Goal: Task Accomplishment & Management: Manage account settings

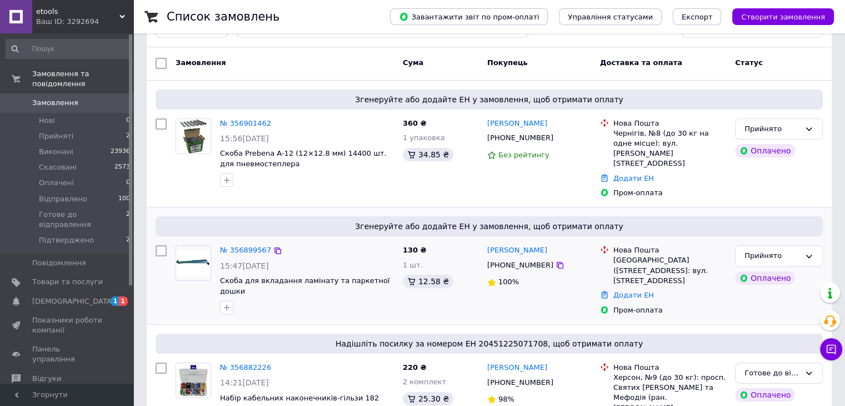
scroll to position [56, 0]
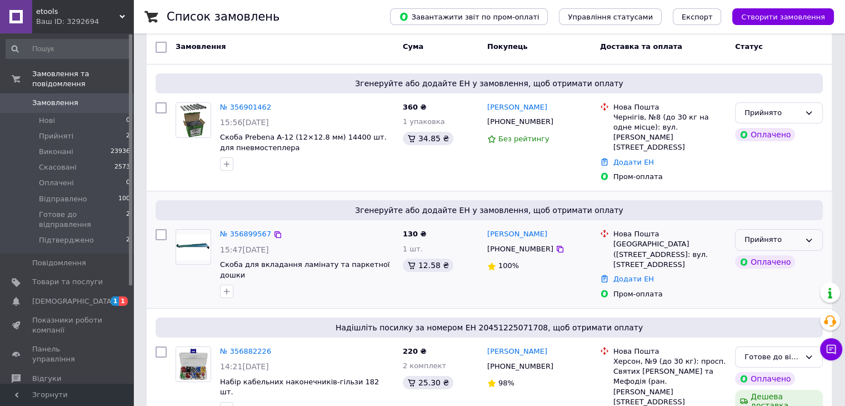
click at [813, 236] on icon at bounding box center [809, 240] width 9 height 9
click at [760, 325] on li "Підтверджено" at bounding box center [779, 335] width 87 height 21
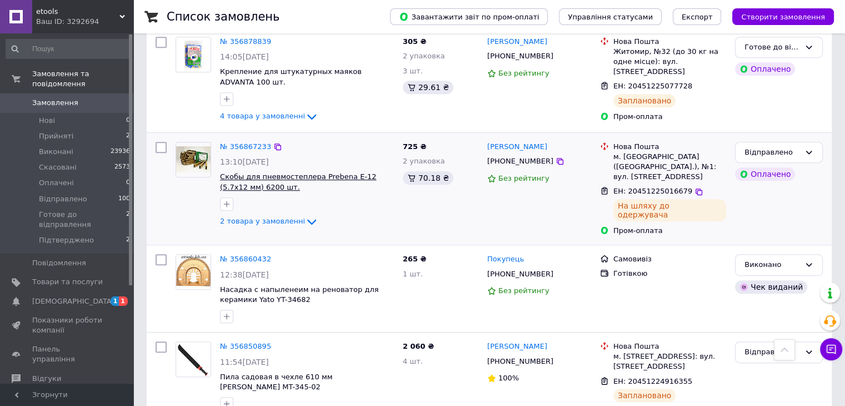
scroll to position [500, 0]
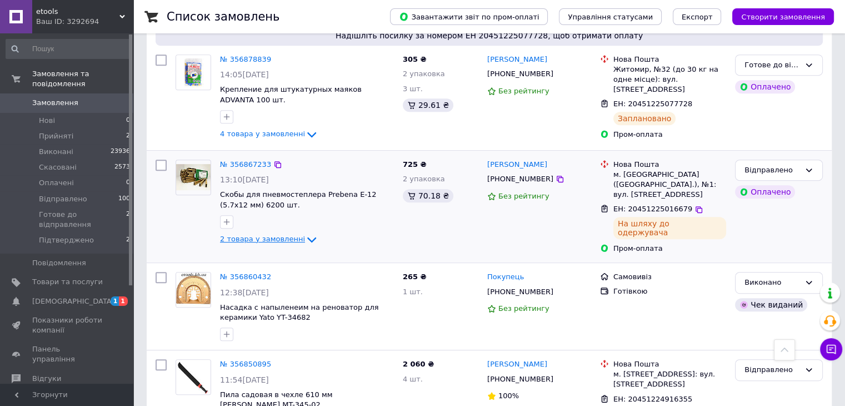
click at [273, 235] on span "2 товара у замовленні" at bounding box center [262, 239] width 85 height 8
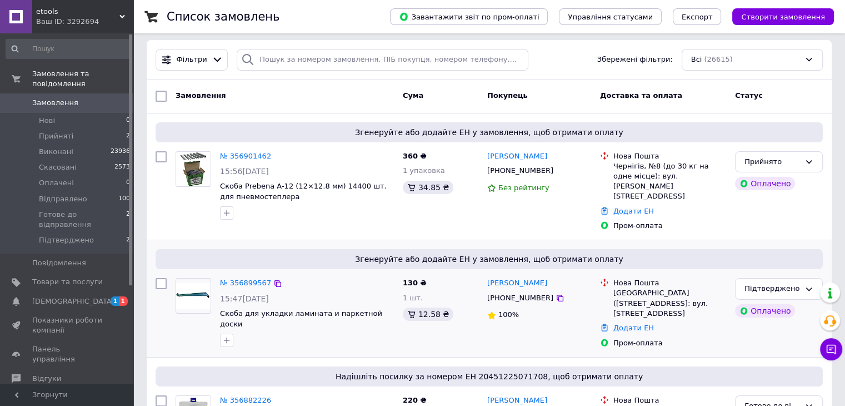
scroll to position [0, 0]
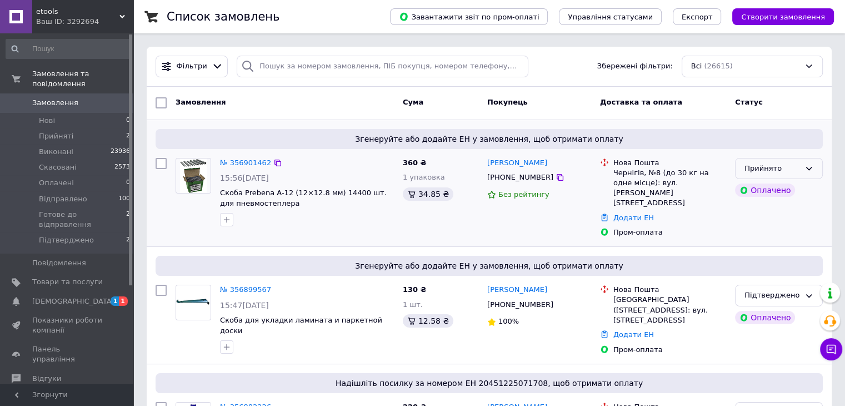
click at [806, 164] on icon at bounding box center [809, 168] width 9 height 9
click at [767, 266] on li "Підтверджено" at bounding box center [779, 264] width 87 height 21
click at [53, 296] on span "[DEMOGRAPHIC_DATA]" at bounding box center [73, 301] width 82 height 10
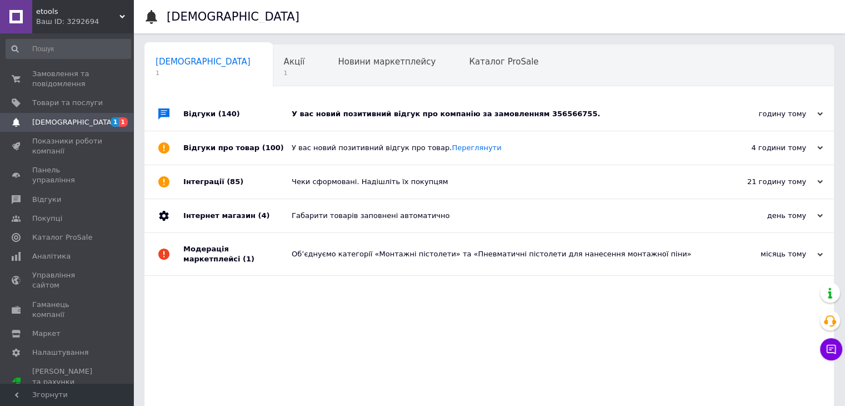
click at [176, 119] on div at bounding box center [164, 113] width 39 height 33
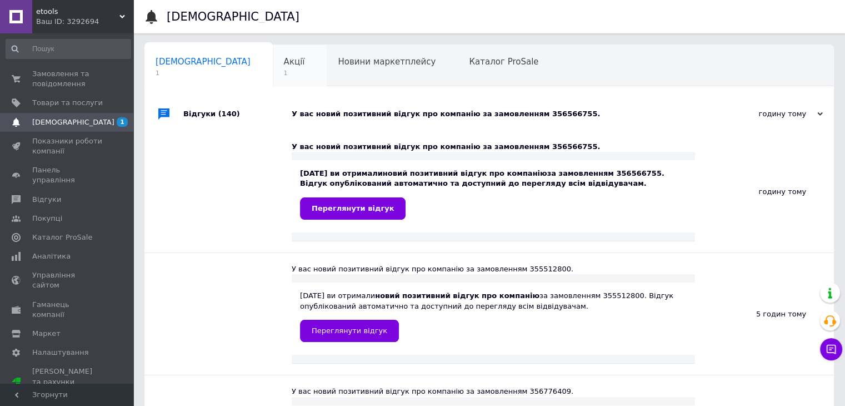
click at [284, 69] on span "1" at bounding box center [294, 73] width 21 height 8
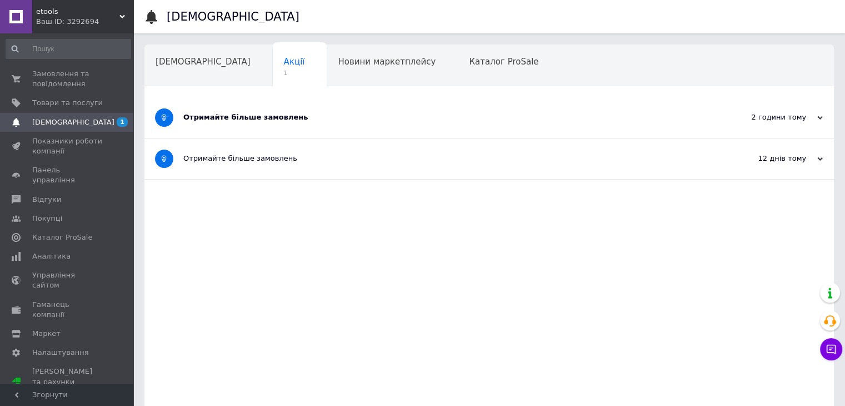
click at [230, 116] on div "Отримайте більше замовлень" at bounding box center [447, 117] width 529 height 10
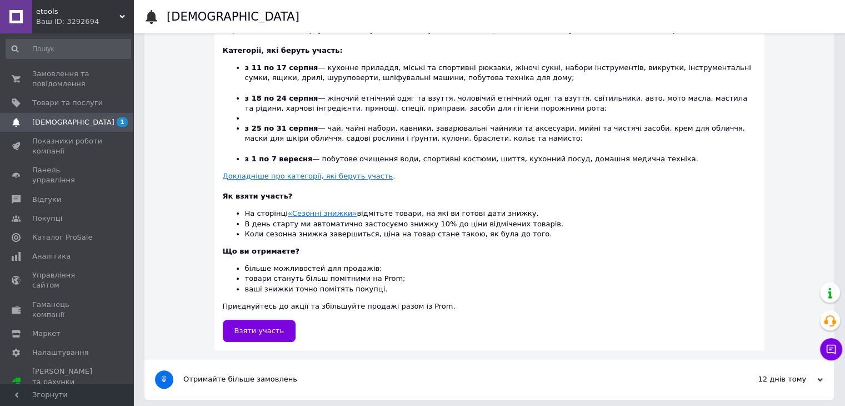
scroll to position [302, 0]
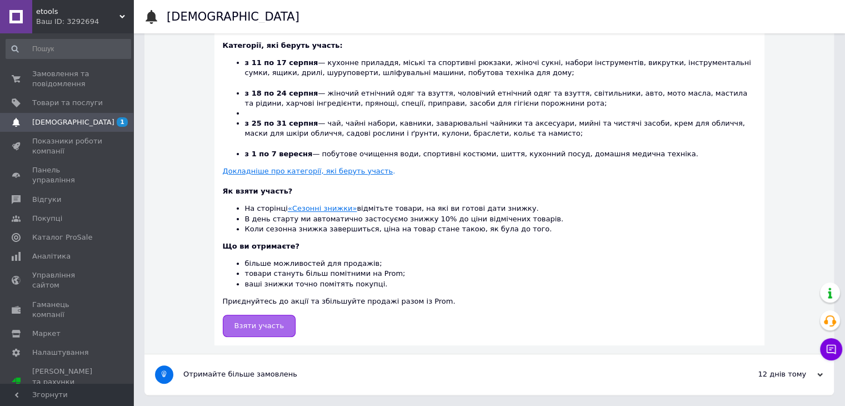
click at [263, 327] on span "Взяти участь" at bounding box center [260, 325] width 50 height 8
click at [45, 78] on span "Замовлення та повідомлення" at bounding box center [67, 79] width 71 height 20
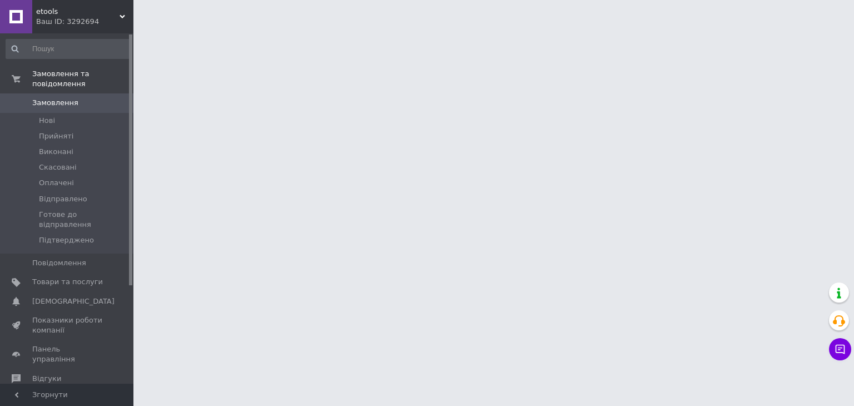
click at [853, 28] on html "etools Ваш ID: 3292694 Сайт etools Кабінет покупця Перевірити стан системи Стор…" at bounding box center [427, 14] width 854 height 28
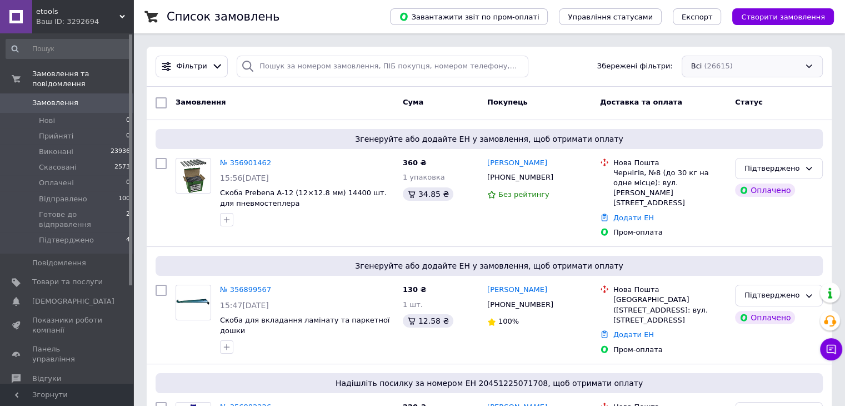
click at [788, 63] on div "Всі (26615)" at bounding box center [752, 67] width 141 height 22
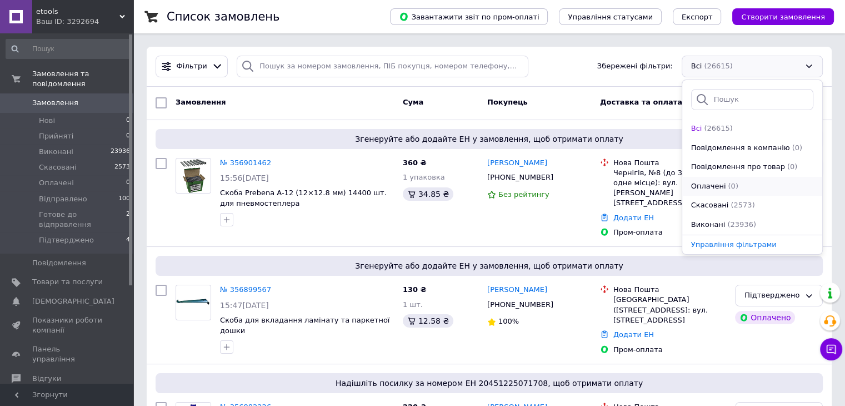
scroll to position [134, 0]
click at [747, 225] on span "Виконані, Замовлення без чеків" at bounding box center [739, 225] width 97 height 11
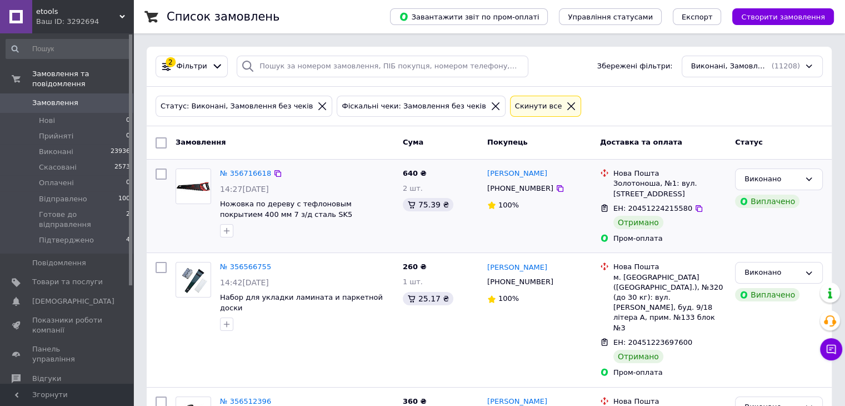
click at [163, 168] on input "checkbox" at bounding box center [161, 173] width 11 height 11
checkbox input "true"
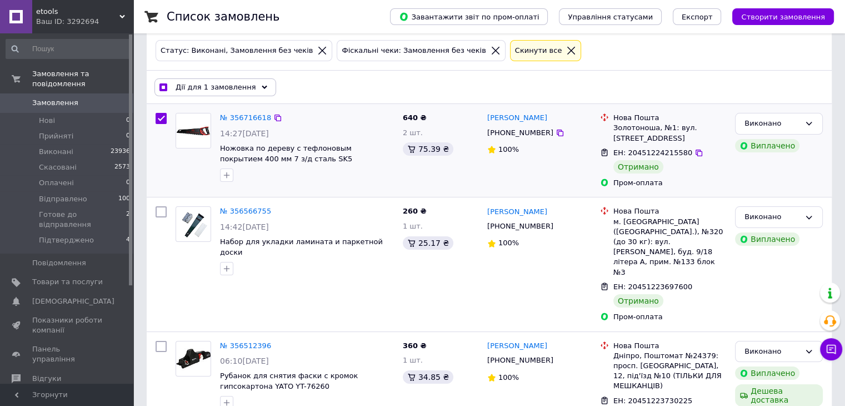
scroll to position [111, 0]
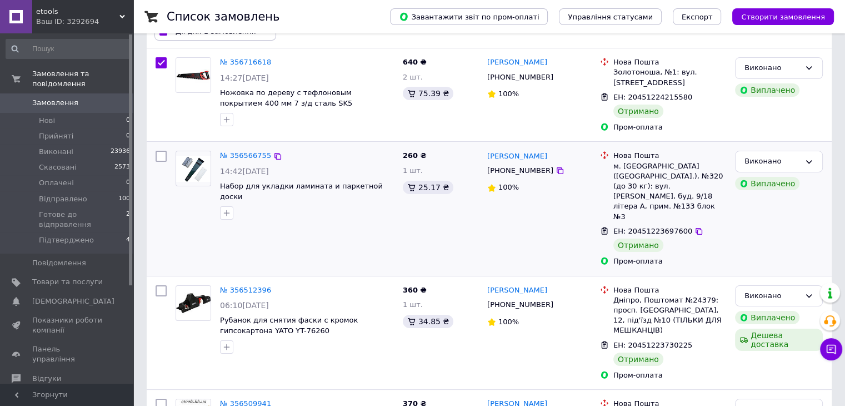
click at [165, 156] on input "checkbox" at bounding box center [161, 156] width 11 height 11
checkbox input "true"
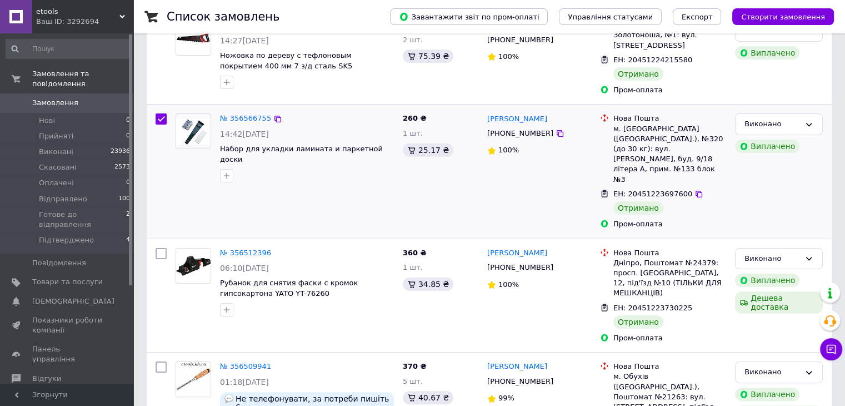
scroll to position [167, 0]
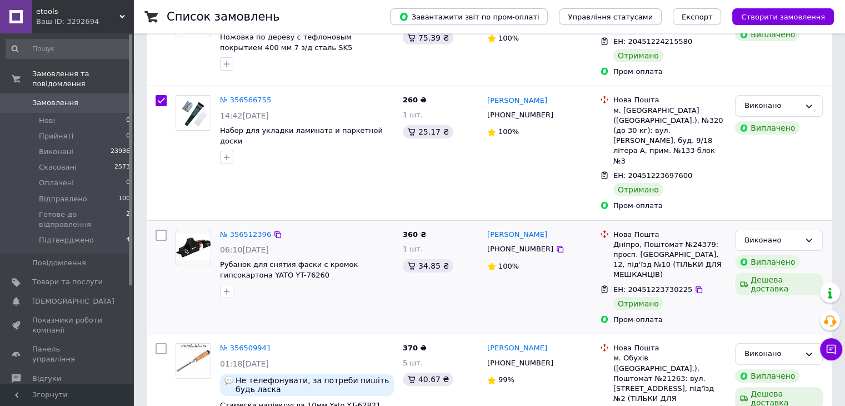
click at [162, 230] on input "checkbox" at bounding box center [161, 235] width 11 height 11
checkbox input "true"
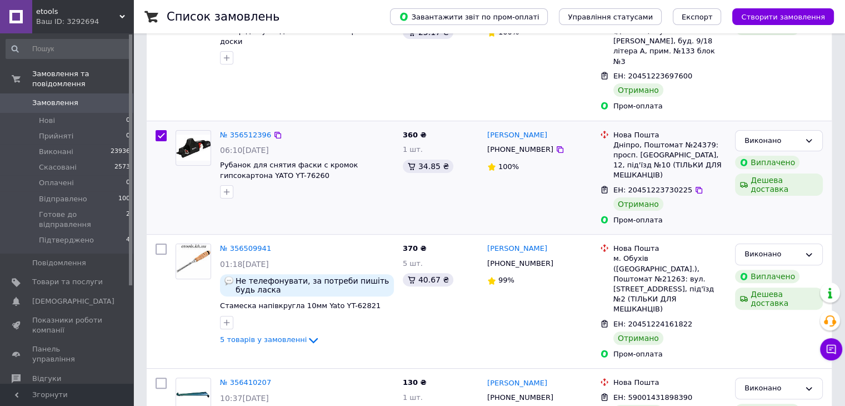
scroll to position [278, 0]
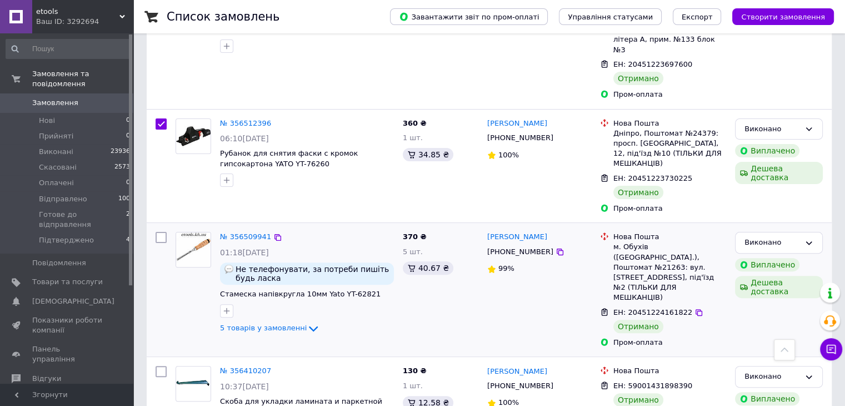
click at [162, 232] on input "checkbox" at bounding box center [161, 237] width 11 height 11
checkbox input "true"
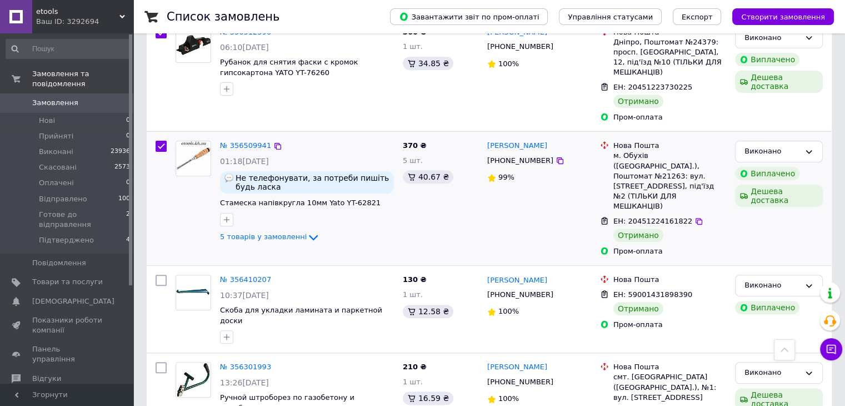
scroll to position [389, 0]
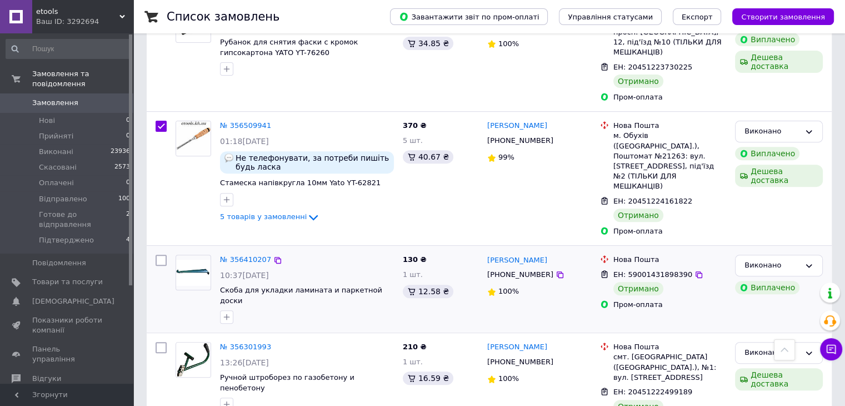
click at [160, 255] on input "checkbox" at bounding box center [161, 260] width 11 height 11
checkbox input "true"
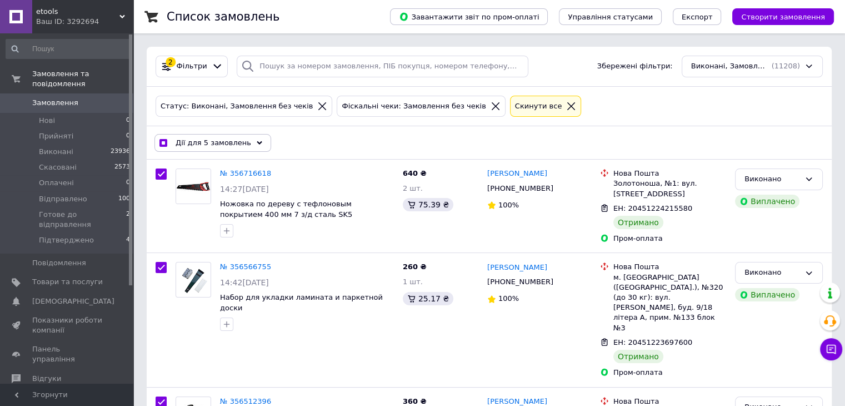
scroll to position [0, 0]
click at [240, 143] on span "Дії для 5 замовлень" at bounding box center [214, 143] width 76 height 10
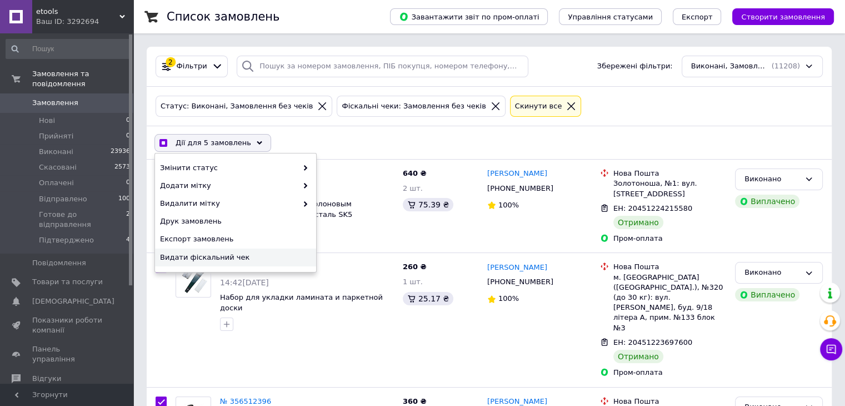
click at [205, 255] on span "Видати фіскальний чек" at bounding box center [234, 257] width 148 height 10
checkbox input "true"
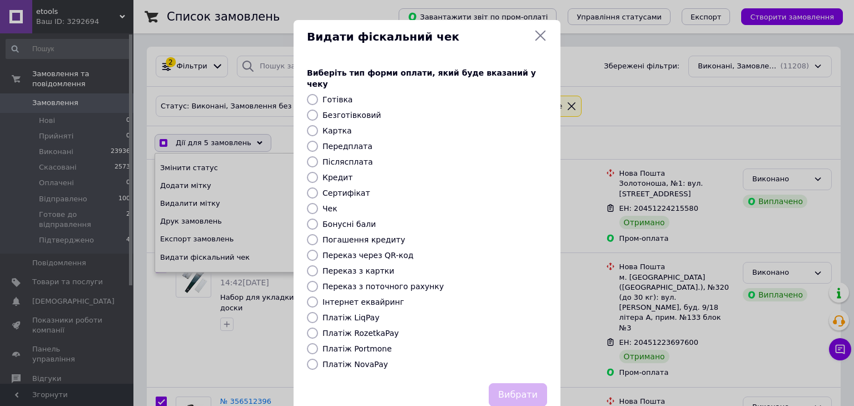
drag, startPoint x: 311, startPoint y: 322, endPoint x: 325, endPoint y: 327, distance: 14.5
click at [311, 327] on input "Платіж RozetkaPay" at bounding box center [312, 332] width 11 height 11
radio input "true"
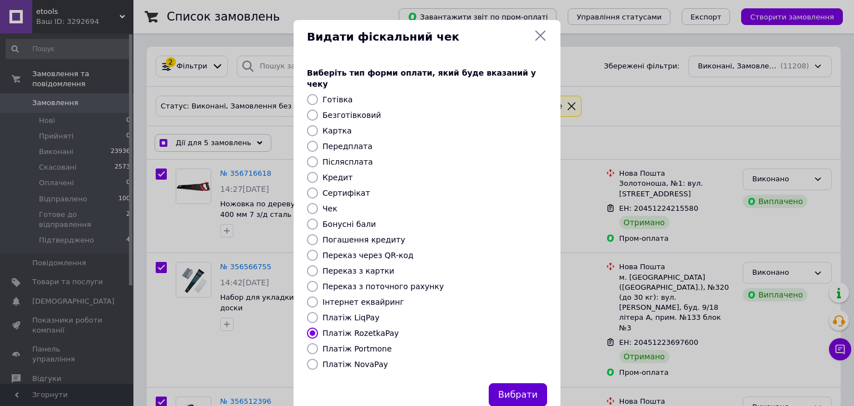
click at [522, 383] on button "Вибрати" at bounding box center [518, 395] width 58 height 24
checkbox input "true"
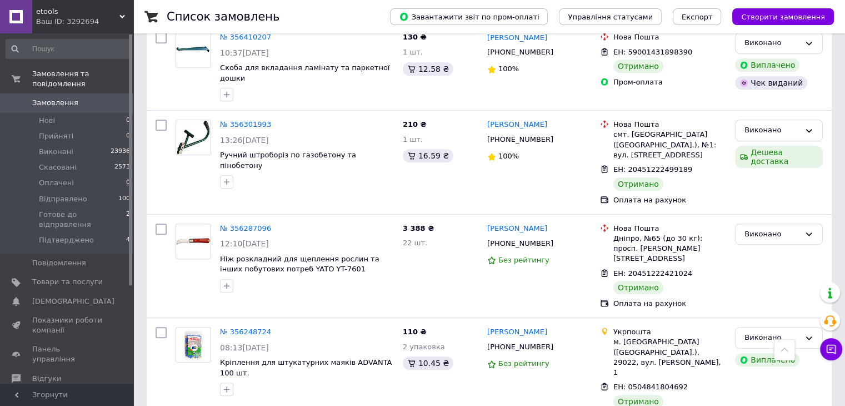
scroll to position [667, 0]
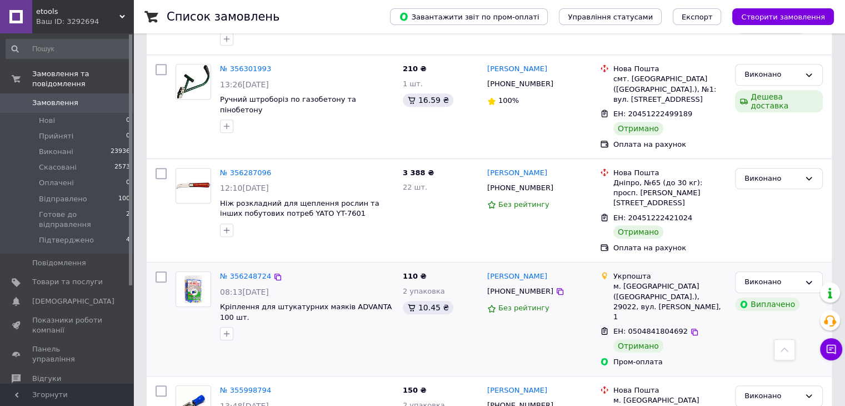
click at [161, 271] on input "checkbox" at bounding box center [161, 276] width 11 height 11
checkbox input "true"
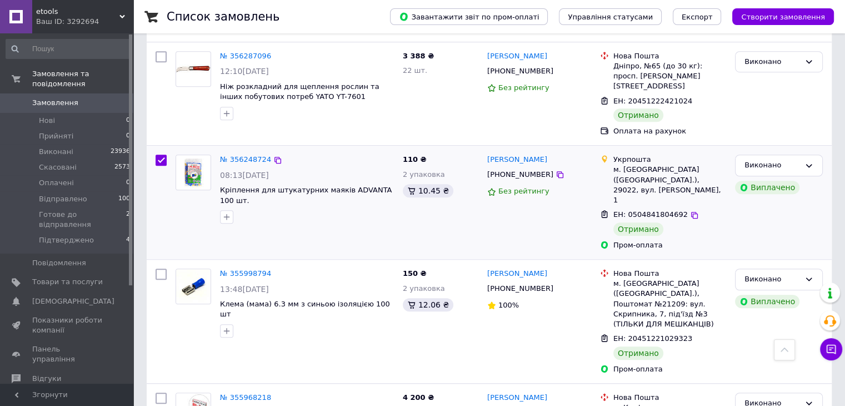
scroll to position [778, 0]
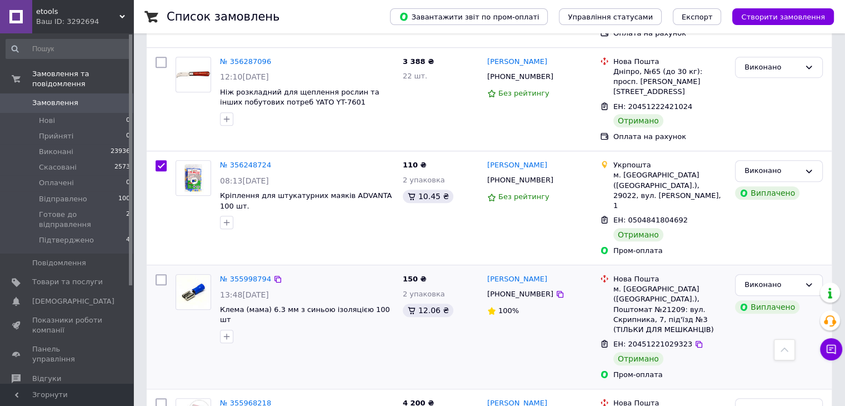
click at [161, 274] on input "checkbox" at bounding box center [161, 279] width 11 height 11
checkbox input "true"
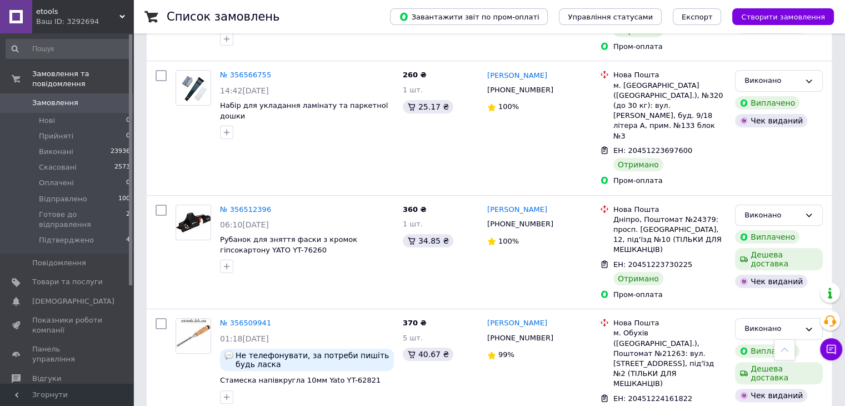
scroll to position [0, 0]
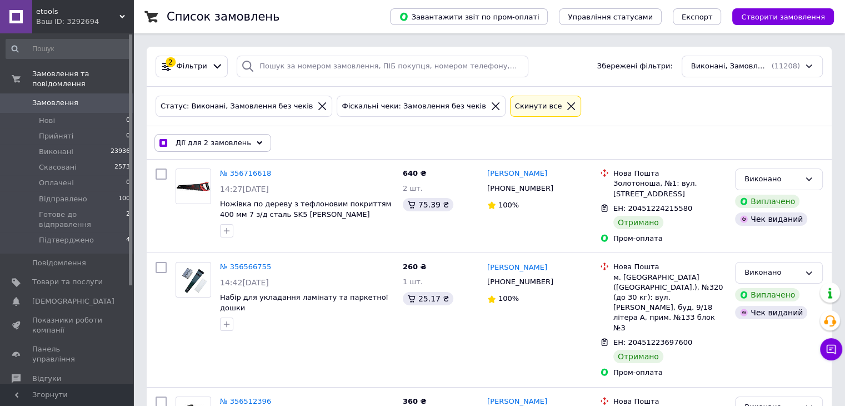
click at [219, 147] on div "Дії для 2 замовлень" at bounding box center [213, 143] width 117 height 18
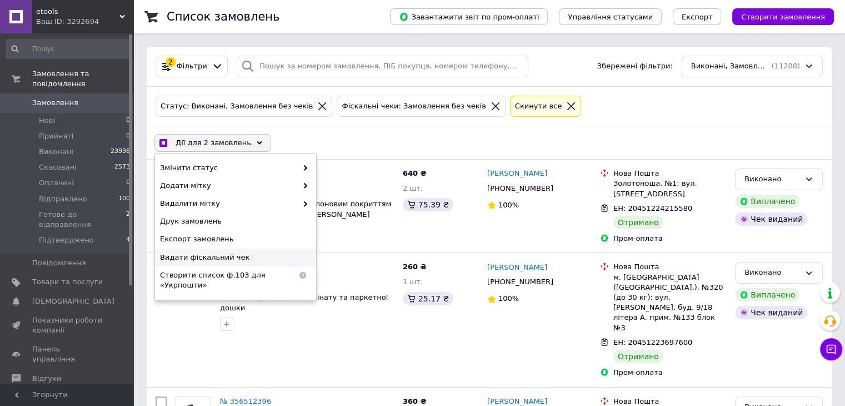
click at [204, 254] on span "Видати фіскальний чек" at bounding box center [234, 257] width 148 height 10
checkbox input "true"
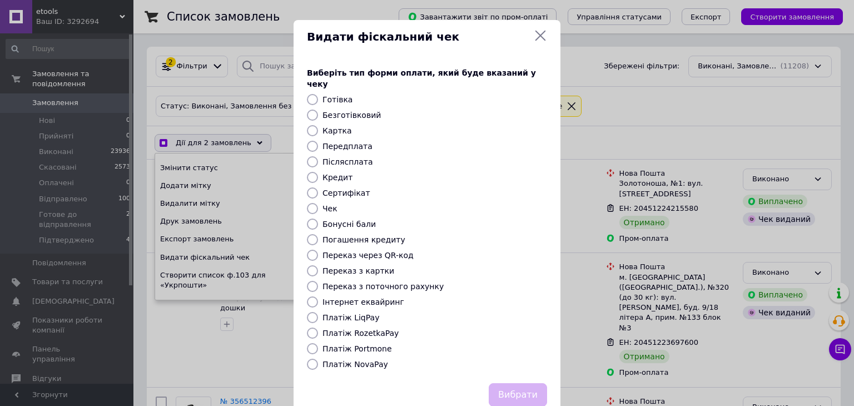
click at [307, 327] on input "Платіж RozetkaPay" at bounding box center [312, 332] width 11 height 11
radio input "true"
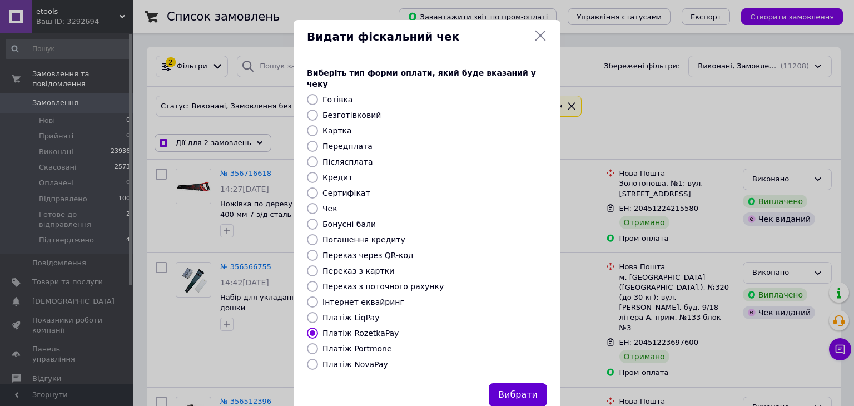
click at [525, 383] on button "Вибрати" at bounding box center [518, 395] width 58 height 24
checkbox input "true"
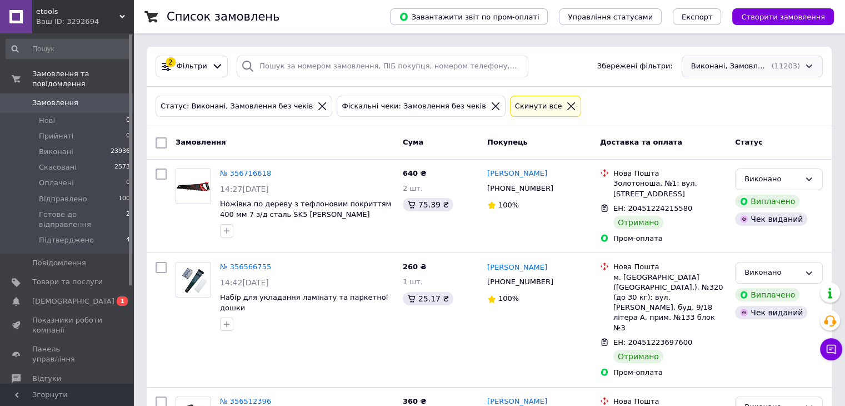
click at [793, 67] on div "Виконані, Замовлення без чеків (11203)" at bounding box center [752, 67] width 141 height 22
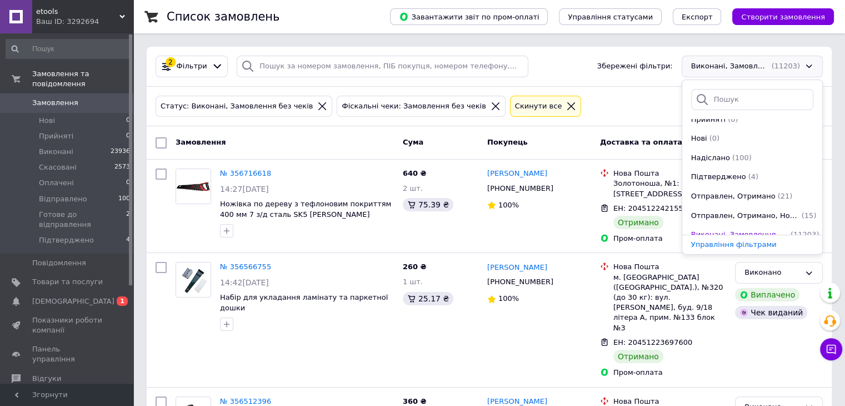
scroll to position [134, 0]
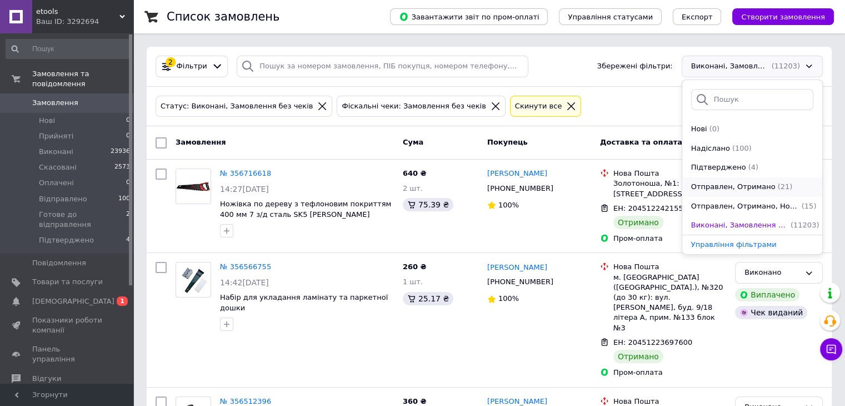
click at [740, 189] on span "Отправлен, Отримано" at bounding box center [733, 187] width 84 height 11
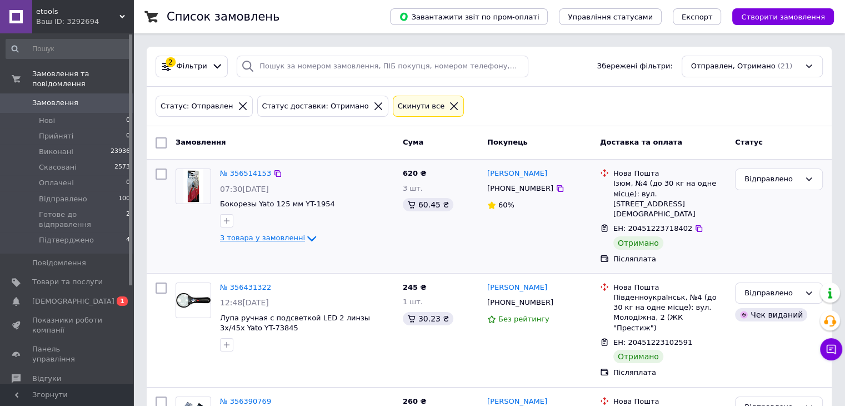
click at [285, 237] on span "3 товара у замовленні" at bounding box center [262, 237] width 85 height 8
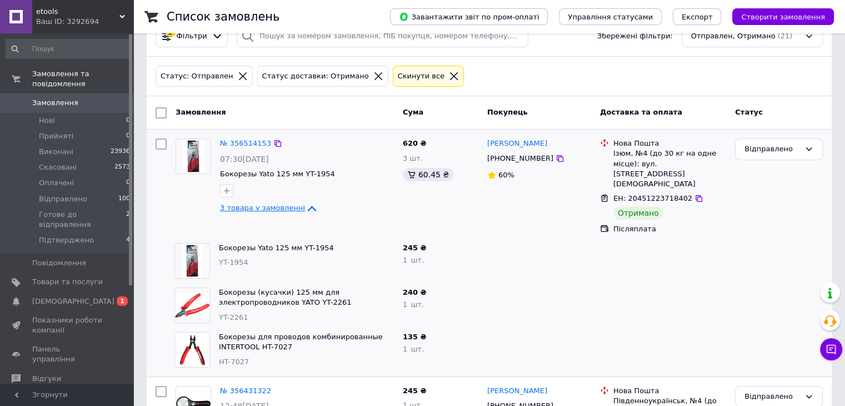
scroll to position [56, 0]
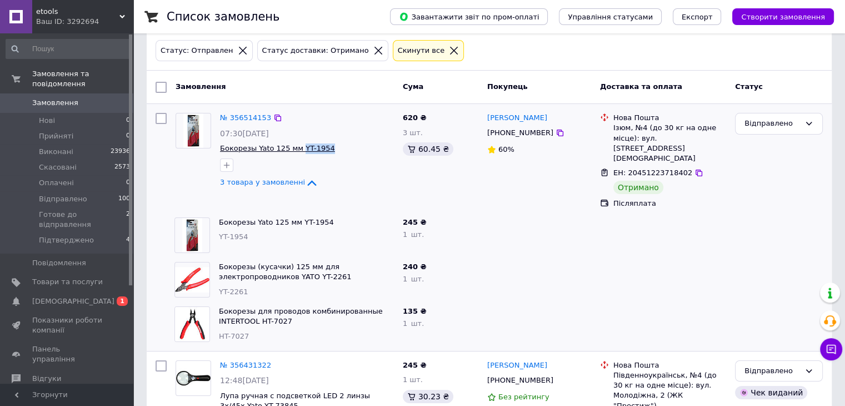
drag, startPoint x: 328, startPoint y: 147, endPoint x: 296, endPoint y: 150, distance: 31.8
click at [296, 150] on span "Бокорезы Yato 125 мм YT-1954" at bounding box center [307, 148] width 174 height 11
copy span "YT-1954"
drag, startPoint x: 247, startPoint y: 272, endPoint x: 220, endPoint y: 276, distance: 27.6
click at [220, 287] on div "YT-2261" at bounding box center [306, 292] width 175 height 11
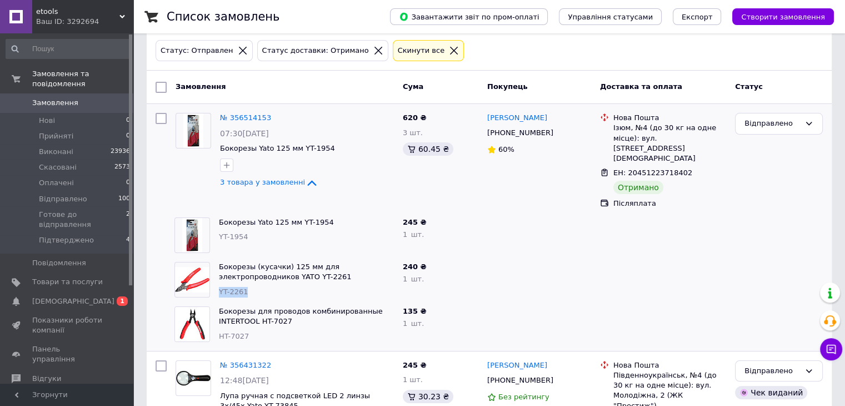
copy span "YT-2261"
drag, startPoint x: 285, startPoint y: 303, endPoint x: 212, endPoint y: 291, distance: 73.3
click at [212, 302] on div "Бокорезы для проводов комбинированные INTERTOOL HT-7027 HT-7027" at bounding box center [284, 324] width 228 height 44
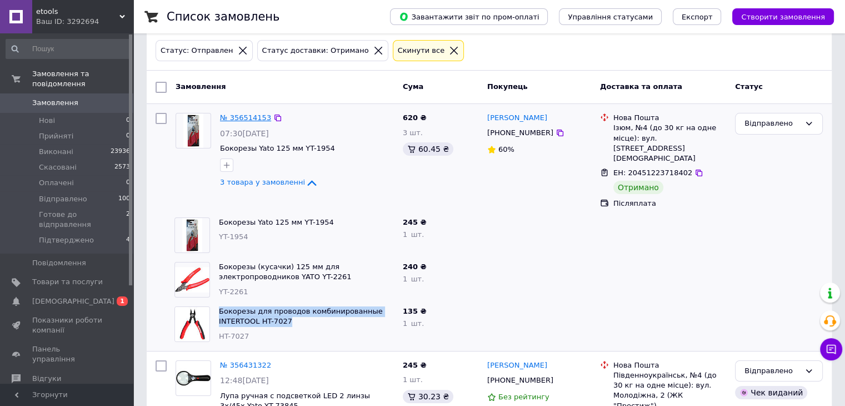
click at [238, 117] on link "№ 356514153" at bounding box center [245, 117] width 51 height 8
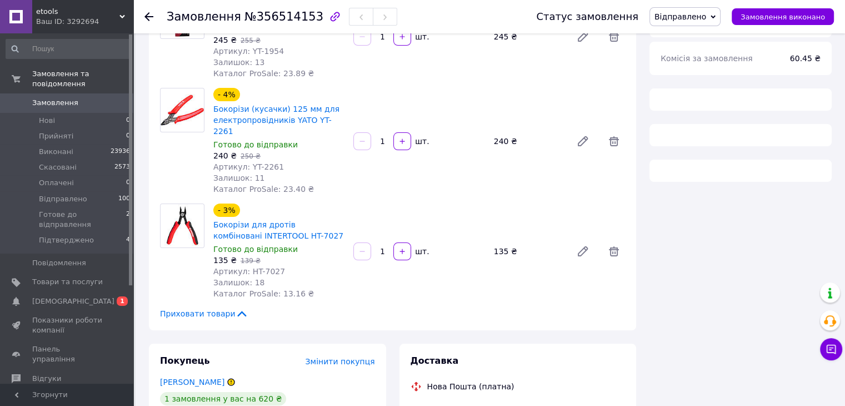
scroll to position [158, 0]
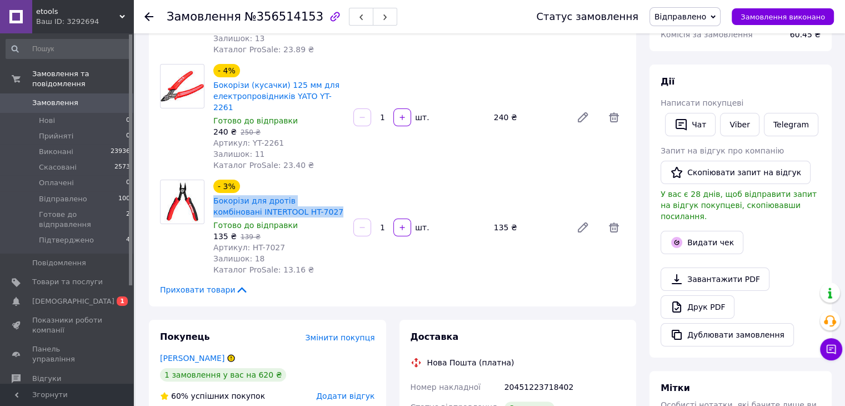
drag, startPoint x: 290, startPoint y: 200, endPoint x: 209, endPoint y: 191, distance: 81.0
click at [209, 191] on div "- 3% Бокорізи для дротів комбіновані INTERTOOL HT-7027 Готово до відправки 135 …" at bounding box center [279, 227] width 140 height 100
copy link "Бокорізи для дротів комбіновані INTERTOOL HT-7027"
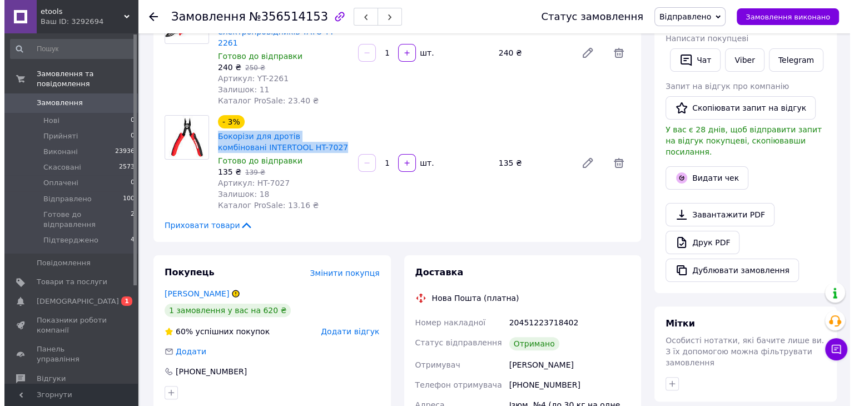
scroll to position [167, 0]
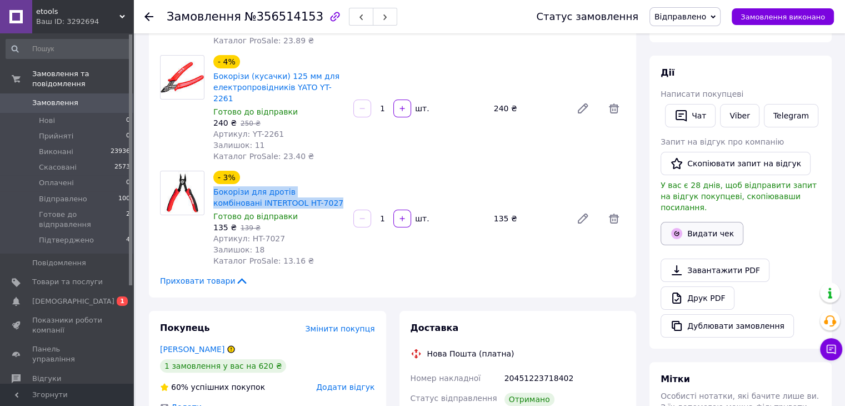
click at [695, 225] on button "Видати чек" at bounding box center [702, 233] width 83 height 23
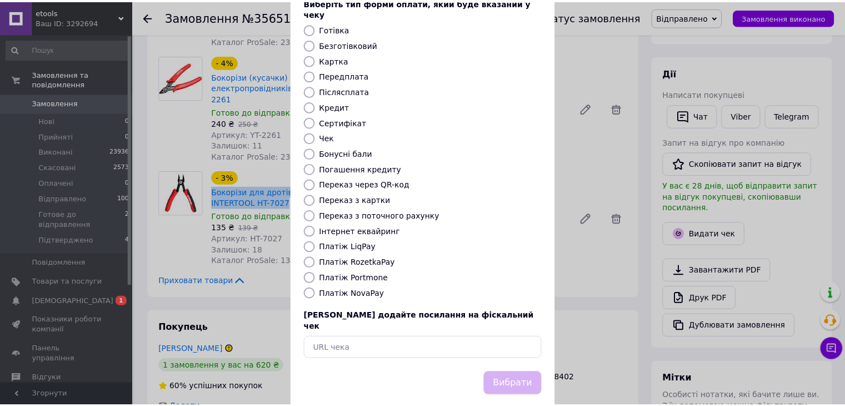
scroll to position [71, 0]
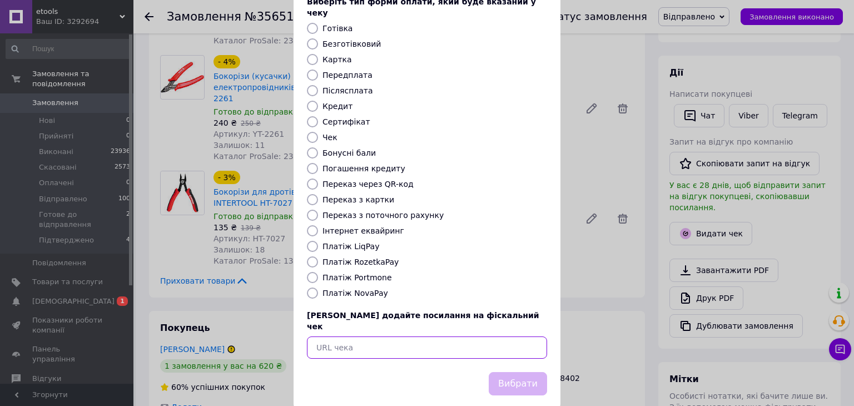
click at [338, 336] on input "text" at bounding box center [427, 347] width 240 height 22
paste input "https://kasa.vchasno.ua/check-viewer/h1s6zYE0eVs"
type input "https://kasa.vchasno.ua/check-viewer/h1s6zYE0eVs"
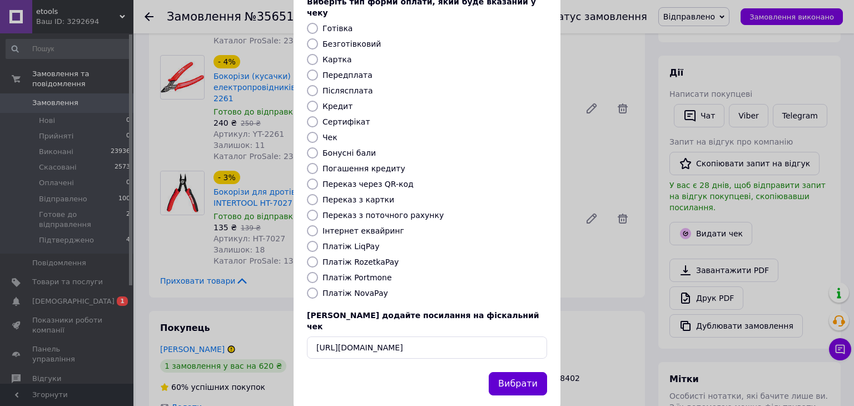
click at [511, 372] on button "Вибрати" at bounding box center [518, 384] width 58 height 24
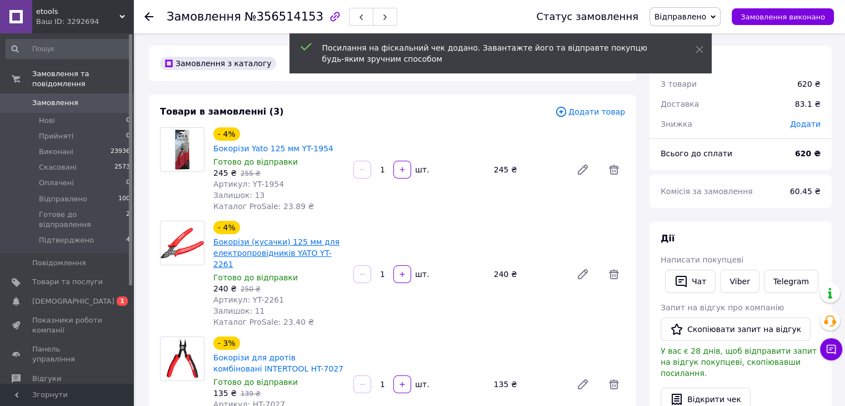
scroll to position [0, 0]
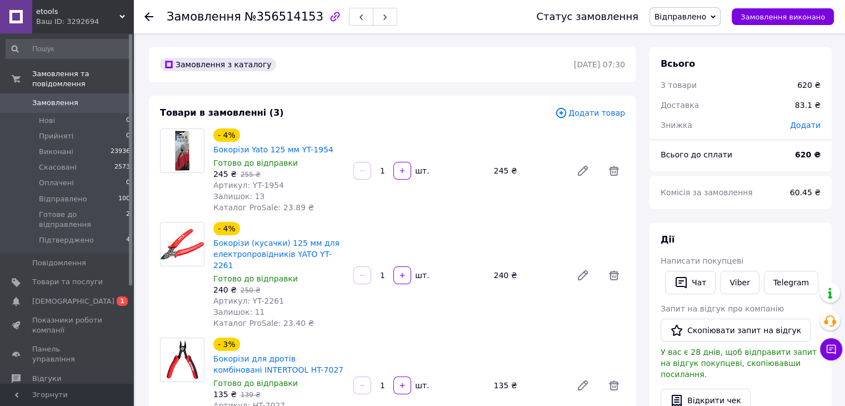
click at [149, 17] on icon at bounding box center [149, 16] width 9 height 9
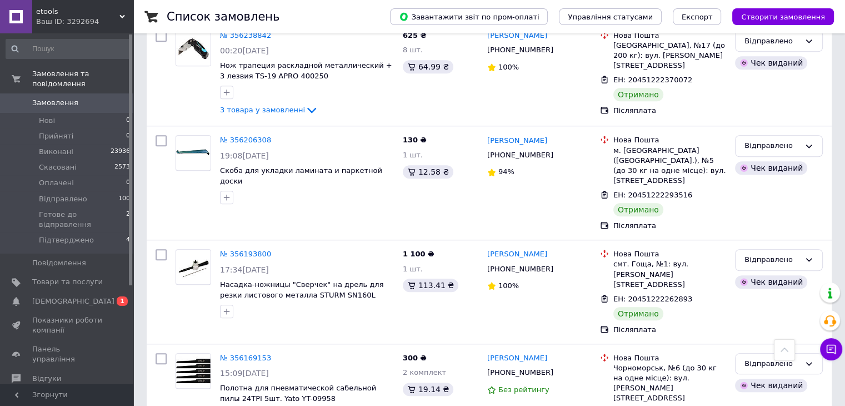
scroll to position [945, 0]
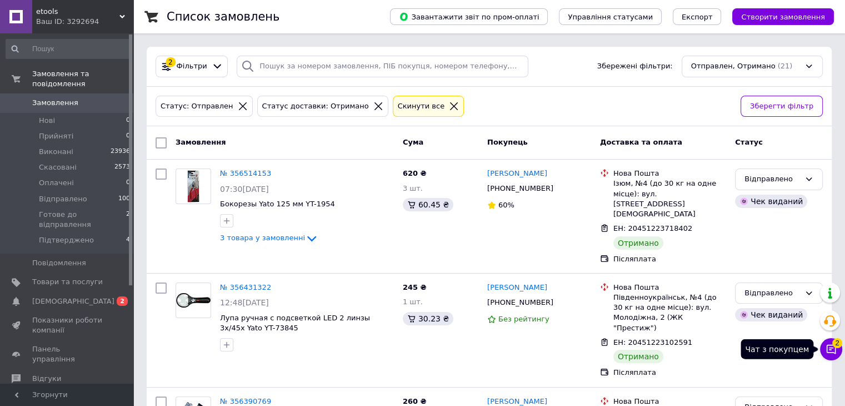
click at [831, 347] on icon at bounding box center [831, 349] width 9 height 9
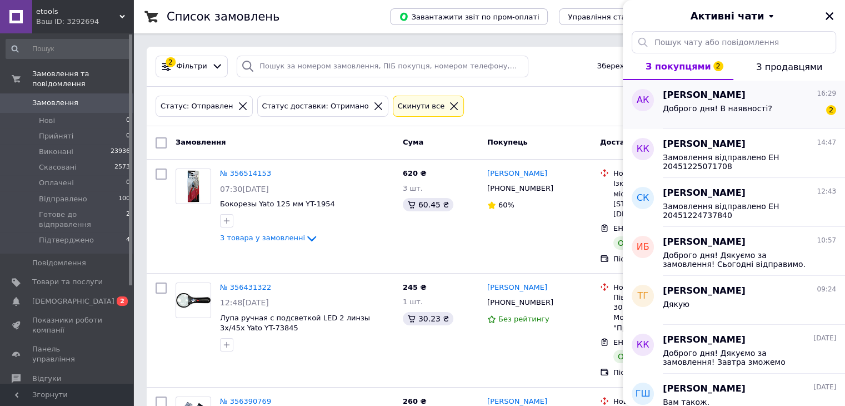
click at [742, 111] on span "Доброго дня! В наявності?" at bounding box center [717, 108] width 109 height 9
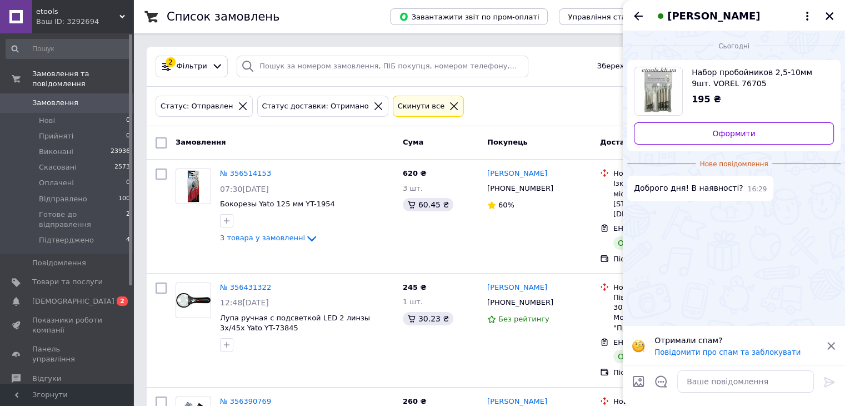
click at [725, 66] on div "Набор пробойников 2,5-10мм 9шт. VOREL 76705 195 ₴ Оформити" at bounding box center [734, 105] width 213 height 91
click at [721, 81] on span "Набор пробойников 2,5-10мм 9шт. VOREL 76705" at bounding box center [758, 78] width 133 height 22
click at [831, 16] on icon "Закрити" at bounding box center [830, 16] width 10 height 10
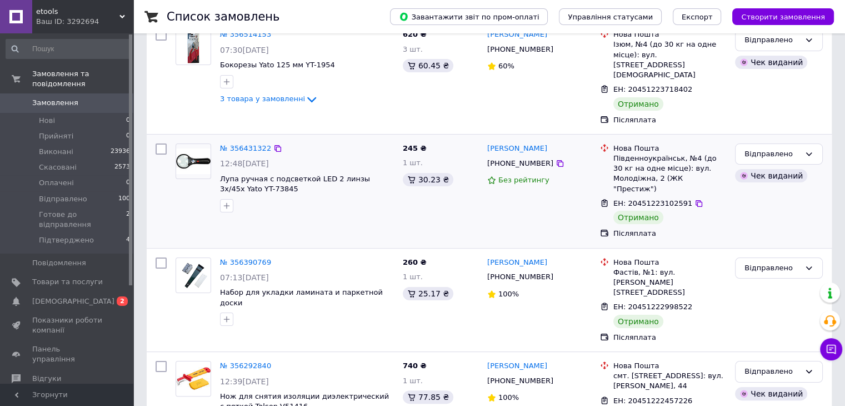
scroll to position [167, 0]
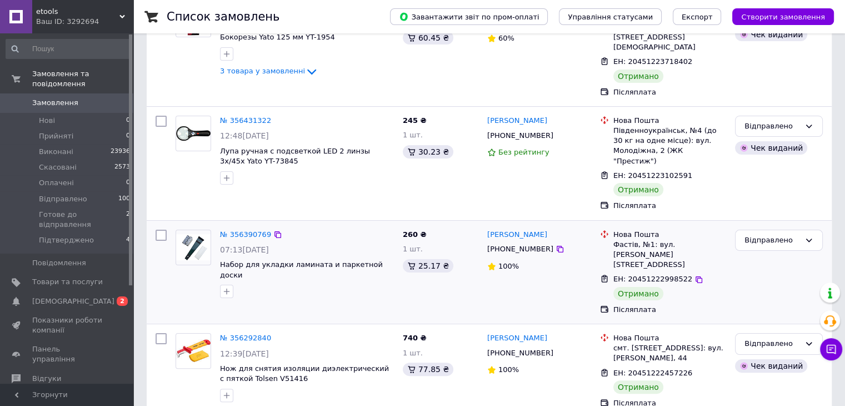
click at [158, 230] on input "checkbox" at bounding box center [161, 235] width 11 height 11
checkbox input "true"
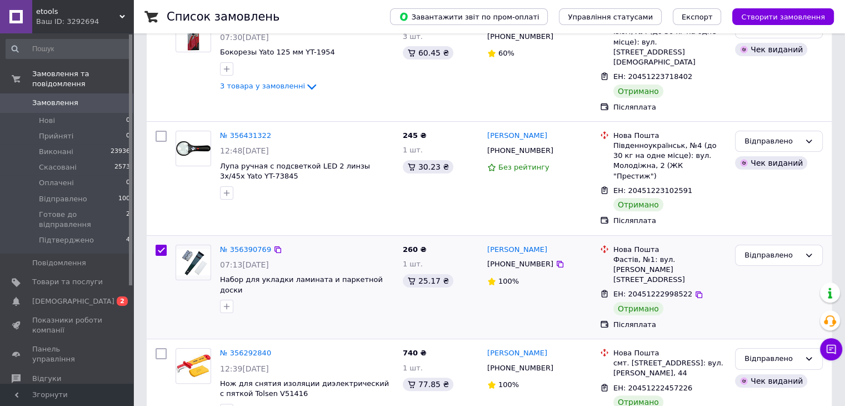
scroll to position [178, 0]
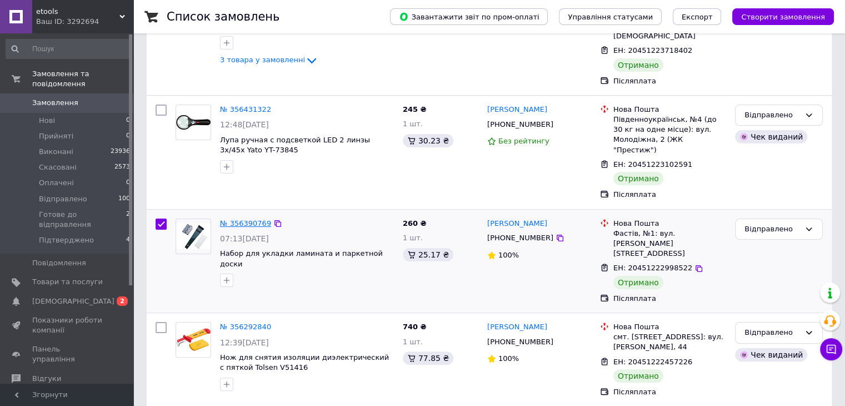
click at [245, 219] on link "№ 356390769" at bounding box center [245, 223] width 51 height 8
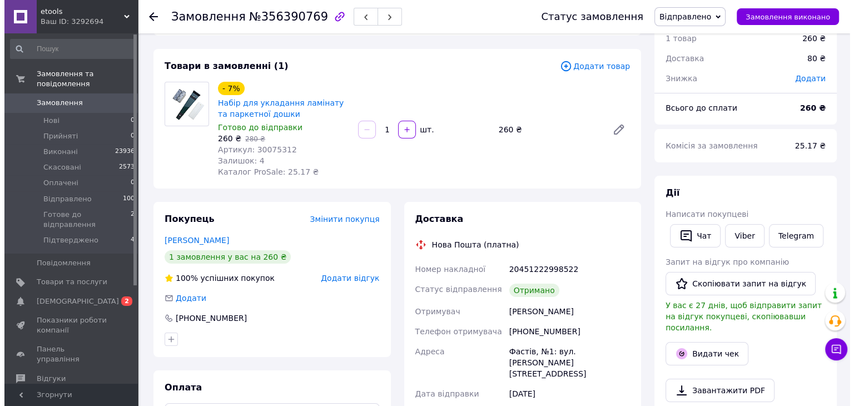
scroll to position [167, 0]
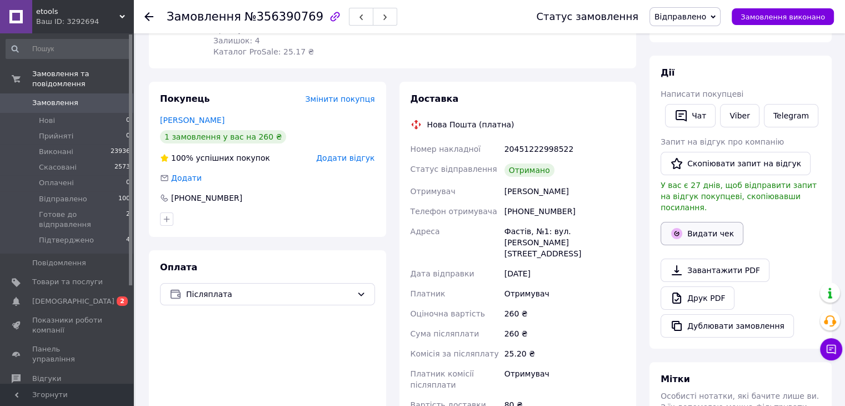
click at [698, 222] on button "Видати чек" at bounding box center [702, 233] width 83 height 23
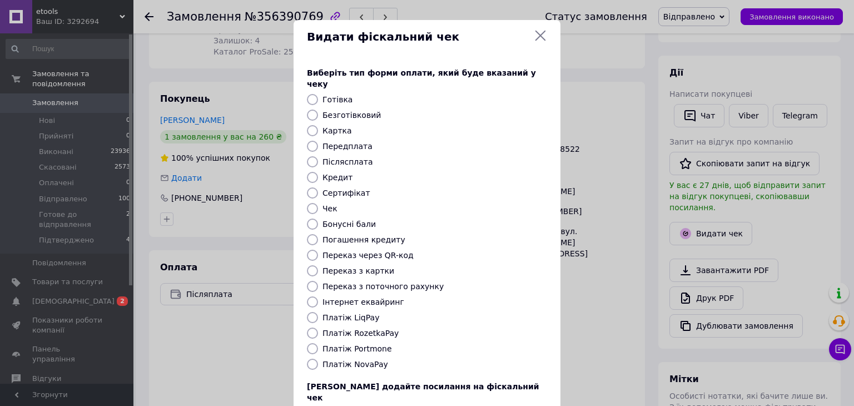
click at [312, 359] on input "Платіж NovaPay" at bounding box center [312, 364] width 11 height 11
radio input "true"
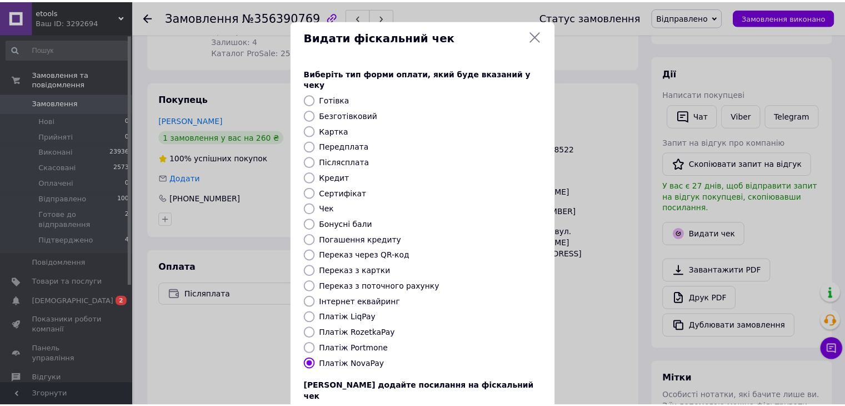
scroll to position [71, 0]
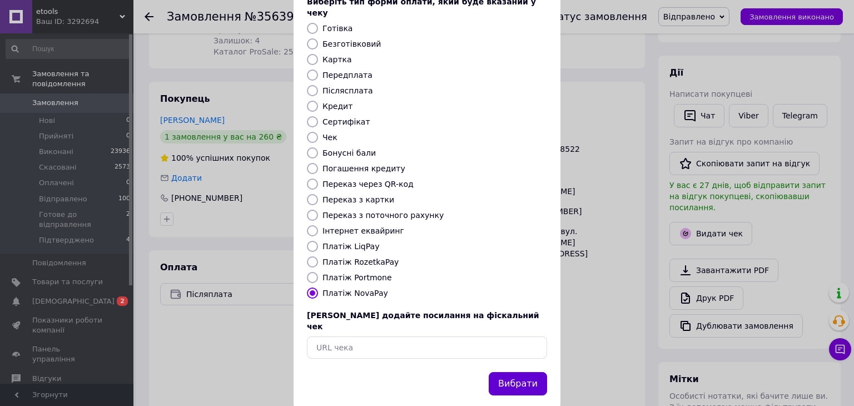
click at [510, 372] on button "Вибрати" at bounding box center [518, 384] width 58 height 24
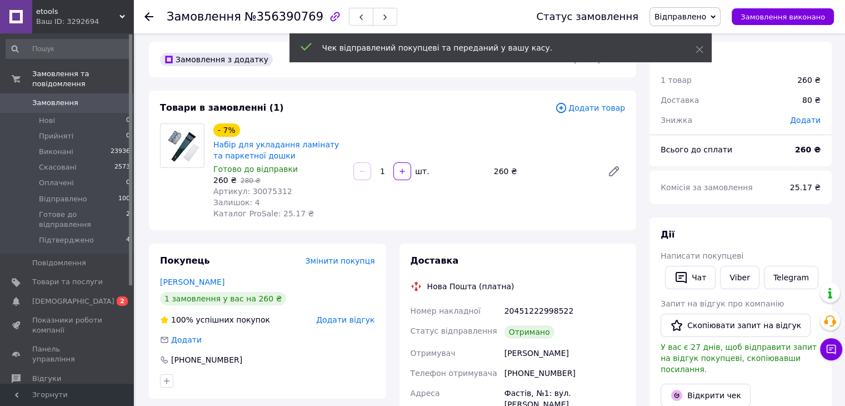
scroll to position [0, 0]
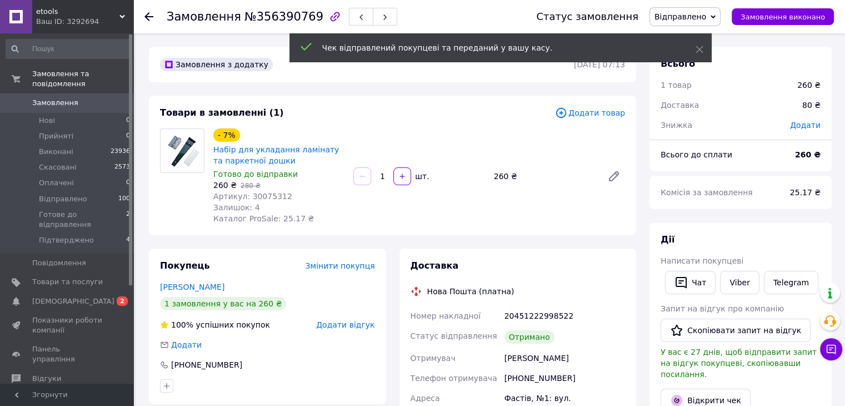
click at [152, 16] on icon at bounding box center [149, 16] width 9 height 9
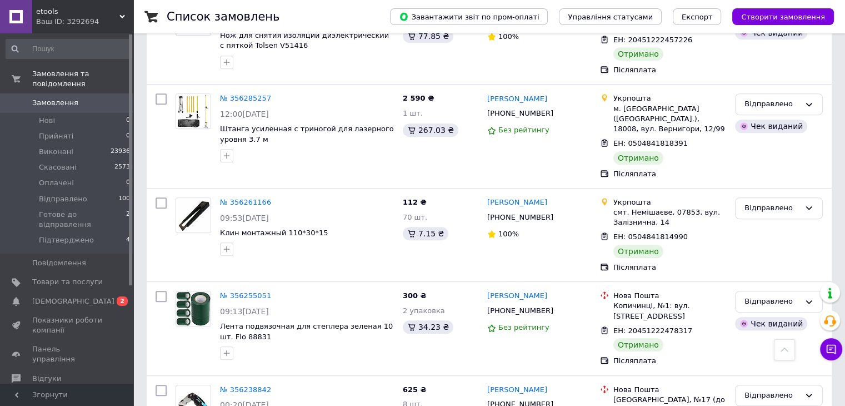
scroll to position [500, 0]
click at [257, 197] on link "№ 356261166" at bounding box center [245, 201] width 51 height 8
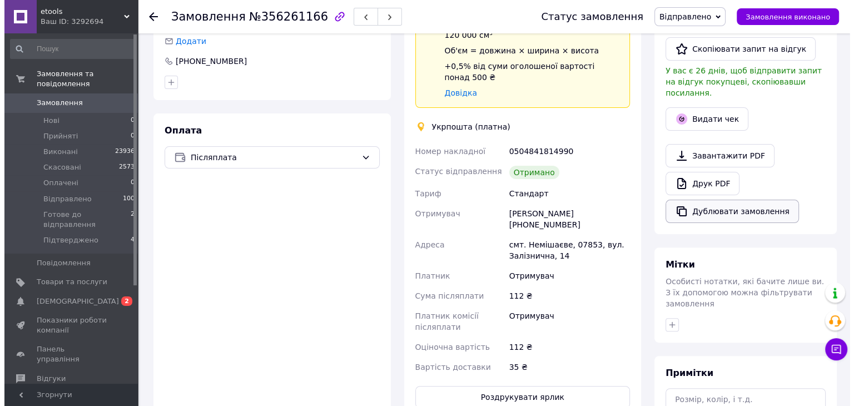
scroll to position [222, 0]
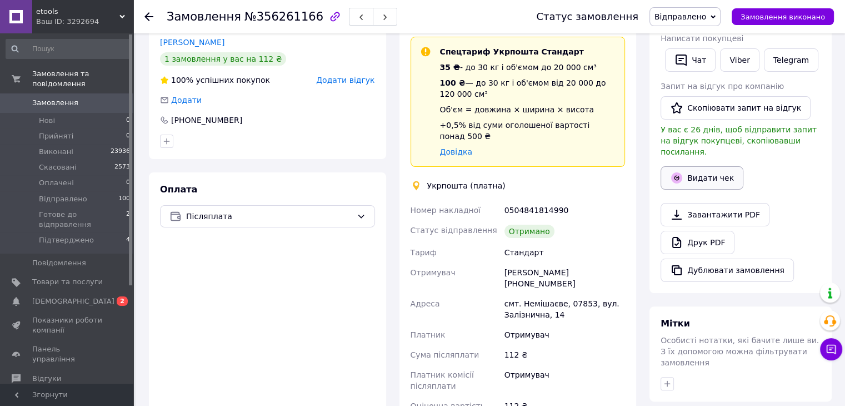
click at [702, 166] on button "Видати чек" at bounding box center [702, 177] width 83 height 23
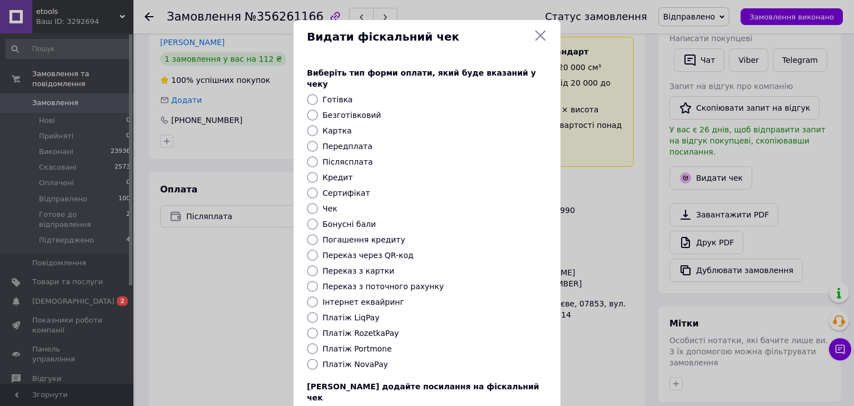
click at [307, 156] on input "Післясплата" at bounding box center [312, 161] width 11 height 11
radio input "true"
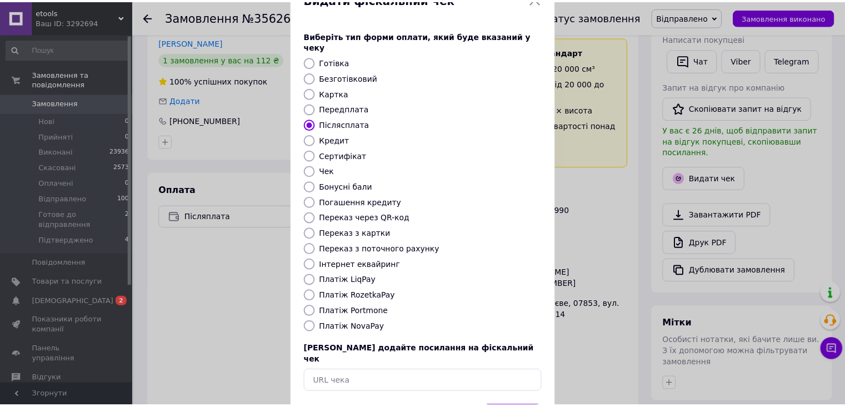
scroll to position [71, 0]
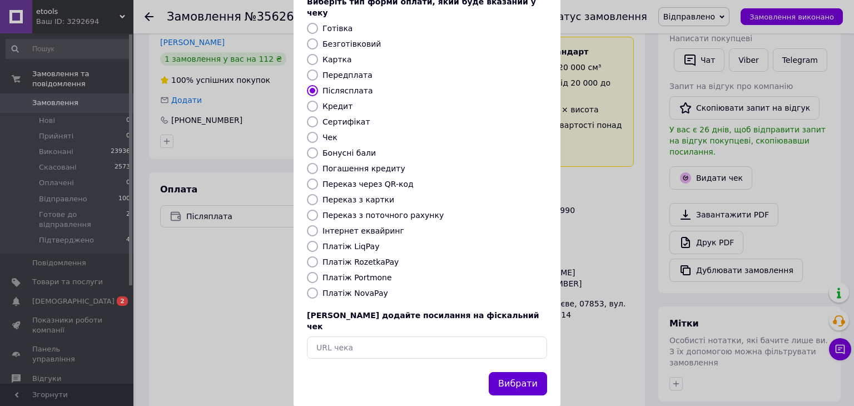
click at [520, 372] on button "Вибрати" at bounding box center [518, 384] width 58 height 24
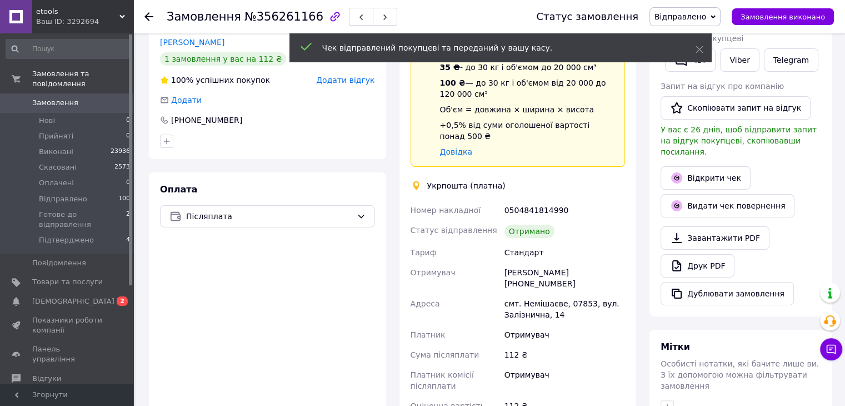
click at [150, 14] on icon at bounding box center [149, 16] width 9 height 9
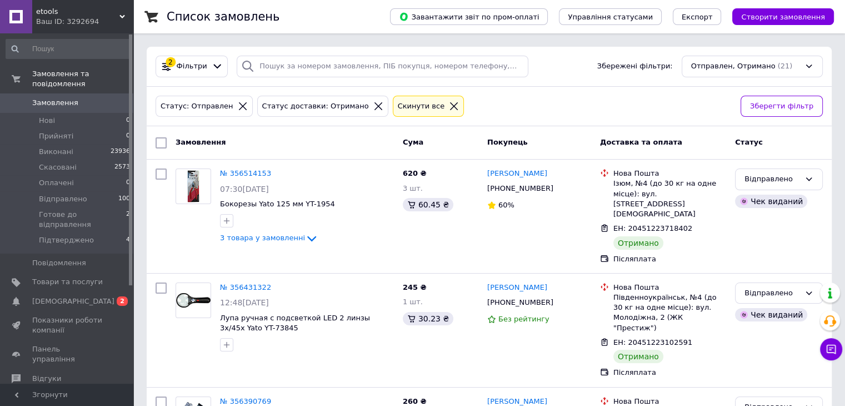
click at [447, 104] on div at bounding box center [454, 106] width 14 height 10
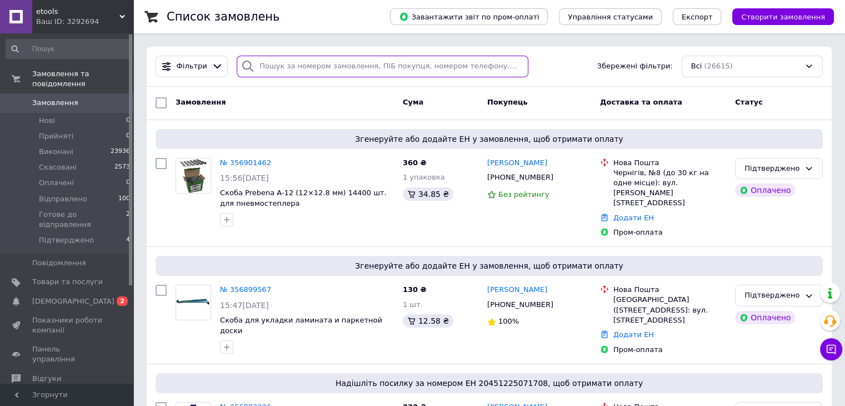
click at [286, 65] on input "search" at bounding box center [383, 67] width 292 height 22
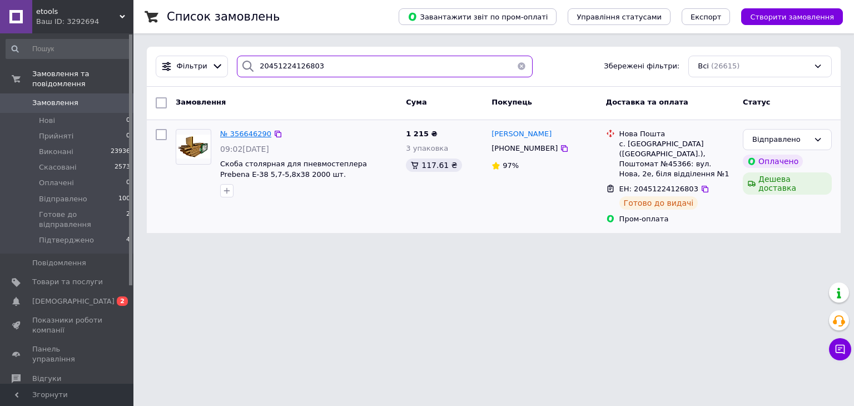
type input "20451224126803"
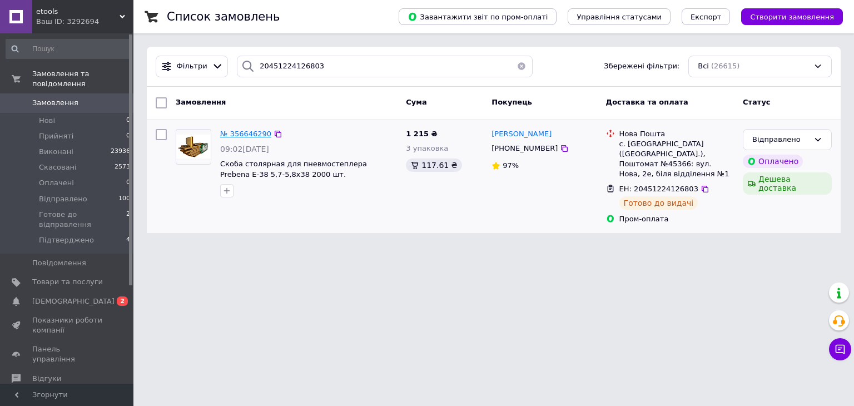
click at [245, 130] on span "№ 356646290" at bounding box center [245, 134] width 51 height 8
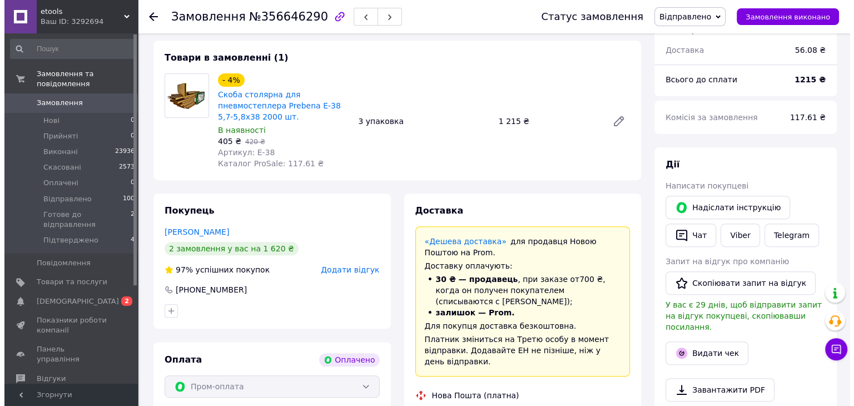
scroll to position [500, 0]
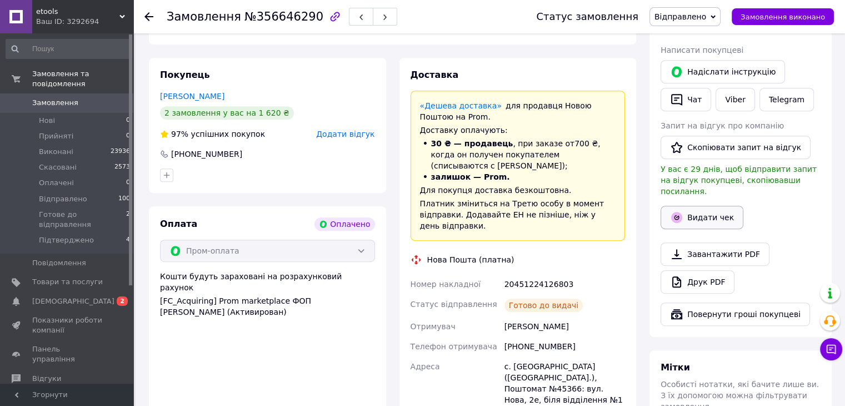
click at [699, 212] on button "Видати чек" at bounding box center [702, 217] width 83 height 23
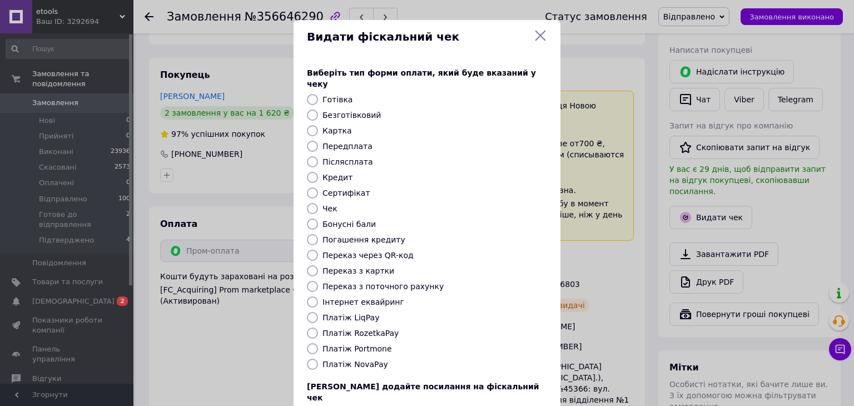
click at [310, 327] on input "Платіж RozetkaPay" at bounding box center [312, 332] width 11 height 11
radio input "true"
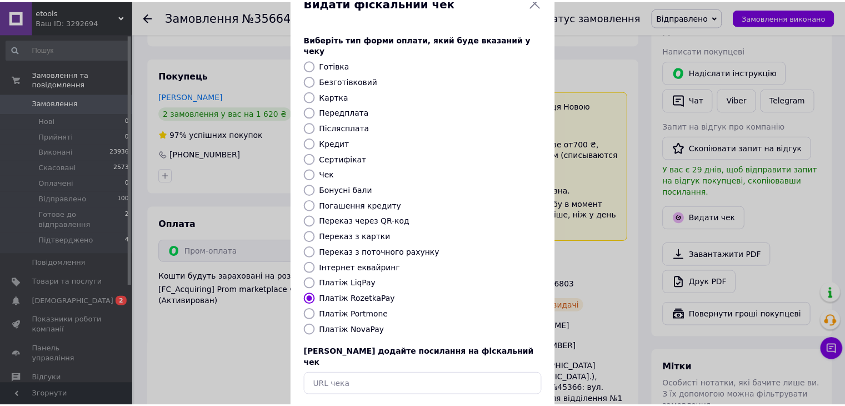
scroll to position [71, 0]
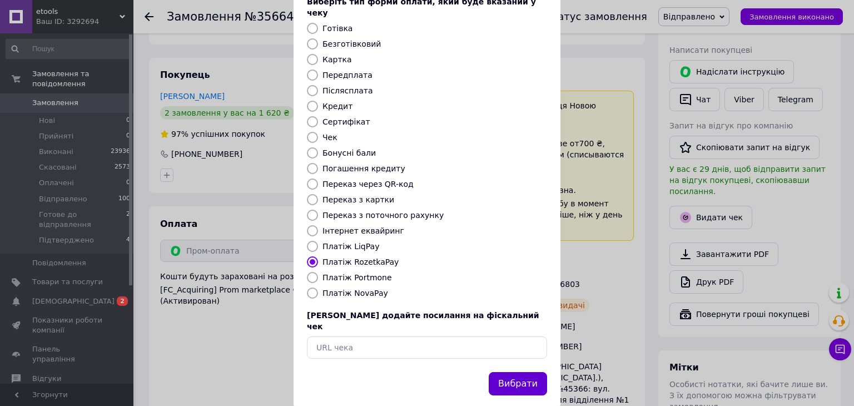
click at [519, 372] on button "Вибрати" at bounding box center [518, 384] width 58 height 24
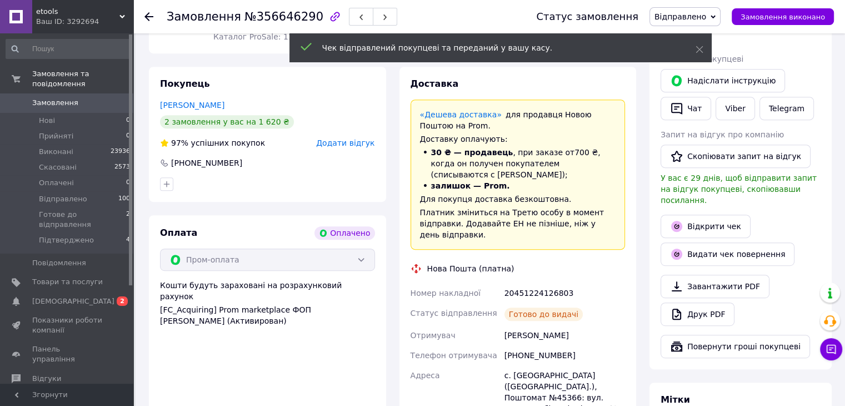
scroll to position [278, 0]
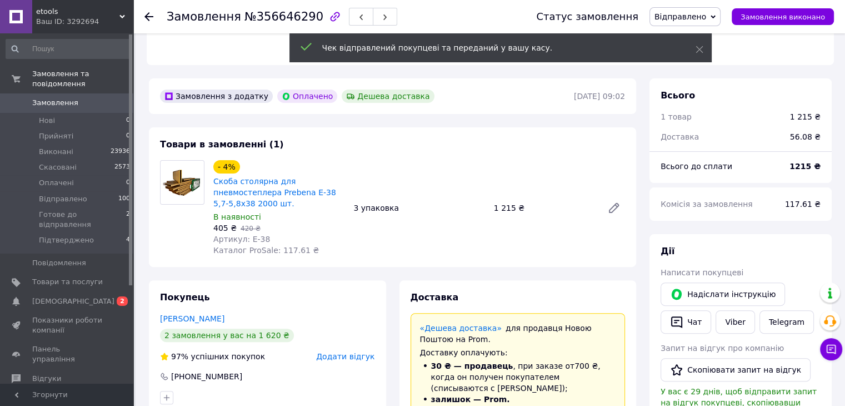
click at [151, 17] on icon at bounding box center [149, 16] width 9 height 9
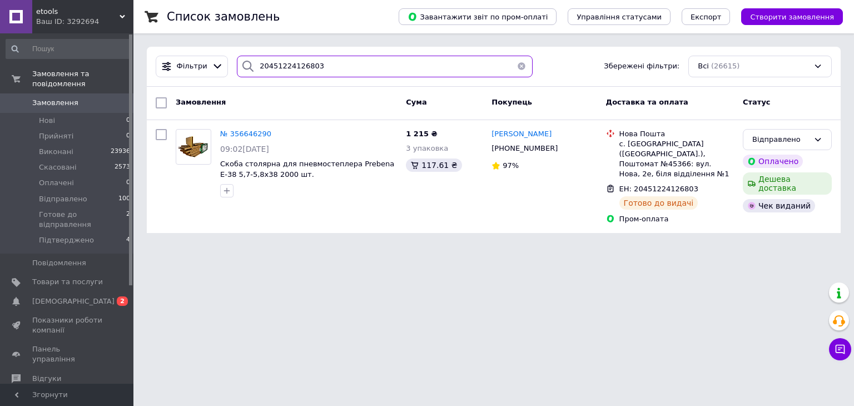
click at [316, 66] on input "20451224126803" at bounding box center [385, 67] width 296 height 22
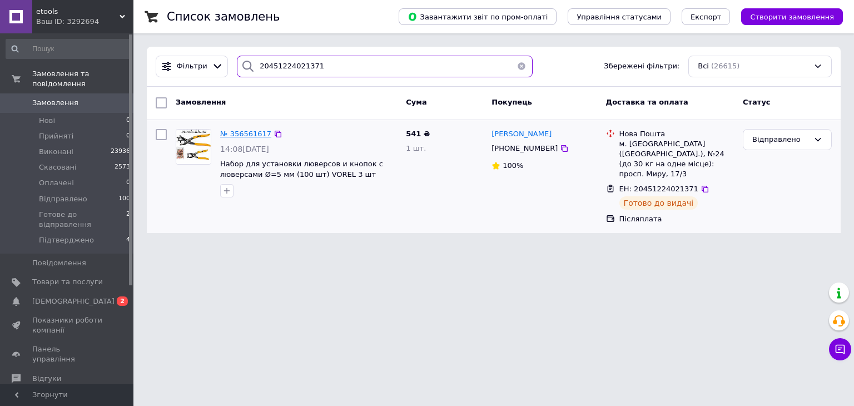
type input "20451224021371"
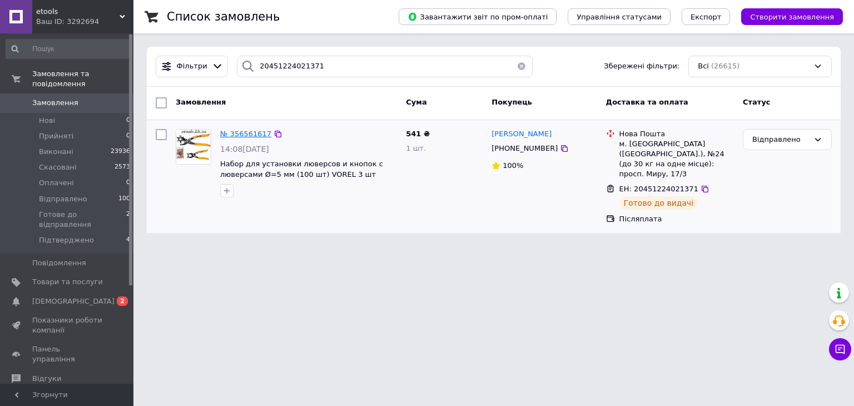
click at [245, 135] on span "№ 356561617" at bounding box center [245, 134] width 51 height 8
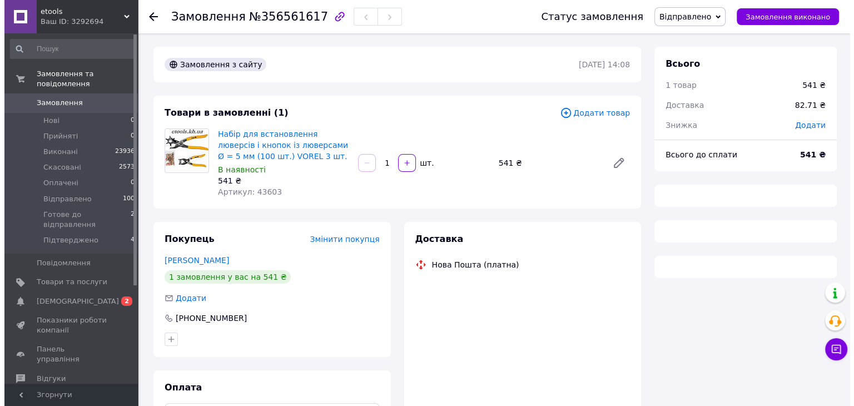
scroll to position [80, 0]
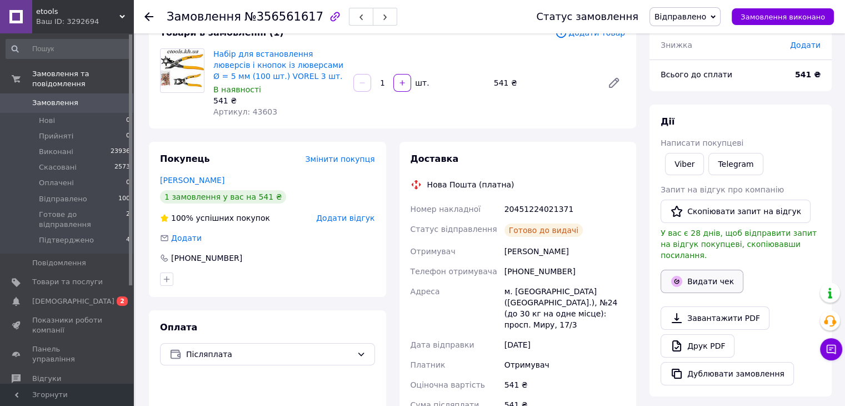
click at [695, 270] on button "Видати чек" at bounding box center [702, 281] width 83 height 23
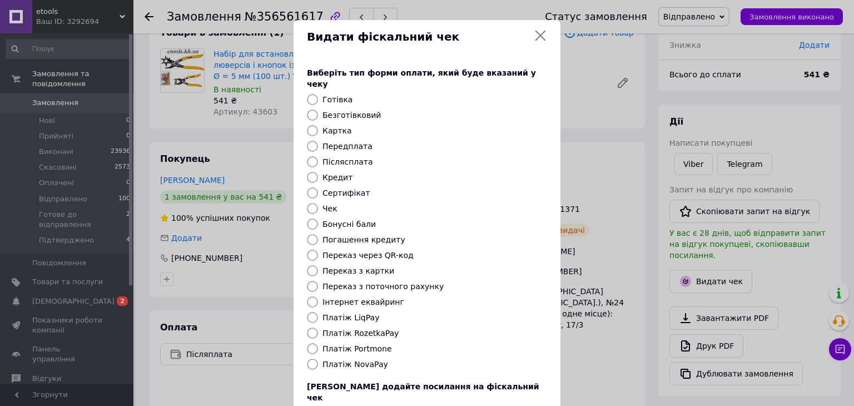
click at [310, 359] on input "Платіж NovaPay" at bounding box center [312, 364] width 11 height 11
radio input "true"
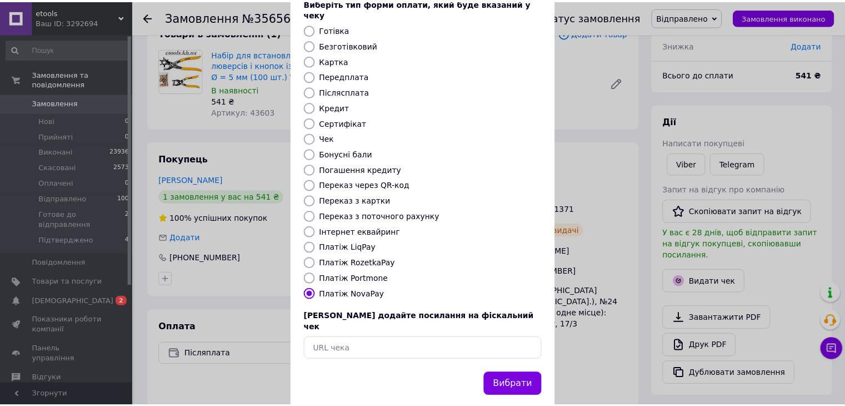
scroll to position [71, 0]
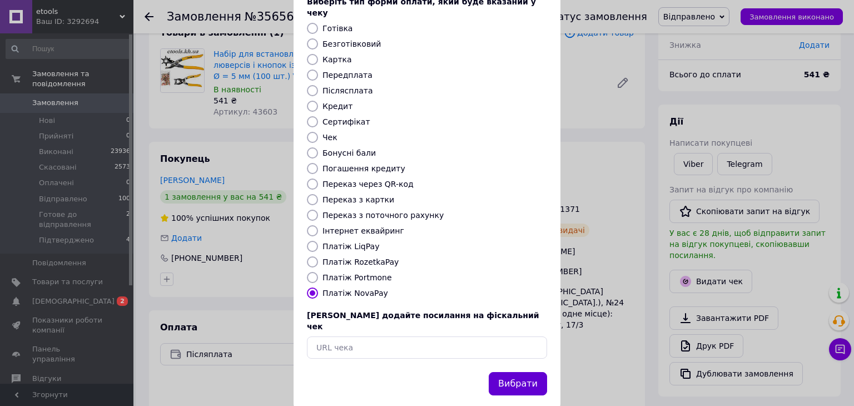
click at [527, 372] on button "Вибрати" at bounding box center [518, 384] width 58 height 24
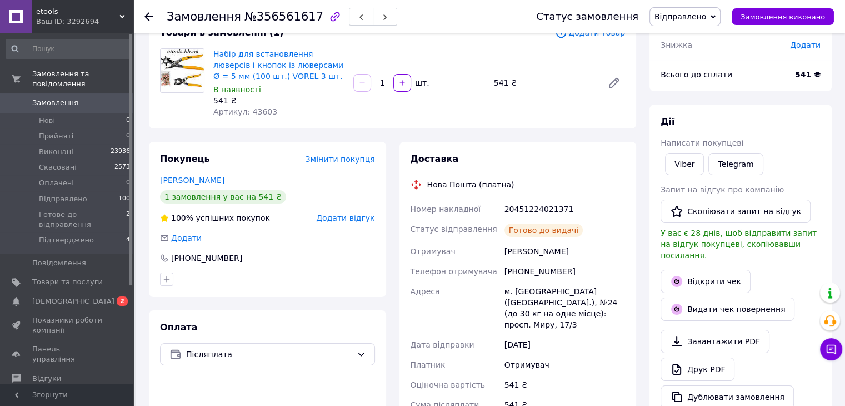
click at [148, 16] on icon at bounding box center [149, 16] width 9 height 9
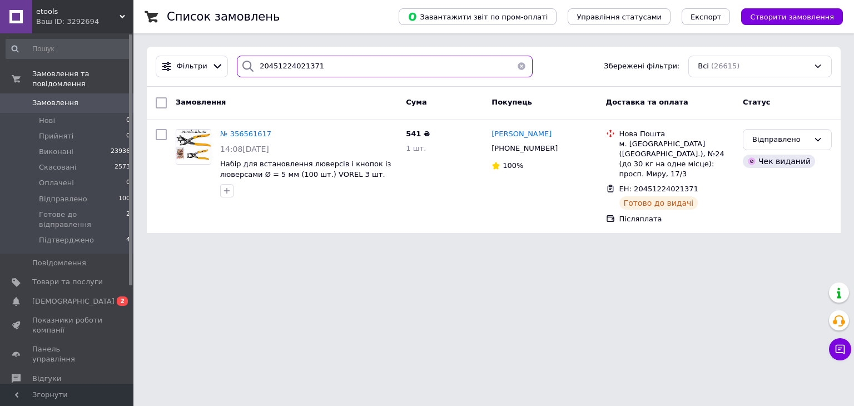
click at [316, 65] on input "20451224021371" at bounding box center [385, 67] width 296 height 22
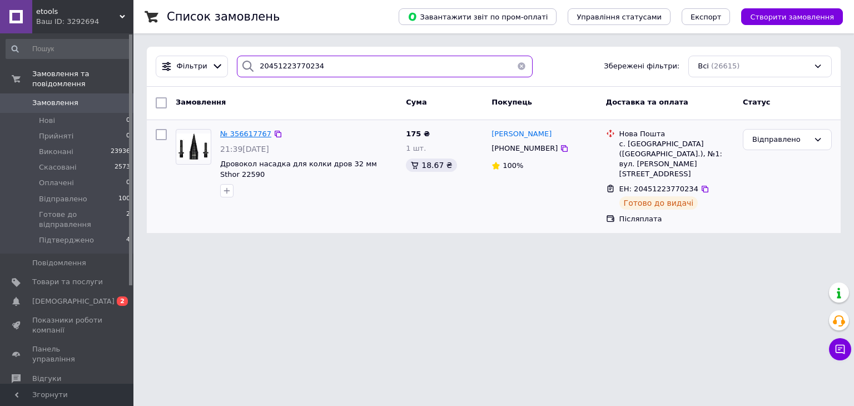
type input "20451223770234"
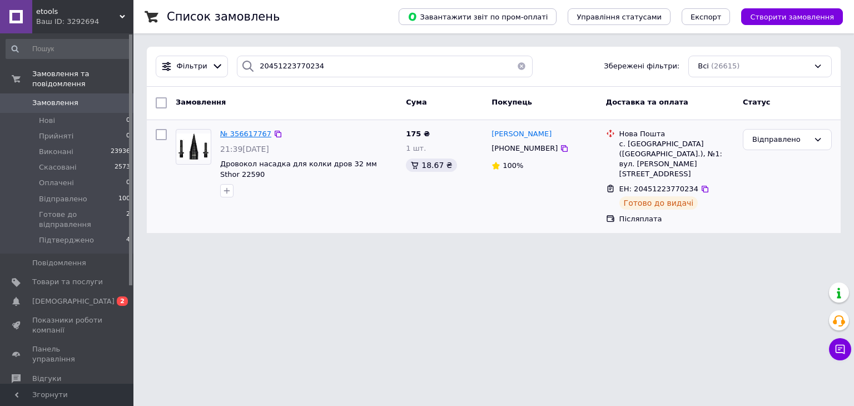
click at [253, 130] on span "№ 356617767" at bounding box center [245, 134] width 51 height 8
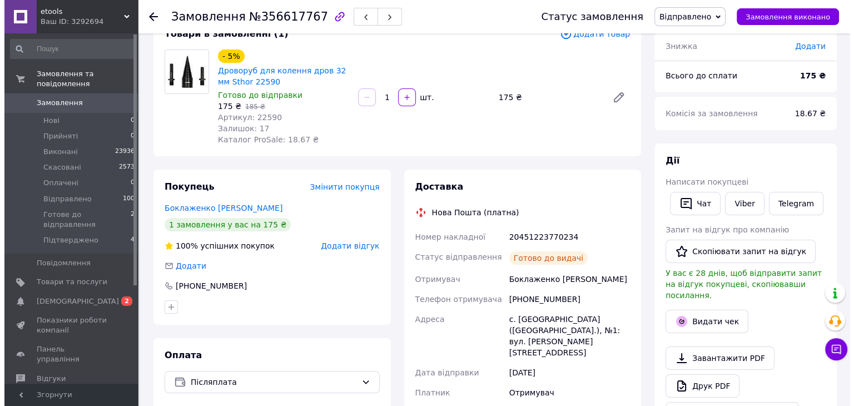
scroll to position [111, 0]
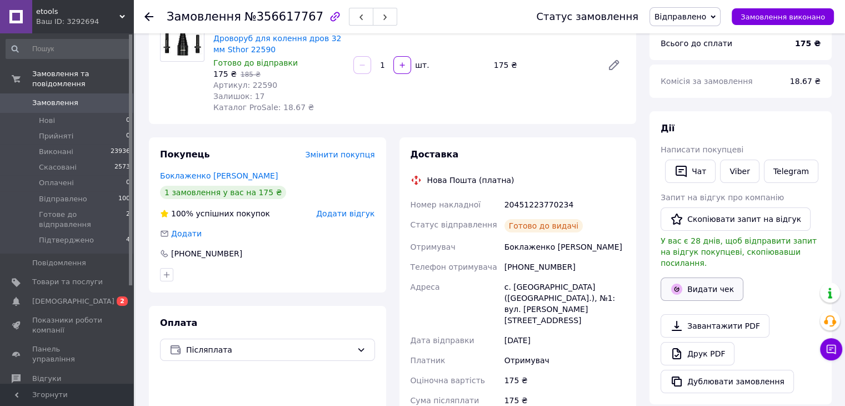
click at [698, 277] on button "Видати чек" at bounding box center [702, 288] width 83 height 23
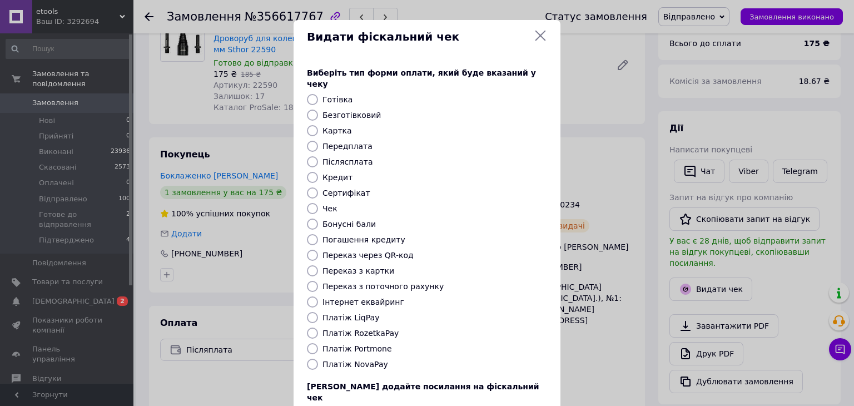
click at [308, 359] on input "Платіж NovaPay" at bounding box center [312, 364] width 11 height 11
radio input "true"
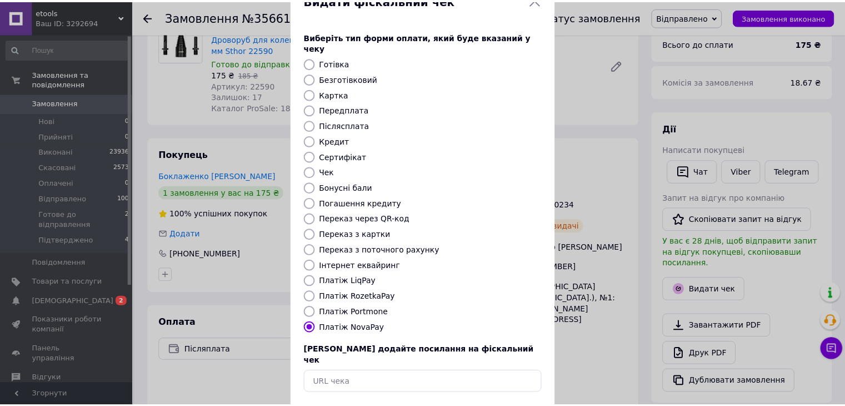
scroll to position [71, 0]
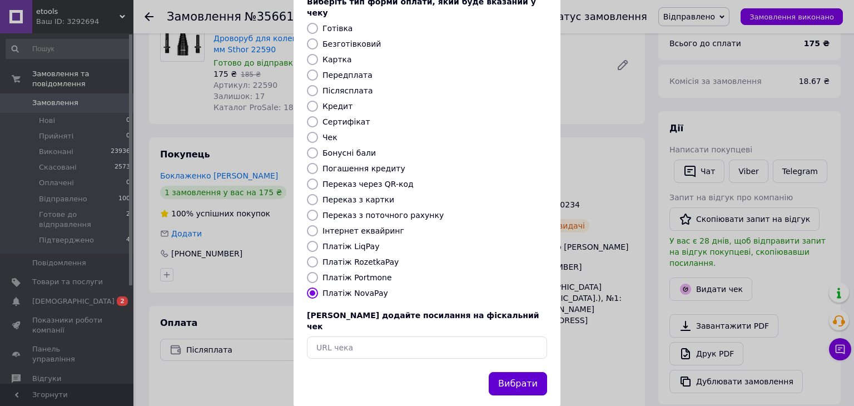
click at [521, 372] on button "Вибрати" at bounding box center [518, 384] width 58 height 24
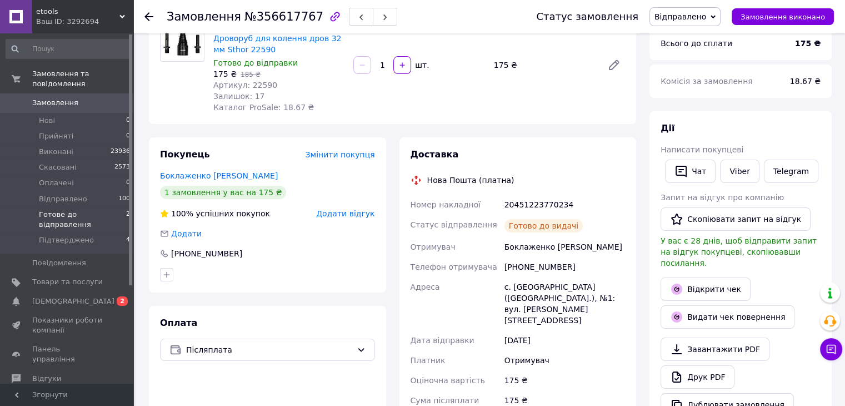
click at [81, 210] on span "Готове до відправлення" at bounding box center [82, 220] width 87 height 20
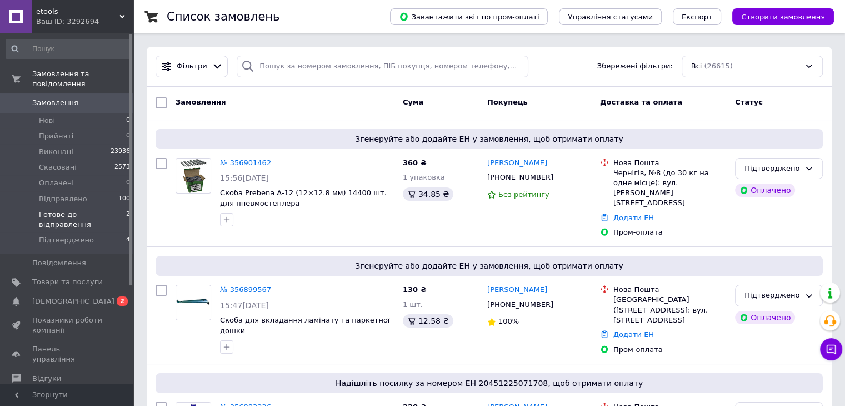
click at [91, 210] on span "Готове до відправлення" at bounding box center [82, 220] width 87 height 20
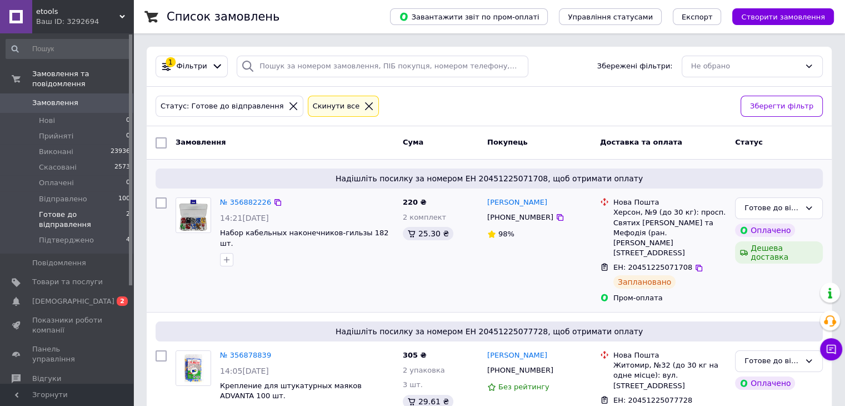
click at [162, 203] on input "checkbox" at bounding box center [161, 202] width 11 height 11
checkbox input "true"
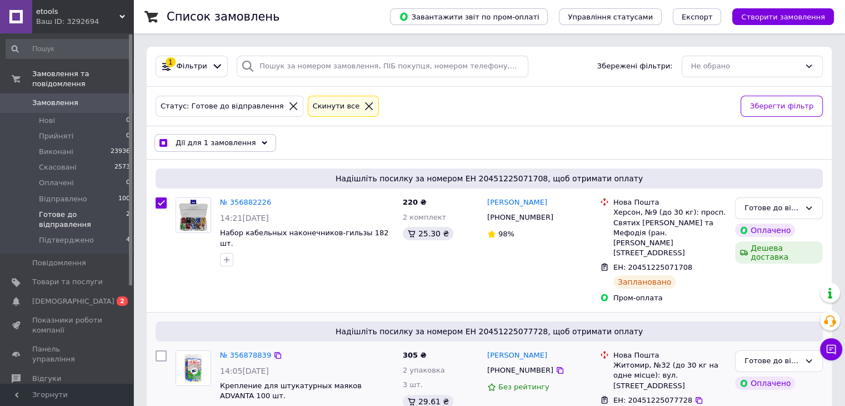
click at [160, 350] on input "checkbox" at bounding box center [161, 355] width 11 height 11
checkbox input "true"
click at [242, 147] on div "Дії для 2 замовлень" at bounding box center [213, 143] width 117 height 18
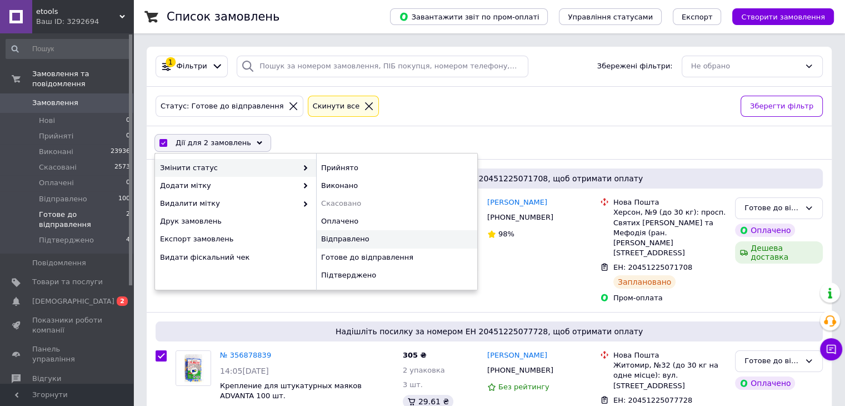
click at [349, 241] on div "Відправлено" at bounding box center [396, 239] width 161 height 18
checkbox input "false"
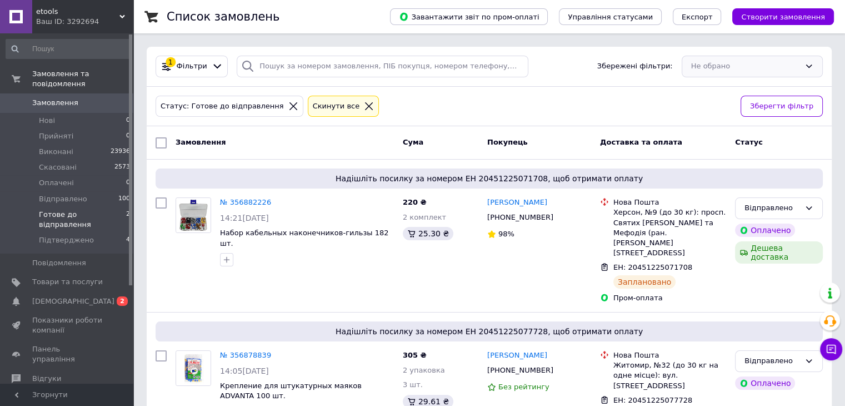
click at [805, 64] on div "Не обрано" at bounding box center [752, 67] width 141 height 22
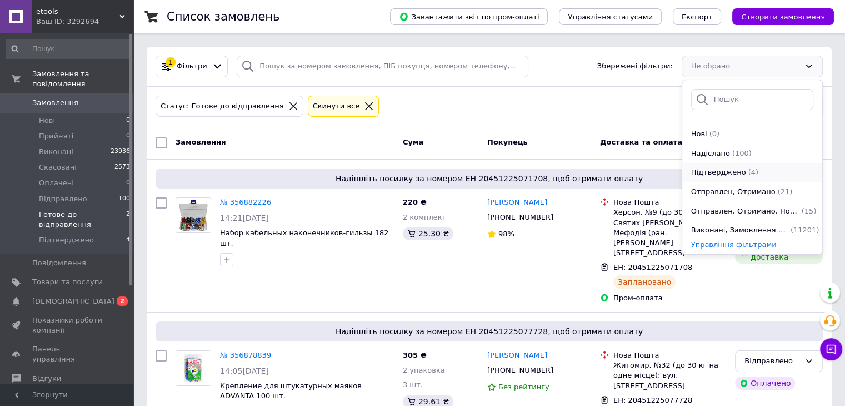
scroll to position [134, 0]
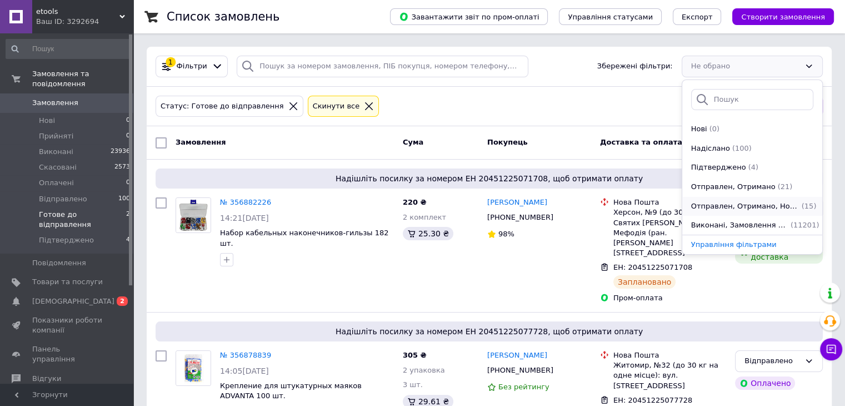
click at [738, 210] on span "Отправлен, Отримано, Нова Пошта" at bounding box center [745, 206] width 108 height 11
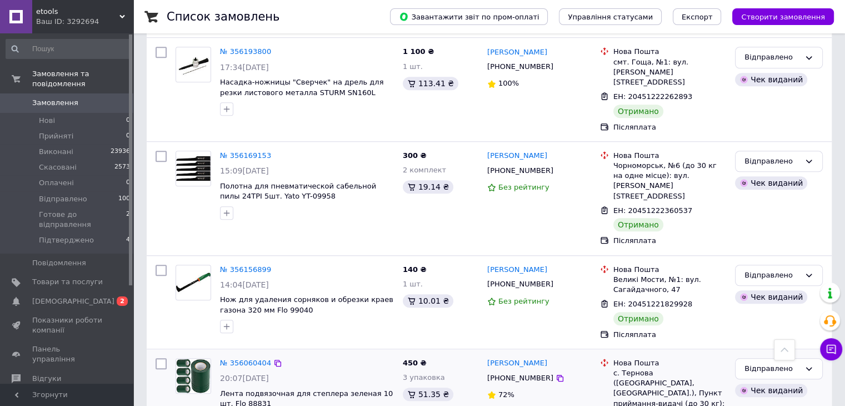
scroll to position [840, 0]
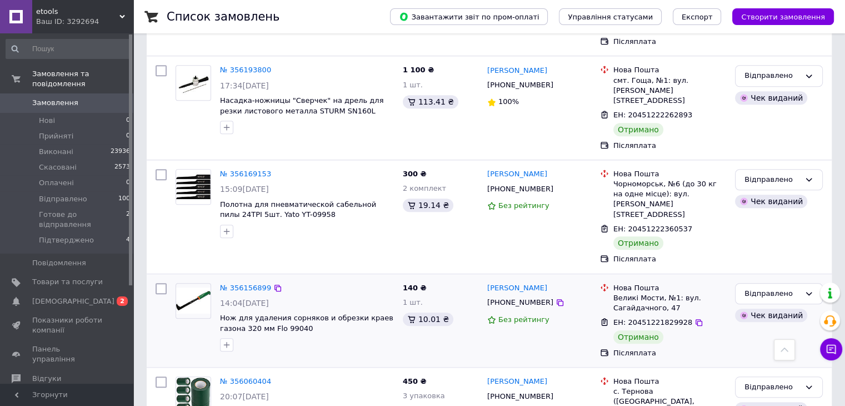
click at [162, 283] on input "checkbox" at bounding box center [161, 288] width 11 height 11
checkbox input "true"
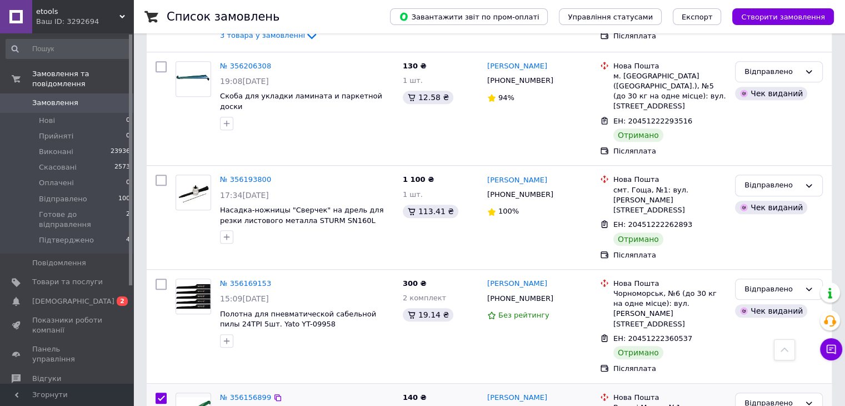
scroll to position [729, 0]
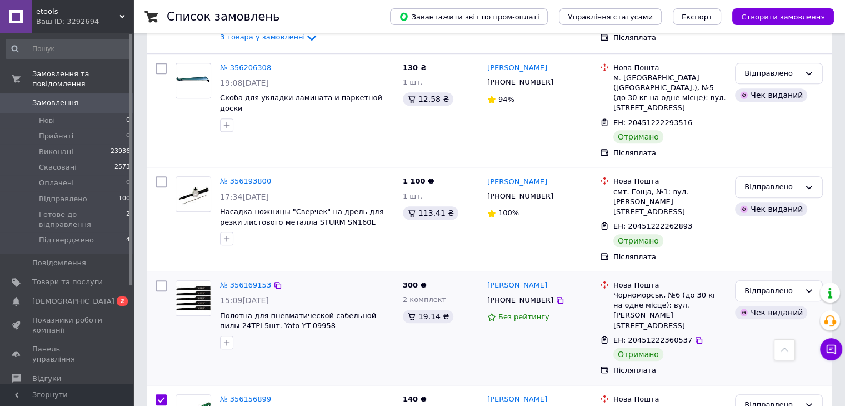
click at [164, 276] on div at bounding box center [161, 328] width 20 height 104
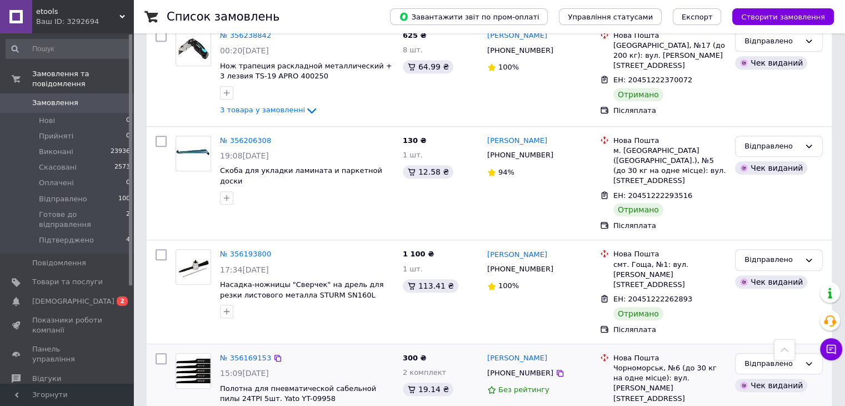
scroll to position [674, 0]
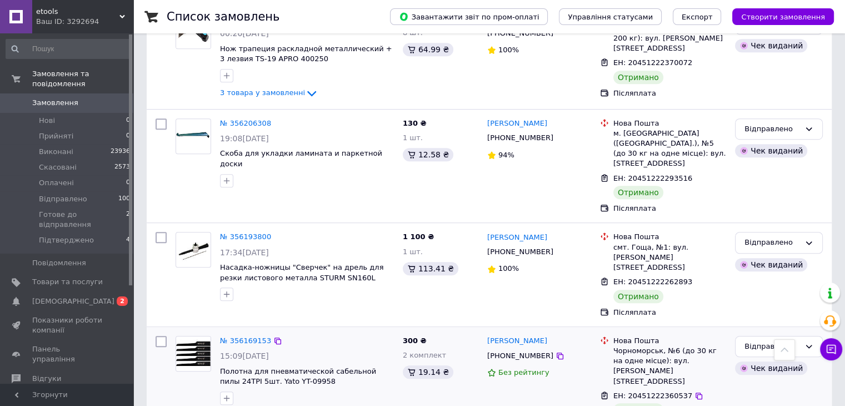
click at [162, 331] on div at bounding box center [161, 383] width 20 height 104
checkbox input "true"
click at [162, 336] on input "checkbox" at bounding box center [161, 341] width 11 height 11
checkbox input "true"
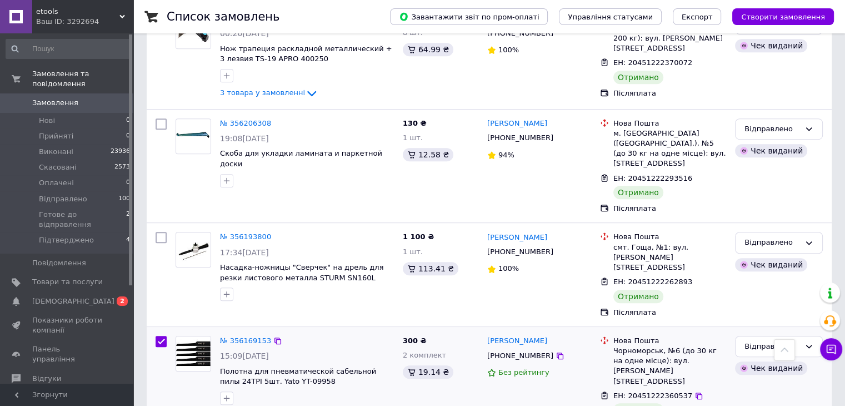
checkbox input "true"
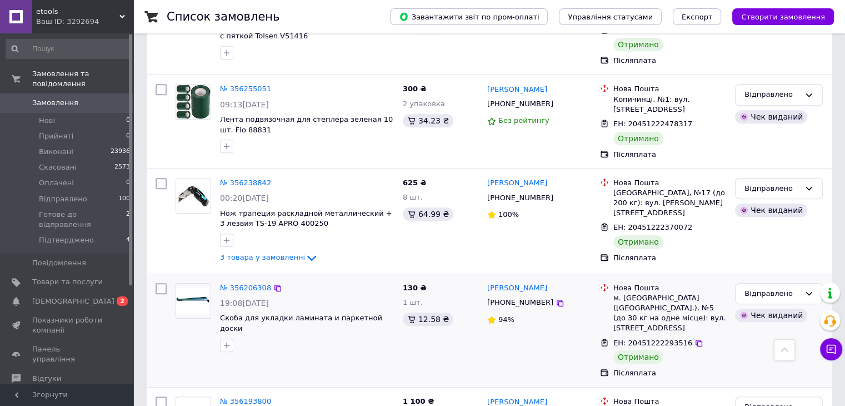
scroll to position [507, 0]
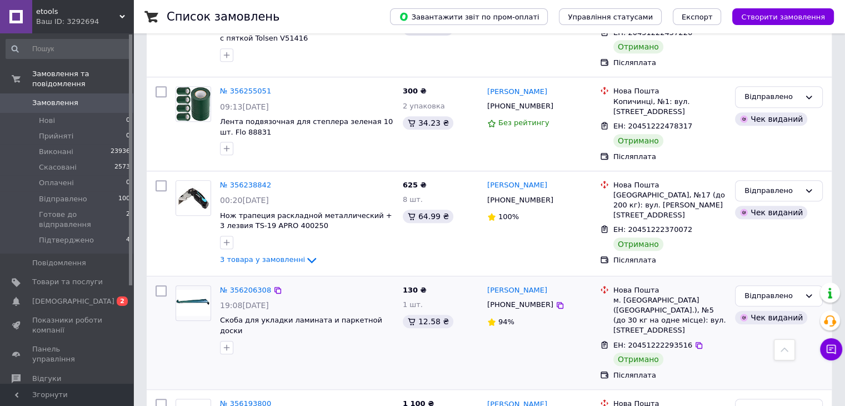
click at [160, 285] on input "checkbox" at bounding box center [161, 290] width 11 height 11
checkbox input "true"
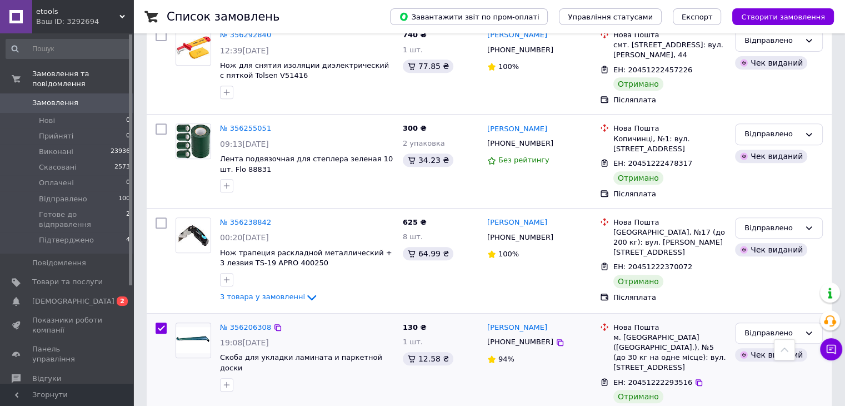
scroll to position [451, 0]
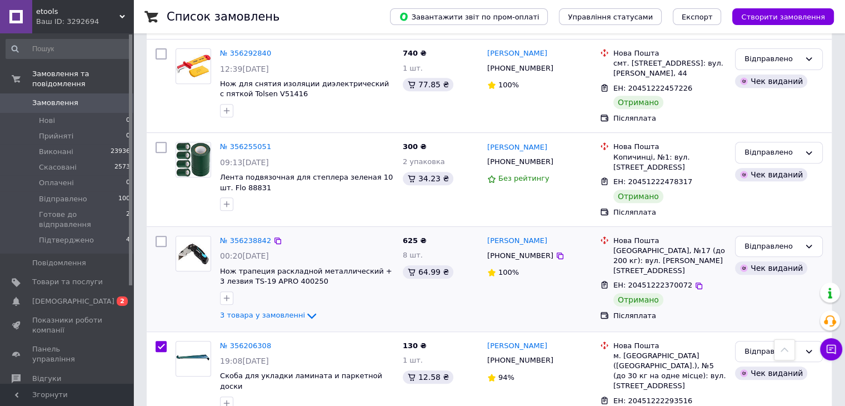
click at [160, 236] on input "checkbox" at bounding box center [161, 241] width 11 height 11
checkbox input "true"
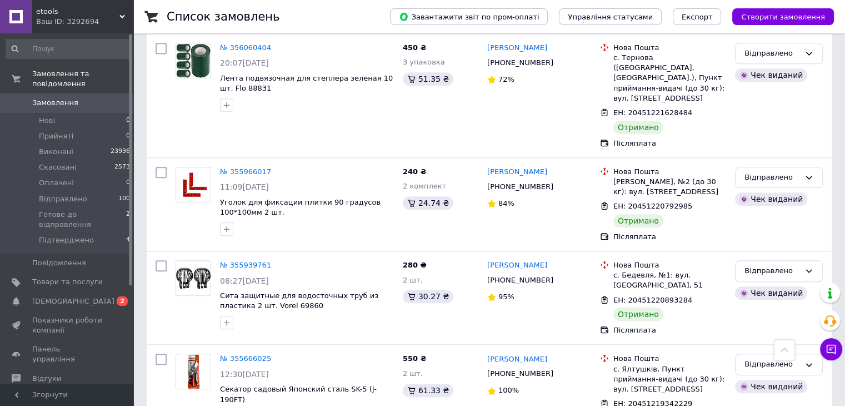
scroll to position [1229, 0]
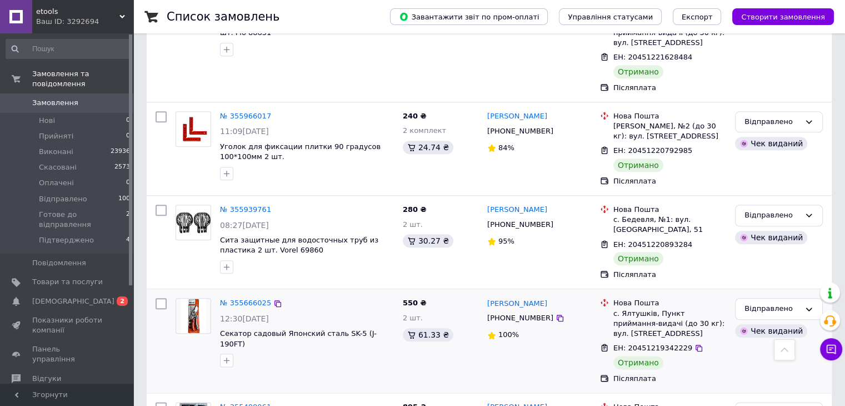
click at [163, 298] on input "checkbox" at bounding box center [161, 303] width 11 height 11
checkbox input "true"
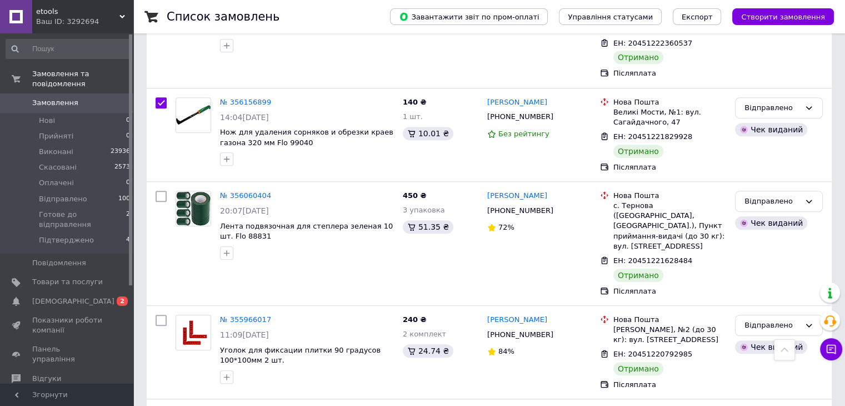
scroll to position [1007, 0]
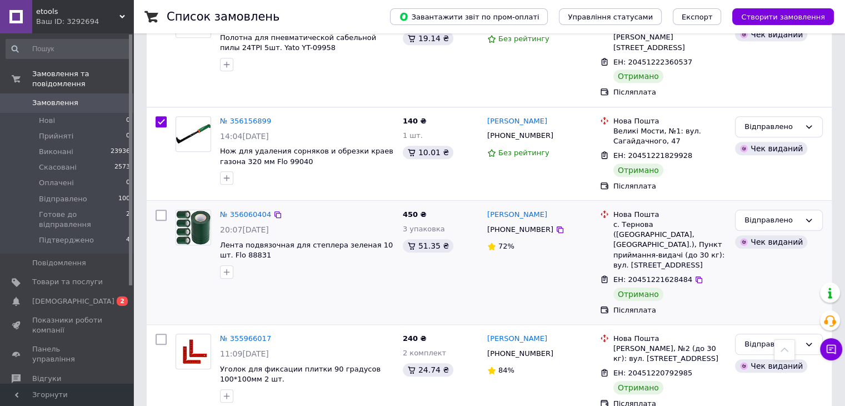
click at [161, 210] on input "checkbox" at bounding box center [161, 215] width 11 height 11
checkbox input "true"
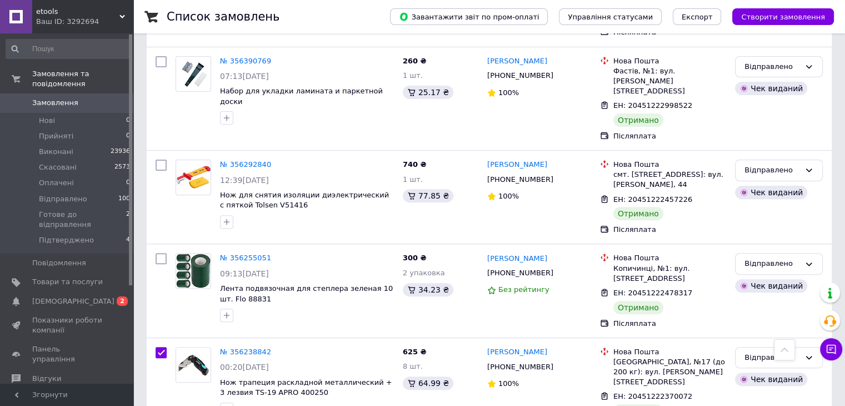
scroll to position [285, 0]
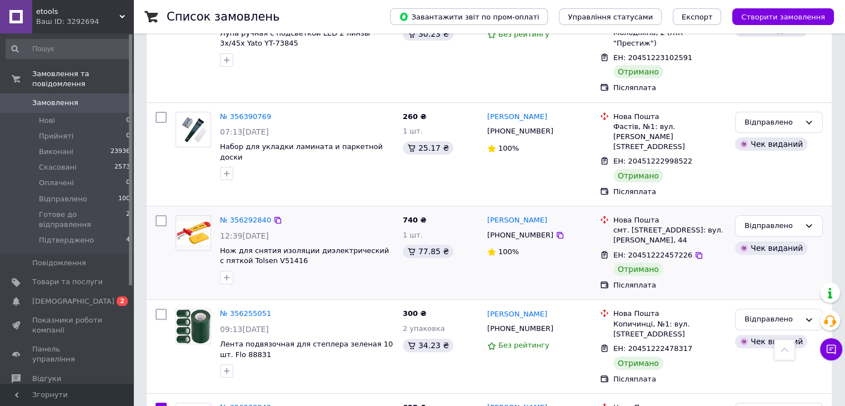
click at [163, 215] on input "checkbox" at bounding box center [161, 220] width 11 height 11
checkbox input "true"
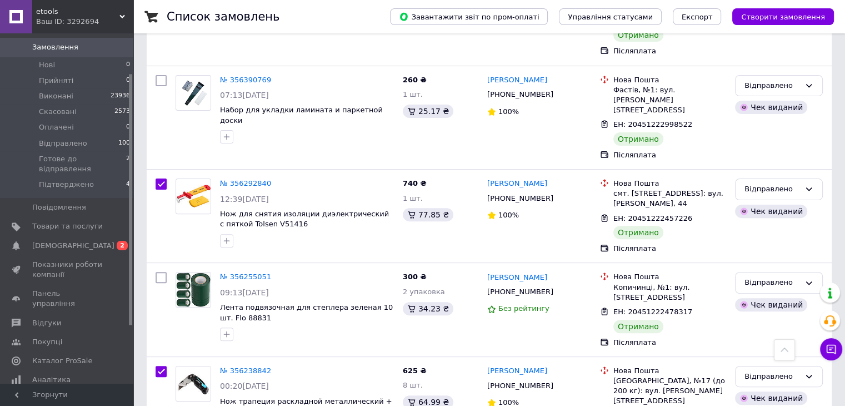
scroll to position [340, 0]
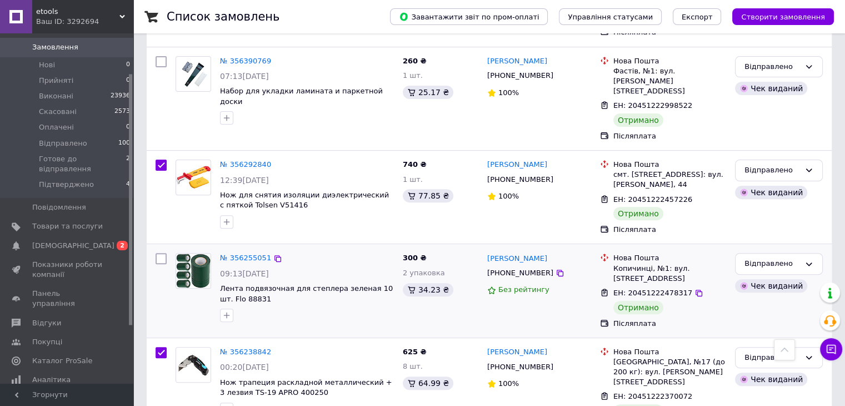
click at [160, 253] on input "checkbox" at bounding box center [161, 258] width 11 height 11
checkbox input "true"
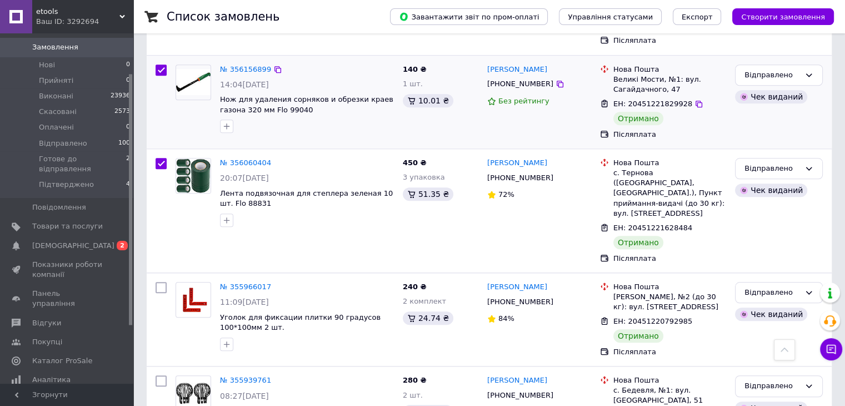
scroll to position [1063, 0]
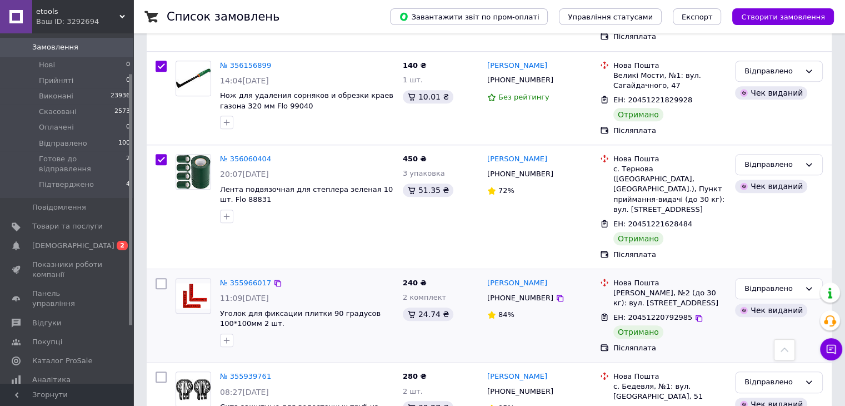
click at [162, 278] on input "checkbox" at bounding box center [161, 283] width 11 height 11
checkbox input "true"
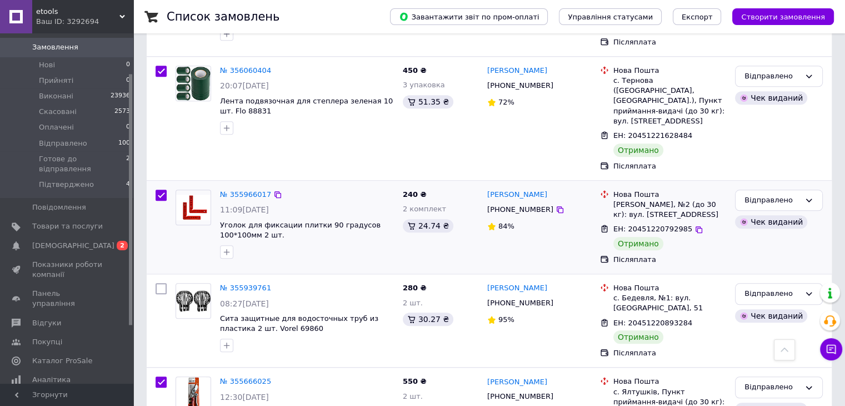
scroll to position [1174, 0]
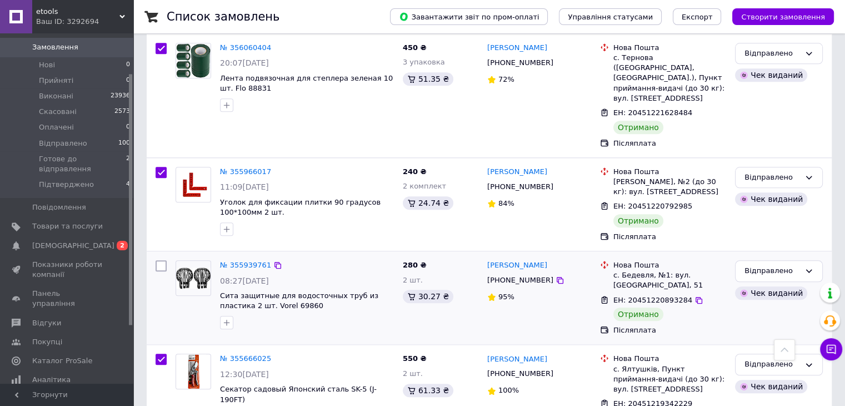
click at [161, 260] on input "checkbox" at bounding box center [161, 265] width 11 height 11
checkbox input "true"
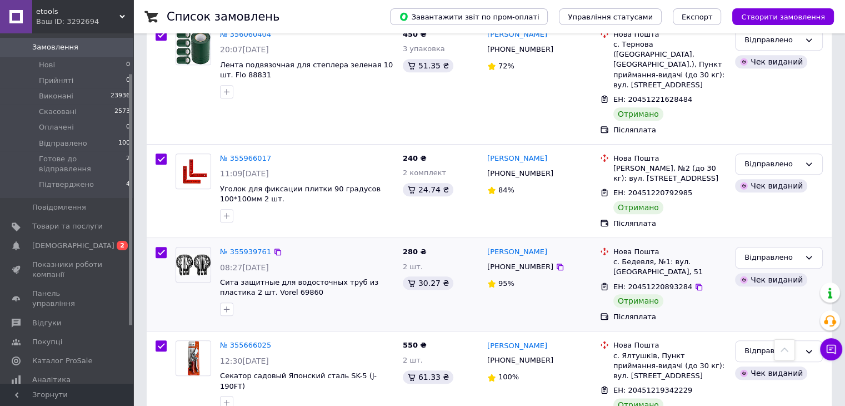
scroll to position [1229, 0]
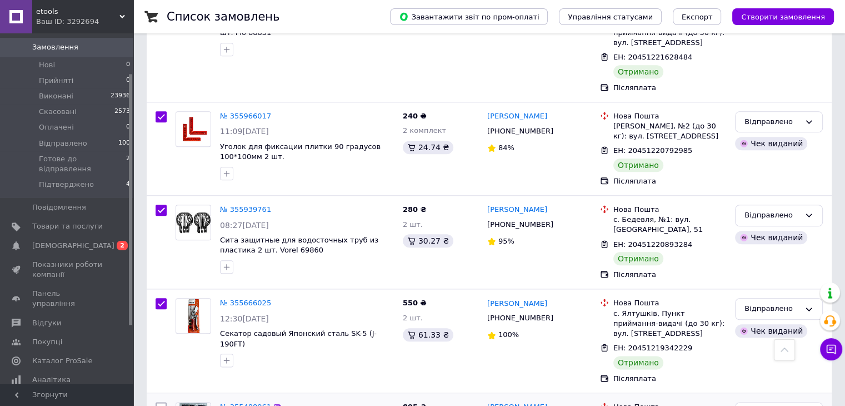
click at [157, 402] on input "checkbox" at bounding box center [161, 407] width 11 height 11
checkbox input "true"
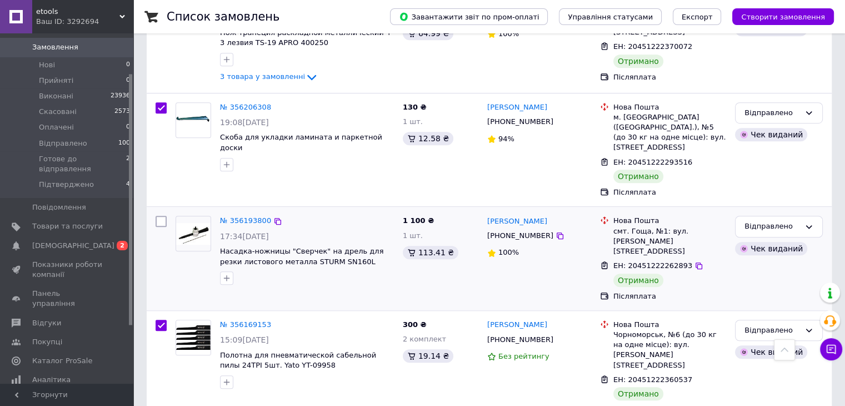
scroll to position [674, 0]
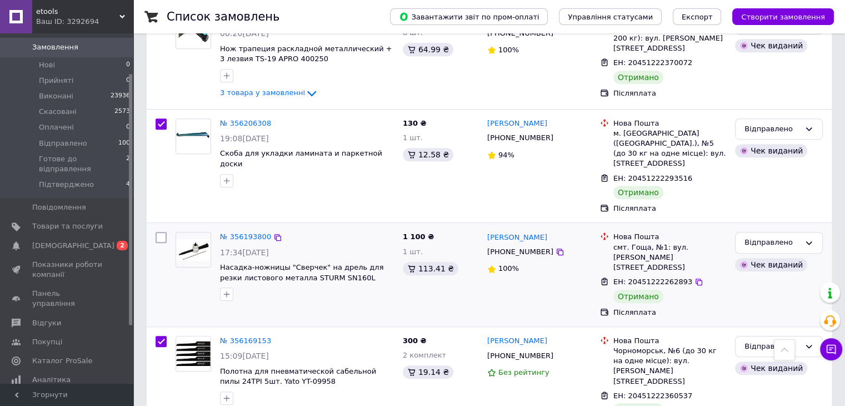
click at [158, 232] on input "checkbox" at bounding box center [161, 237] width 11 height 11
checkbox input "true"
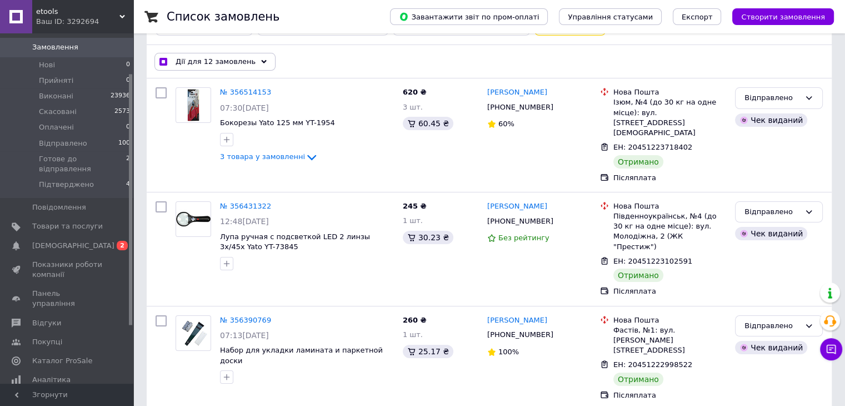
scroll to position [62, 0]
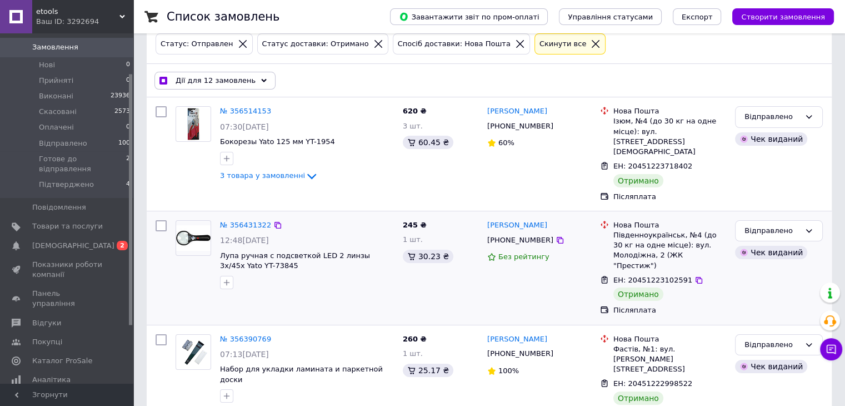
click at [161, 220] on input "checkbox" at bounding box center [161, 225] width 11 height 11
checkbox input "true"
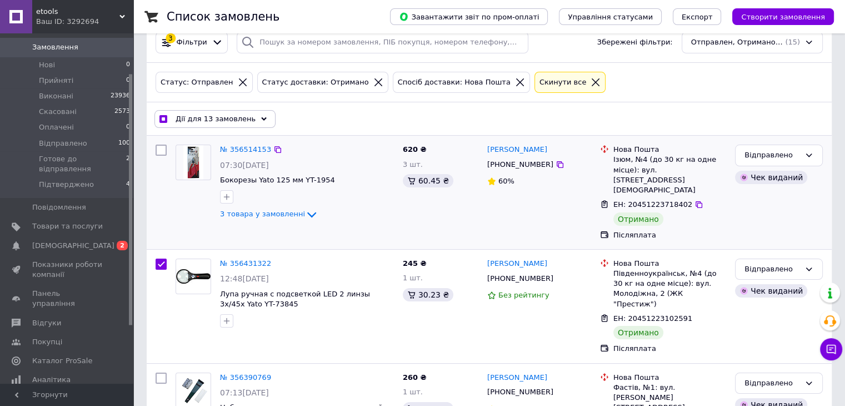
scroll to position [7, 0]
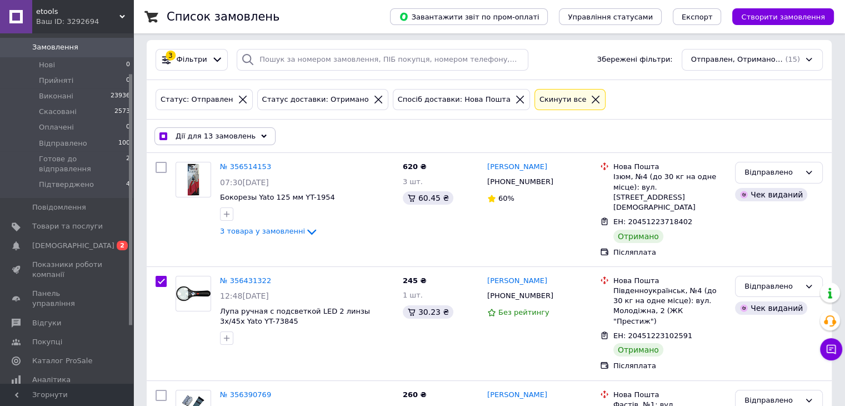
click at [251, 128] on div "Дії для 13 замовлень" at bounding box center [215, 136] width 121 height 18
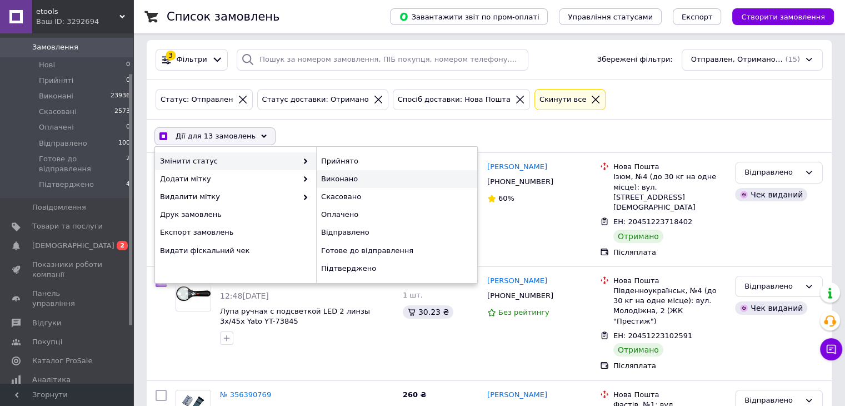
checkbox input "true"
click at [342, 178] on div "Виконано" at bounding box center [396, 179] width 161 height 18
checkbox input "false"
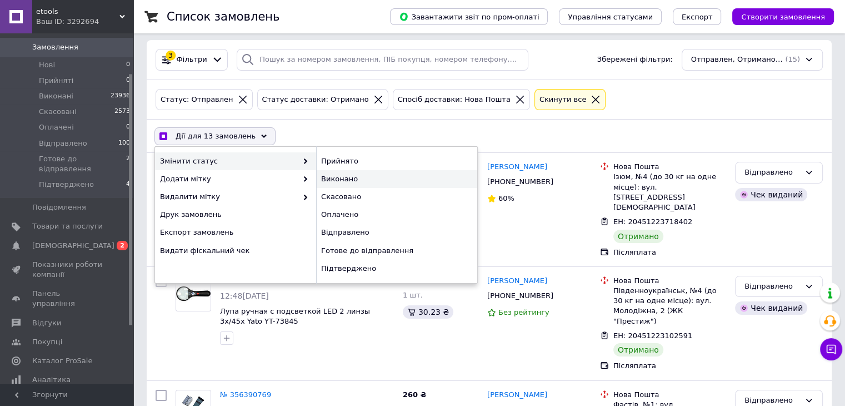
checkbox input "false"
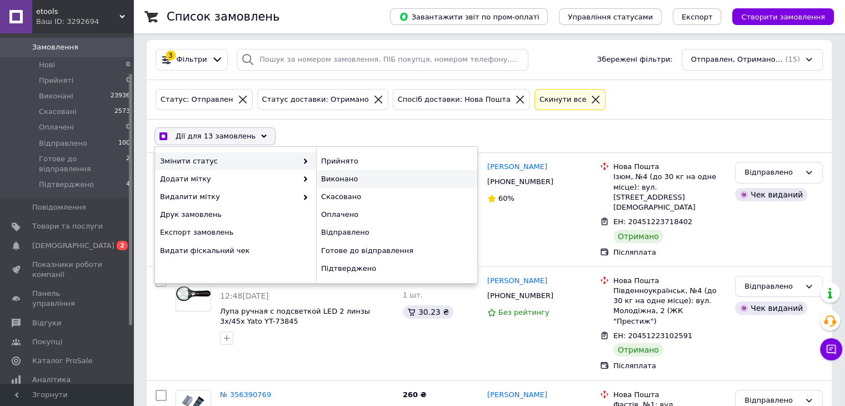
checkbox input "false"
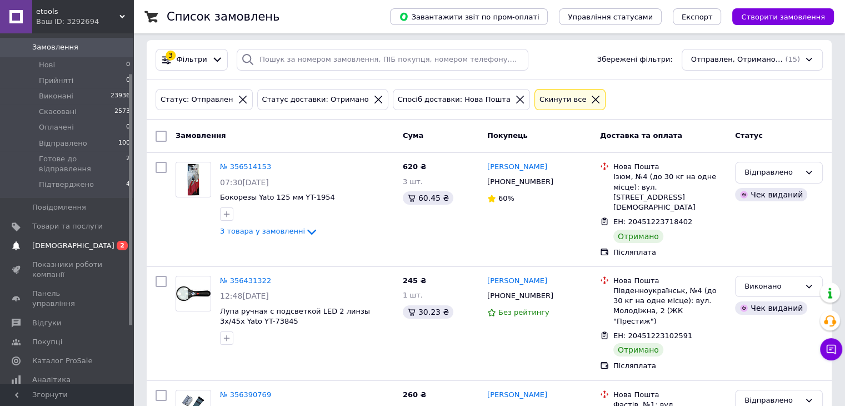
click at [77, 241] on span "[DEMOGRAPHIC_DATA]" at bounding box center [67, 246] width 71 height 10
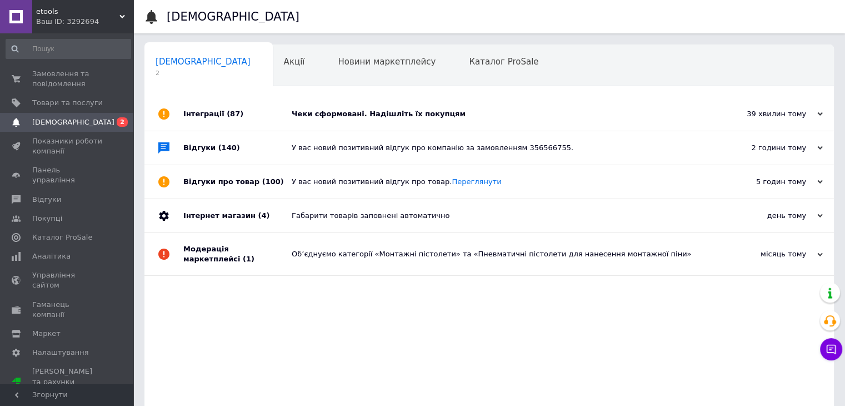
click at [188, 106] on div "Інтеграції (87)" at bounding box center [237, 113] width 108 height 33
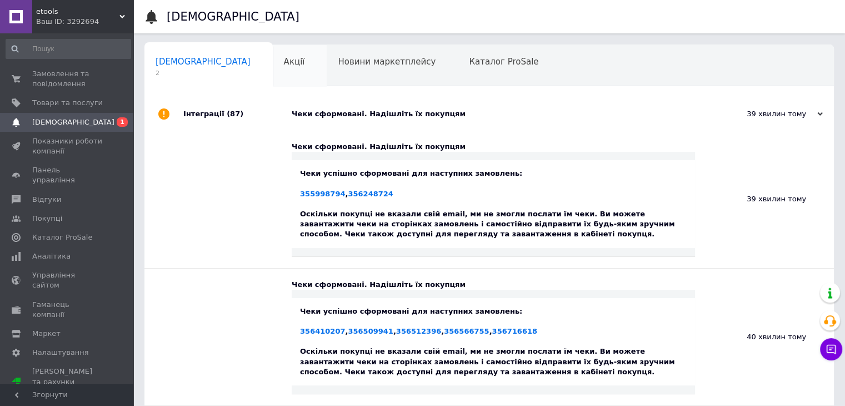
click at [273, 66] on div "Акції 0" at bounding box center [300, 66] width 54 height 42
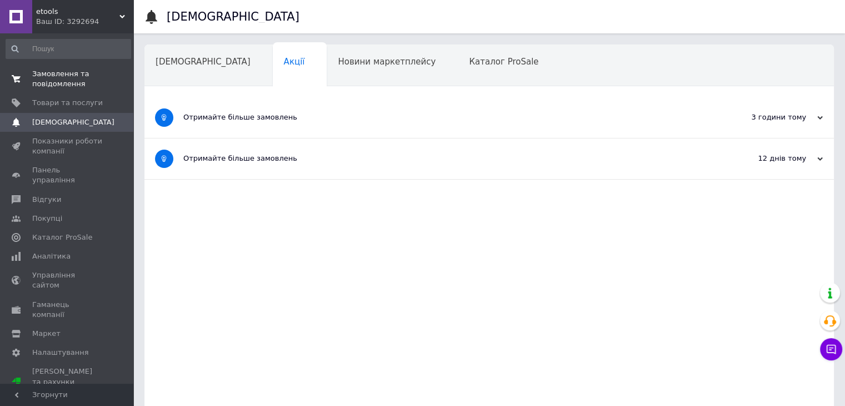
click at [66, 69] on span "Замовлення та повідомлення" at bounding box center [67, 79] width 71 height 20
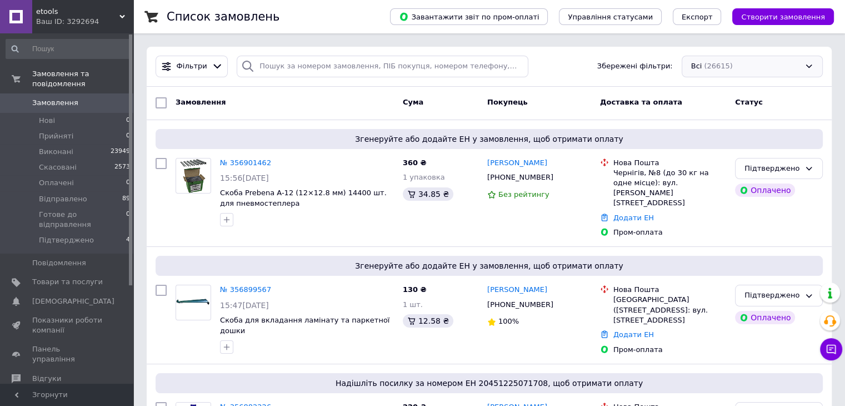
click at [756, 61] on div "Всі (26615)" at bounding box center [752, 67] width 141 height 22
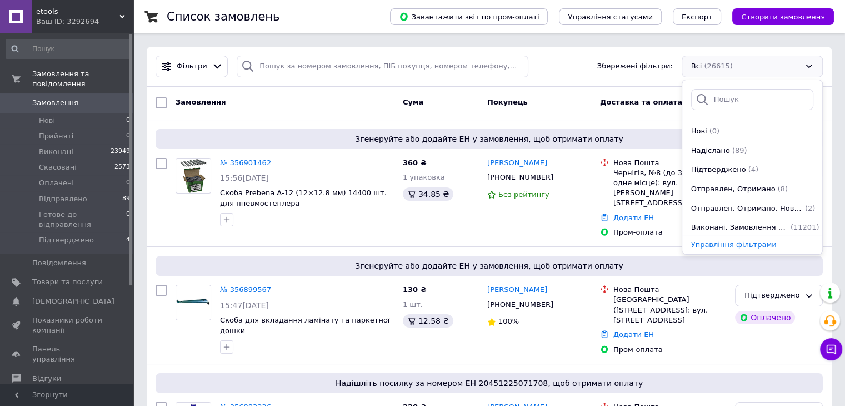
scroll to position [134, 0]
click at [751, 186] on span "Отправлен, Отримано" at bounding box center [733, 187] width 84 height 11
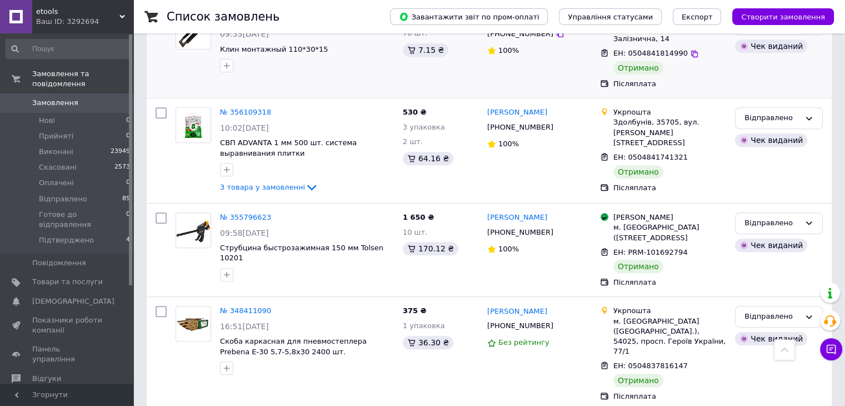
scroll to position [536, 0]
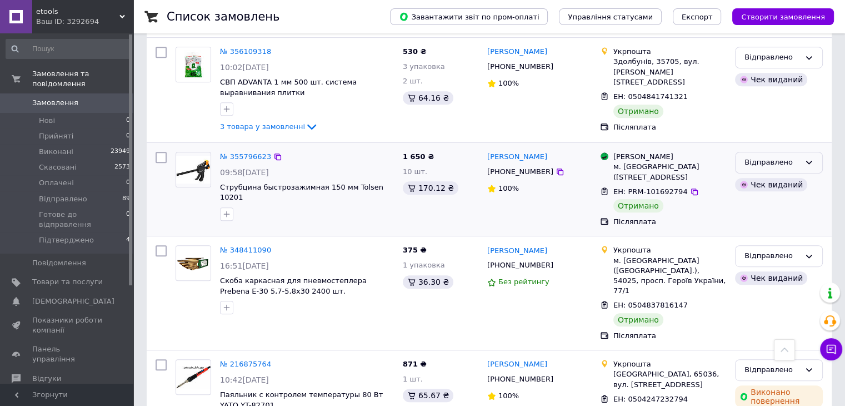
click at [814, 152] on div "Відправлено" at bounding box center [779, 163] width 88 height 22
click at [769, 196] on li "Виконано" at bounding box center [779, 206] width 87 height 21
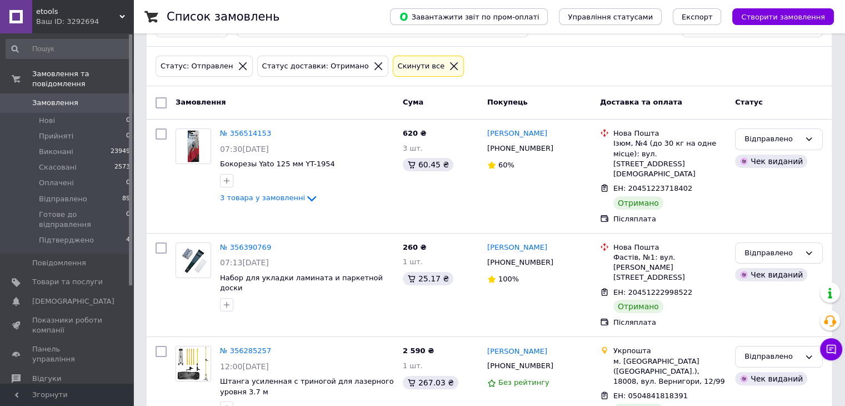
scroll to position [0, 0]
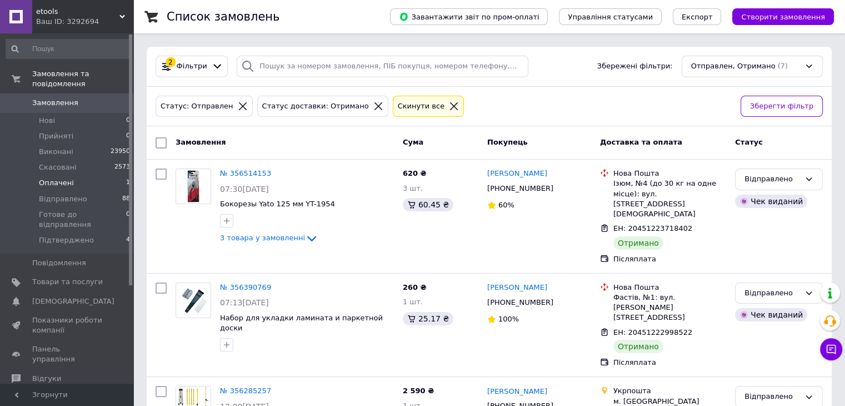
click at [63, 178] on span "Оплачені" at bounding box center [56, 183] width 35 height 10
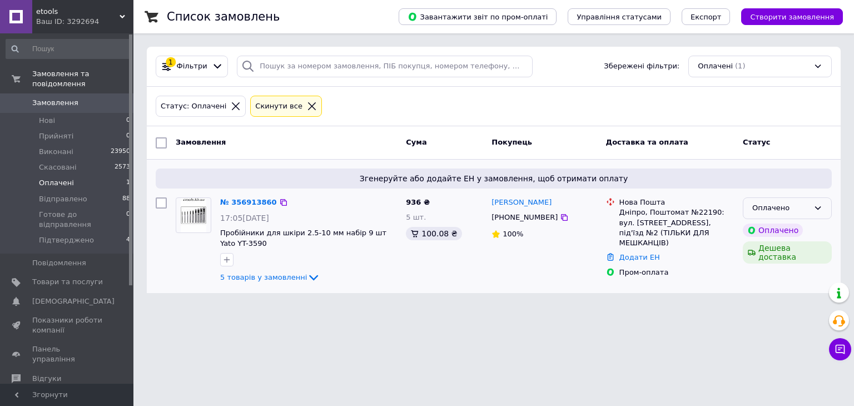
click at [786, 206] on div "Оплачено" at bounding box center [780, 208] width 57 height 12
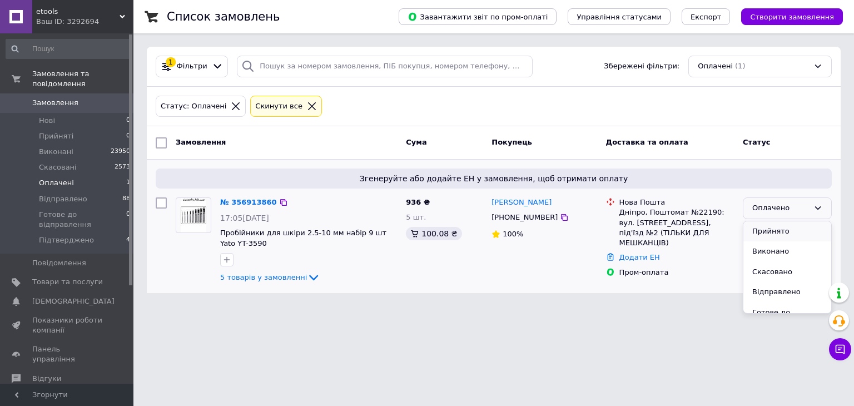
click at [774, 230] on li "Прийнято" at bounding box center [787, 231] width 88 height 21
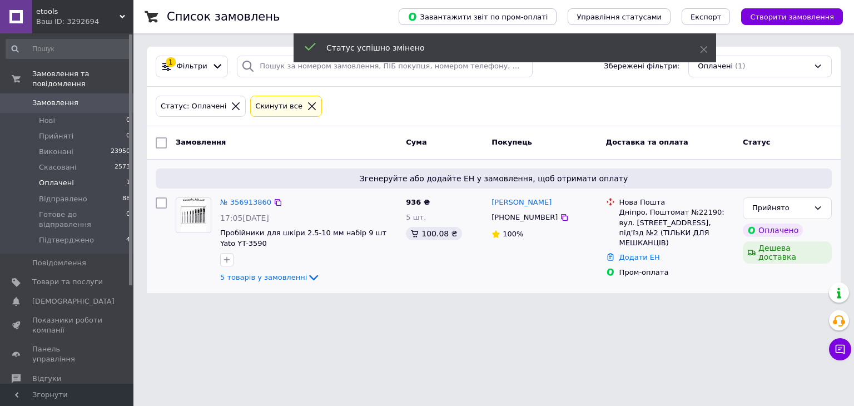
click at [815, 207] on icon at bounding box center [817, 207] width 9 height 9
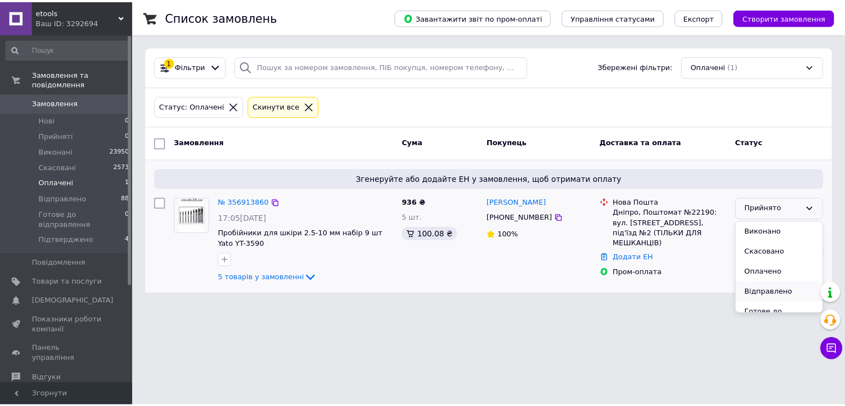
scroll to position [41, 0]
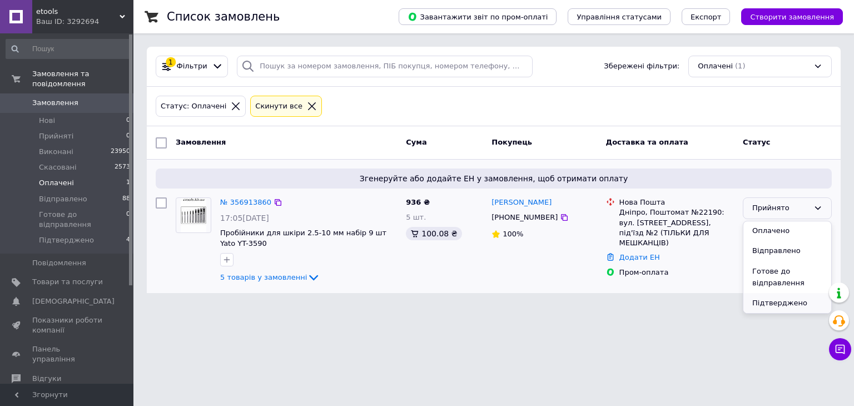
click at [775, 302] on li "Підтверджено" at bounding box center [787, 303] width 88 height 21
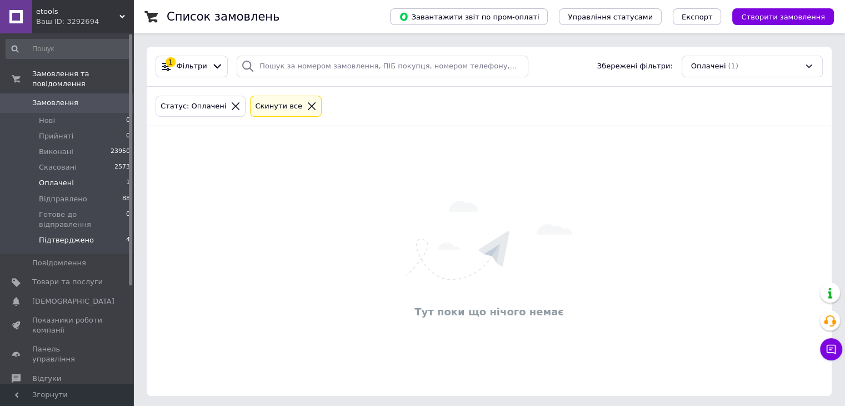
click at [76, 235] on span "Підтверджено" at bounding box center [66, 240] width 55 height 10
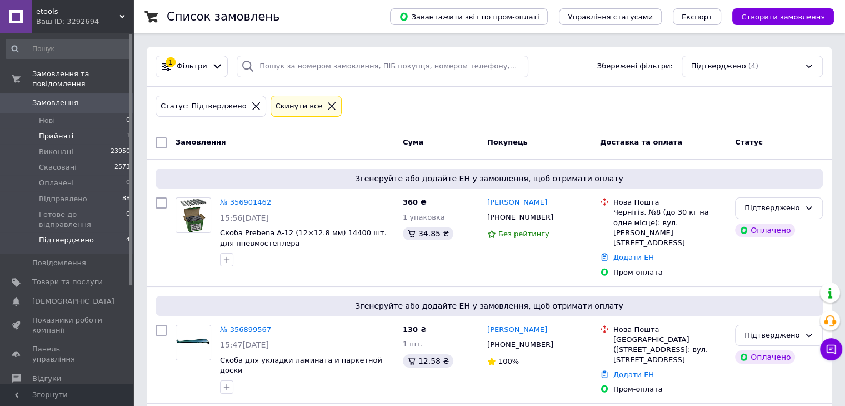
click at [65, 131] on span "Прийняті" at bounding box center [56, 136] width 34 height 10
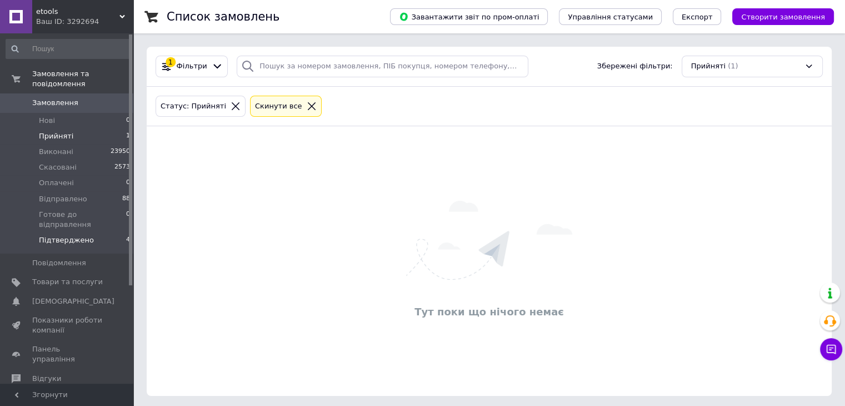
click at [88, 232] on li "Підтверджено 4" at bounding box center [68, 242] width 137 height 21
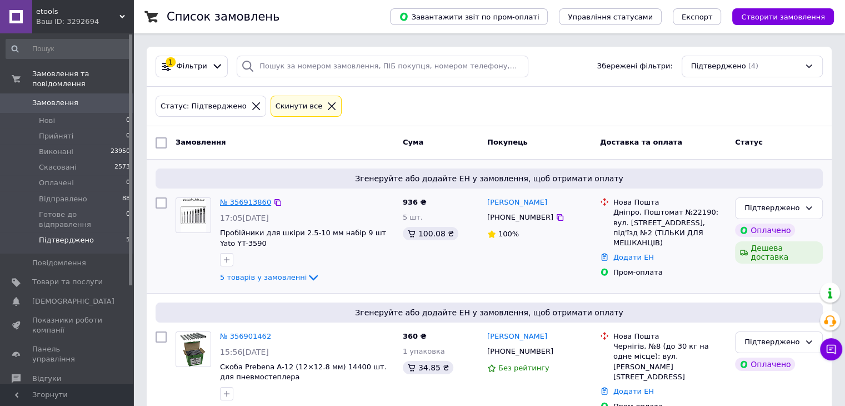
click at [253, 204] on link "№ 356913860" at bounding box center [245, 202] width 51 height 8
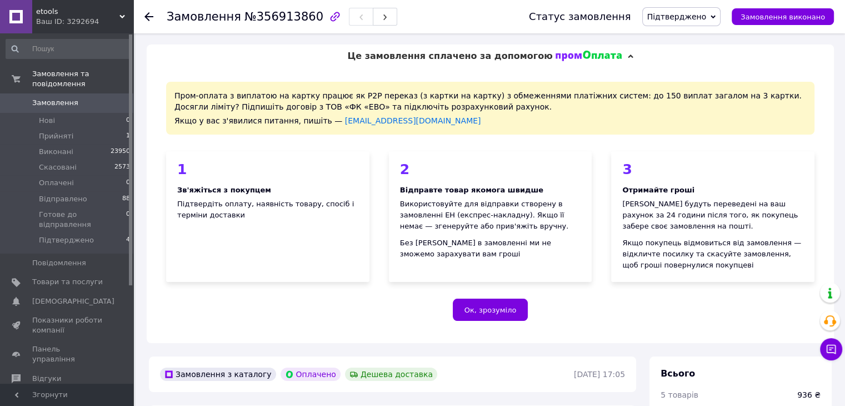
click at [153, 14] on icon at bounding box center [149, 16] width 9 height 9
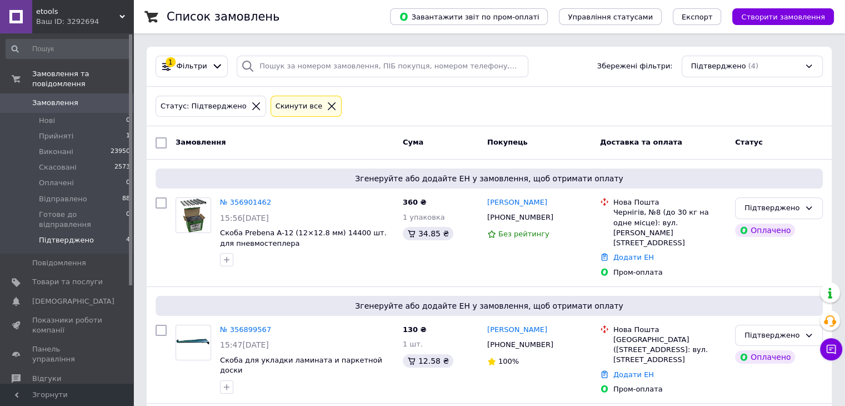
click at [327, 101] on icon at bounding box center [332, 106] width 10 height 10
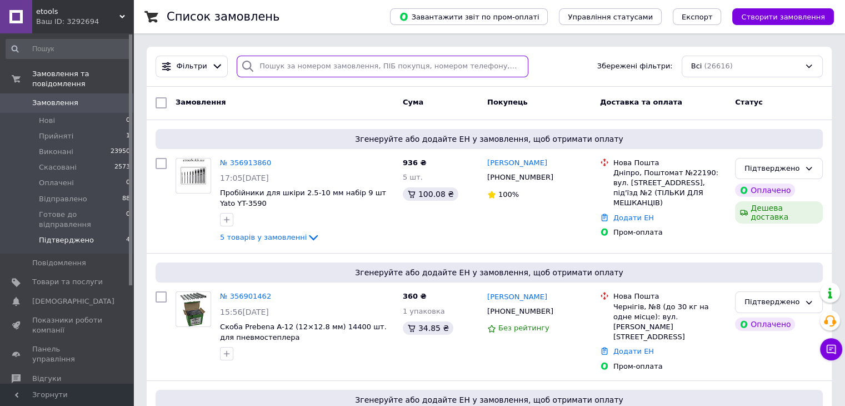
click at [307, 59] on input "search" at bounding box center [383, 67] width 292 height 22
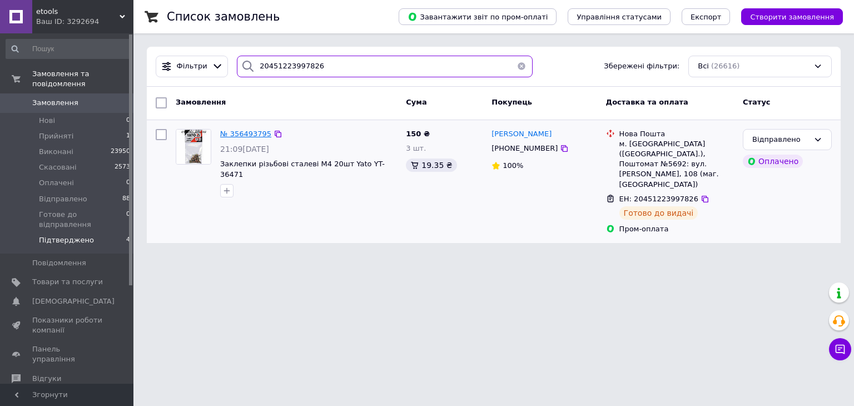
type input "20451223997826"
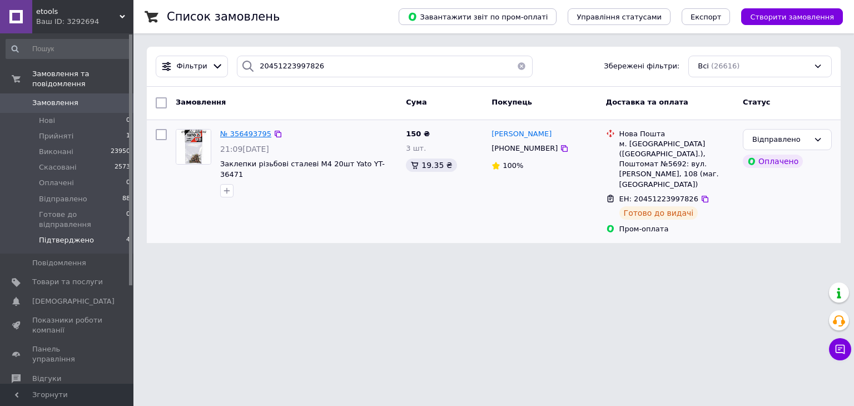
click at [250, 133] on span "№ 356493795" at bounding box center [245, 134] width 51 height 8
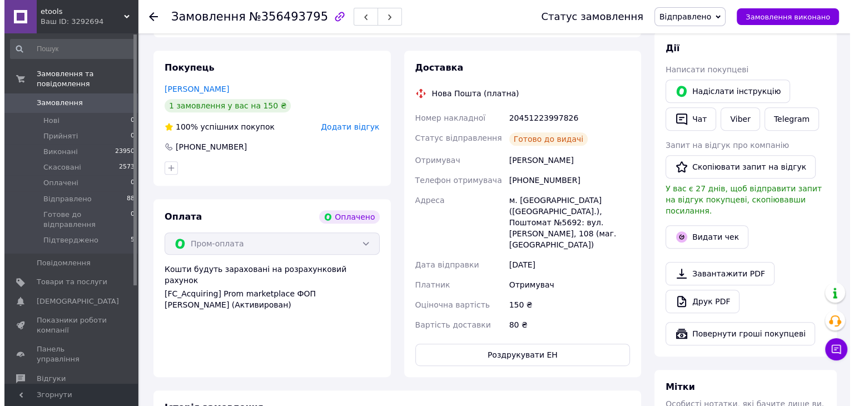
scroll to position [500, 0]
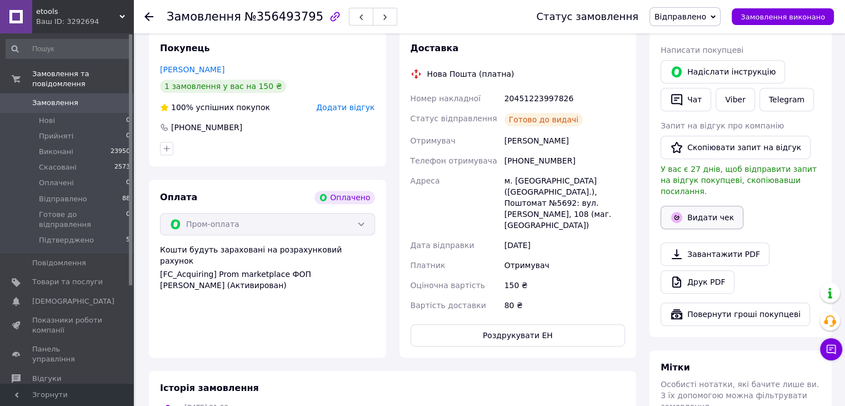
click at [689, 206] on button "Видати чек" at bounding box center [702, 217] width 83 height 23
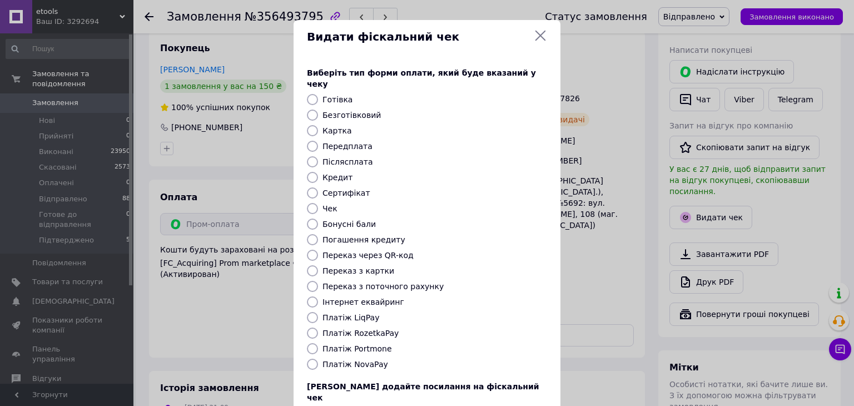
click at [309, 327] on input "Платіж RozetkaPay" at bounding box center [312, 332] width 11 height 11
radio input "true"
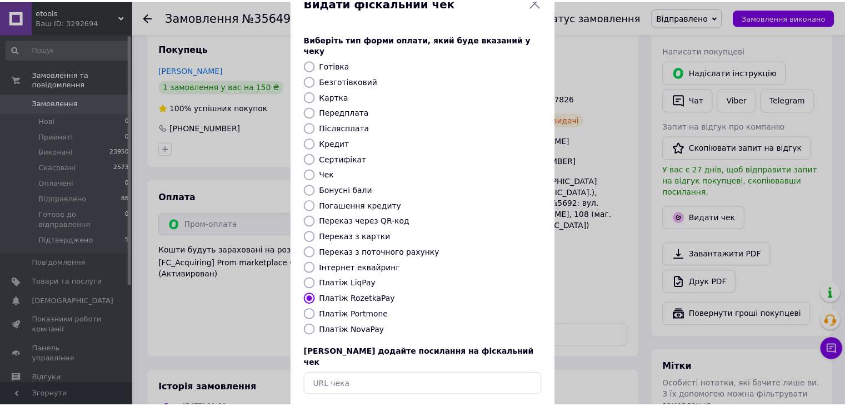
scroll to position [71, 0]
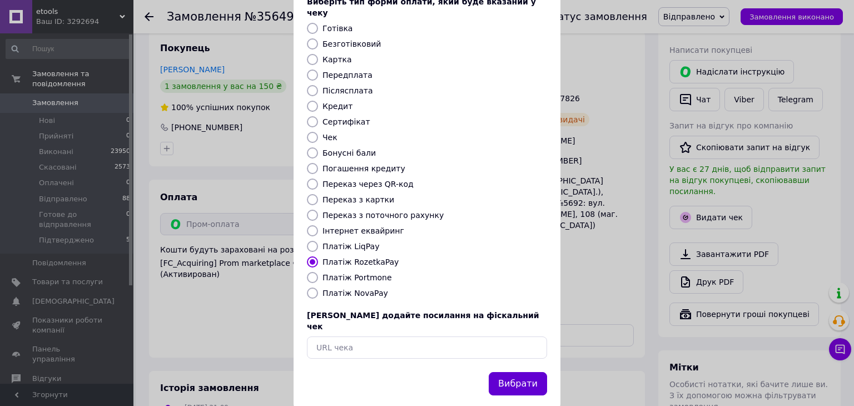
click at [509, 372] on button "Вибрати" at bounding box center [518, 384] width 58 height 24
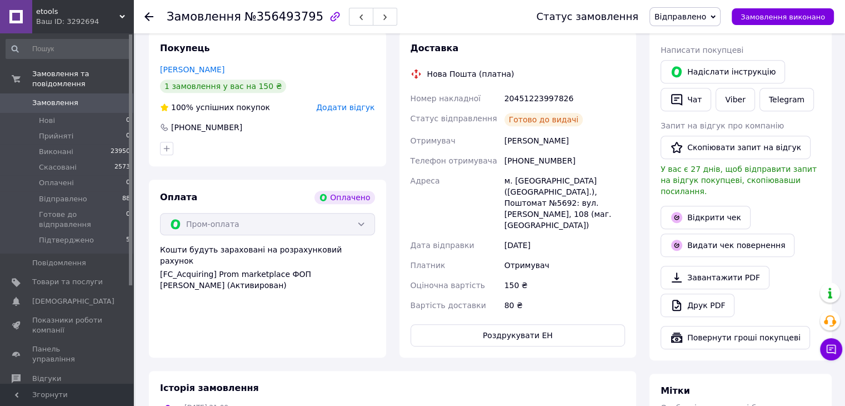
click at [150, 16] on icon at bounding box center [149, 16] width 9 height 9
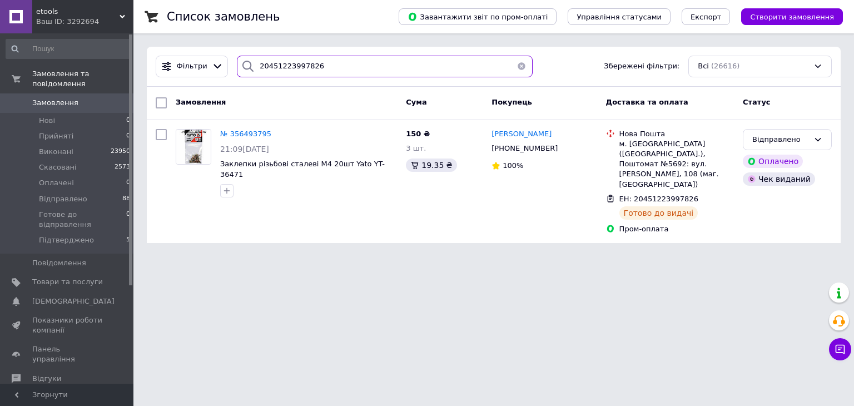
click at [323, 63] on input "20451223997826" at bounding box center [385, 67] width 296 height 22
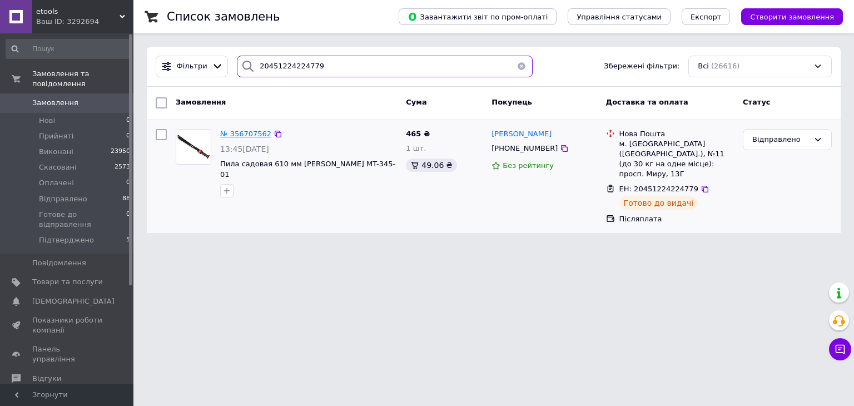
type input "20451224224779"
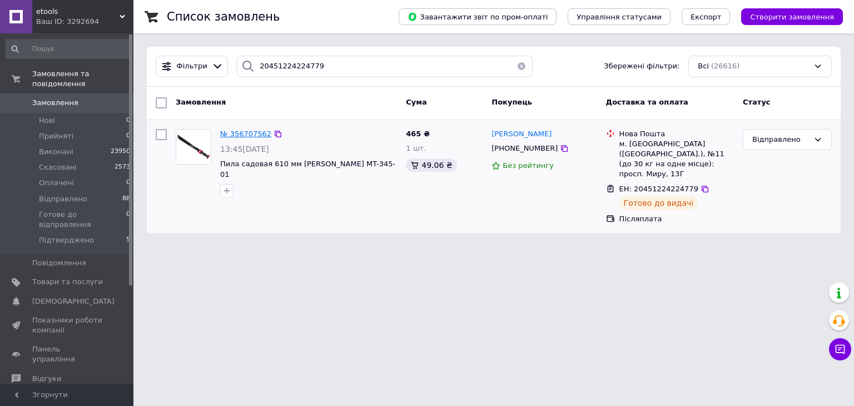
click at [253, 130] on span "№ 356707562" at bounding box center [245, 134] width 51 height 8
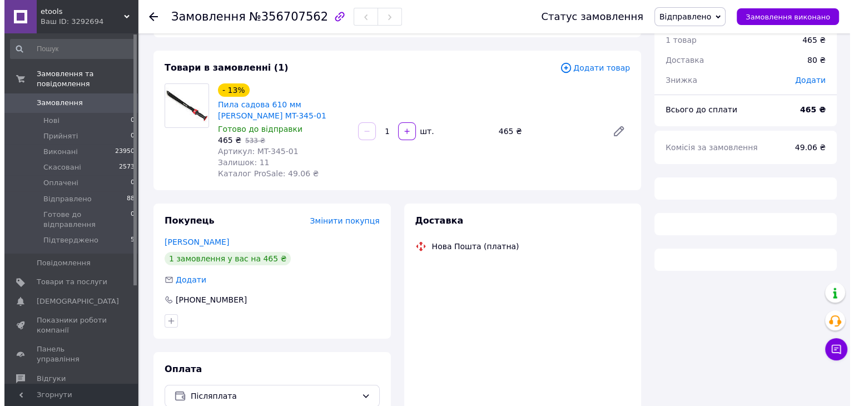
scroll to position [107, 0]
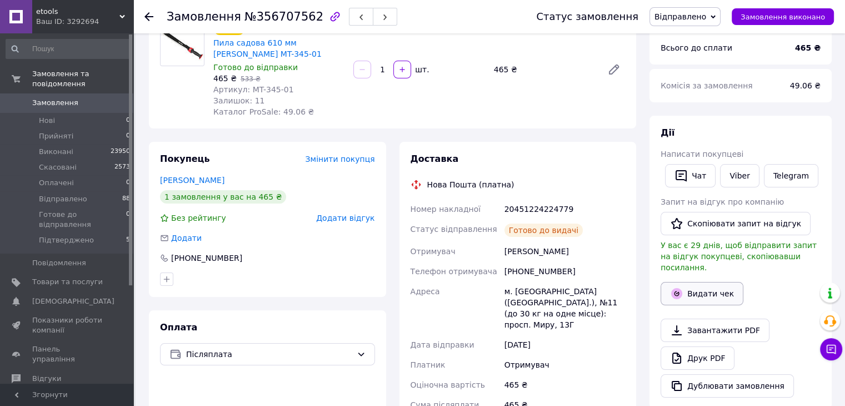
click at [706, 282] on button "Видати чек" at bounding box center [702, 293] width 83 height 23
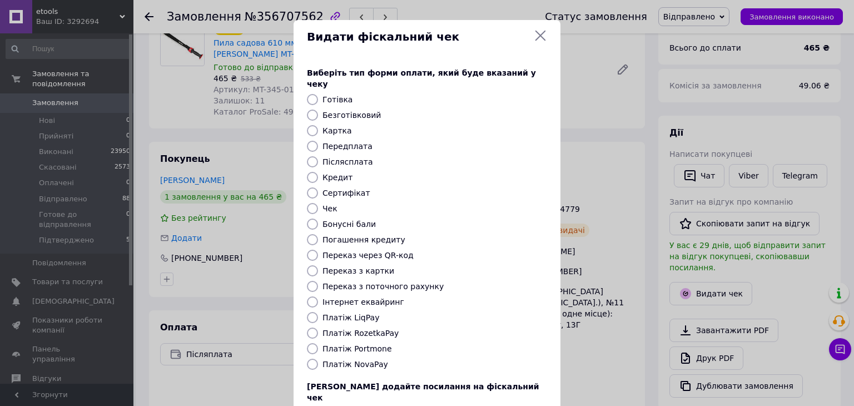
click at [311, 359] on input "Платіж NovaPay" at bounding box center [312, 364] width 11 height 11
radio input "true"
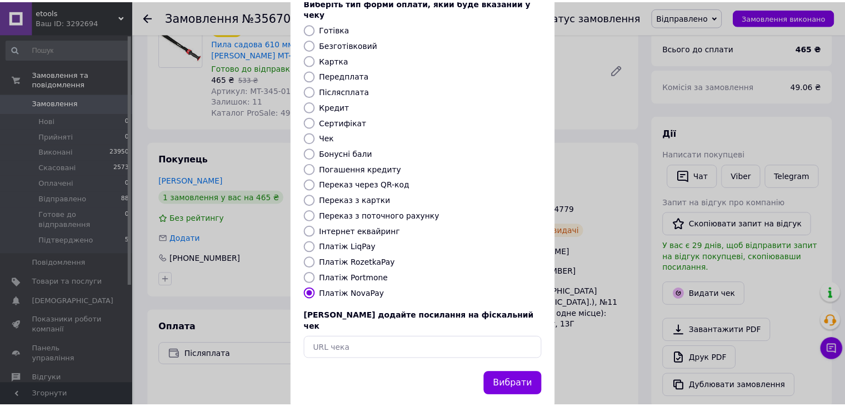
scroll to position [71, 0]
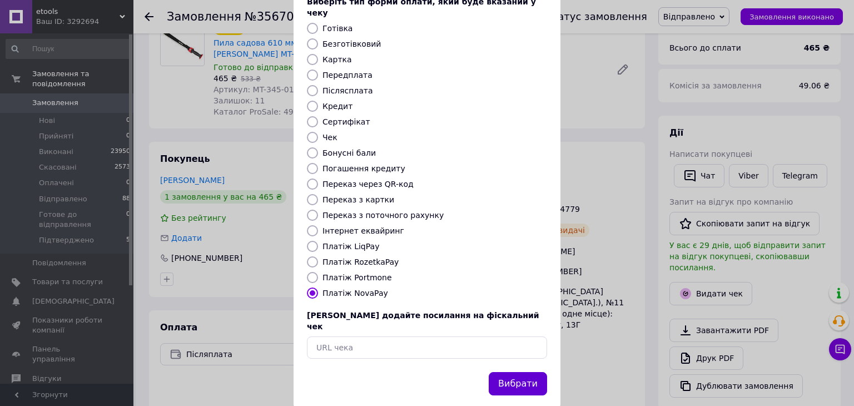
click at [514, 372] on button "Вибрати" at bounding box center [518, 384] width 58 height 24
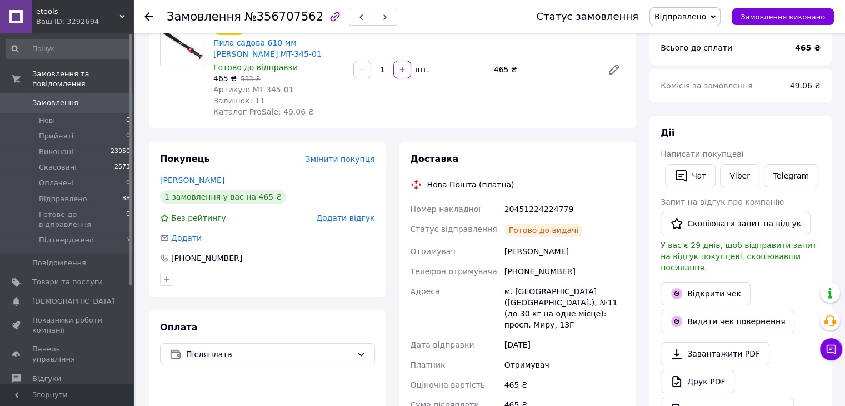
click at [150, 16] on icon at bounding box center [149, 16] width 9 height 9
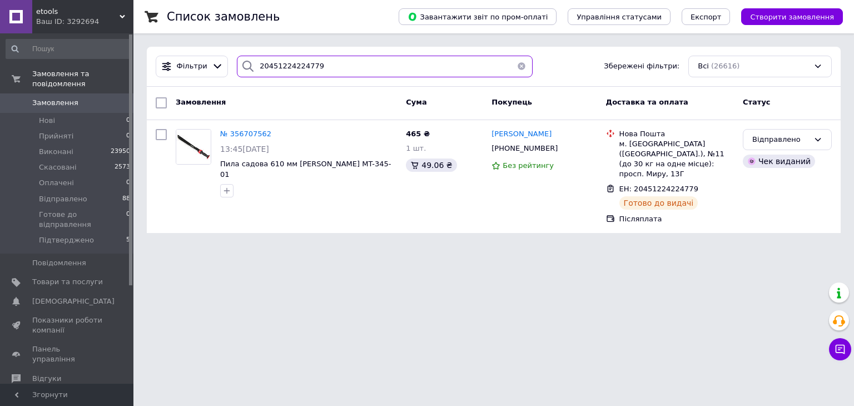
click at [314, 71] on input "20451224224779" at bounding box center [385, 67] width 296 height 22
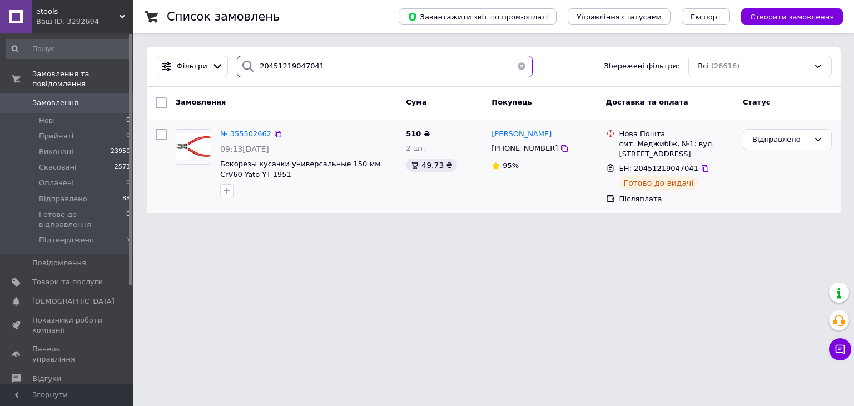
type input "20451219047041"
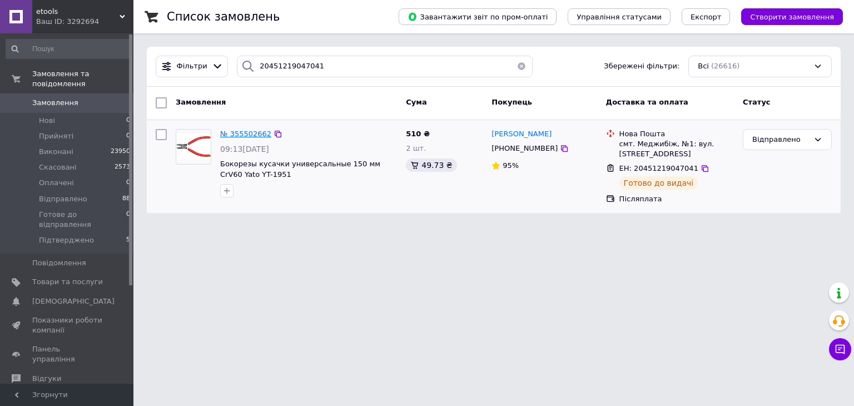
click at [234, 133] on span "№ 355502662" at bounding box center [245, 134] width 51 height 8
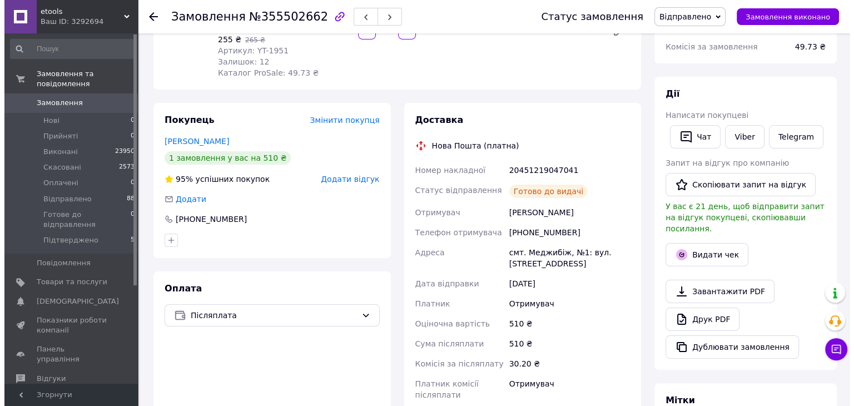
scroll to position [167, 0]
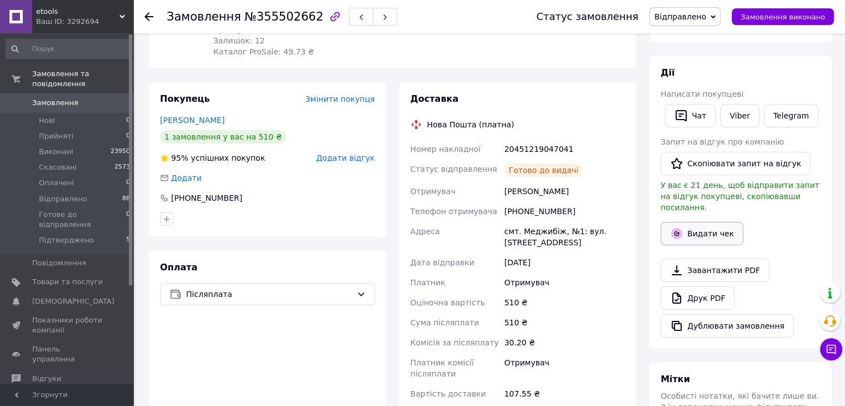
click at [711, 222] on button "Видати чек" at bounding box center [702, 233] width 83 height 23
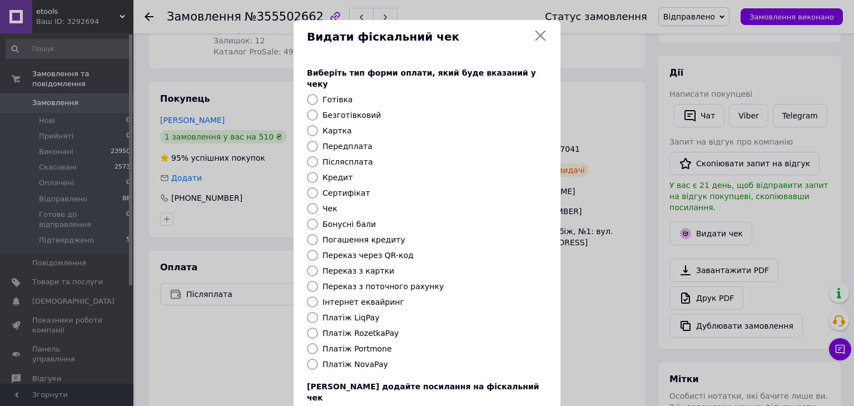
click at [313, 359] on input "Платіж NovaPay" at bounding box center [312, 364] width 11 height 11
radio input "true"
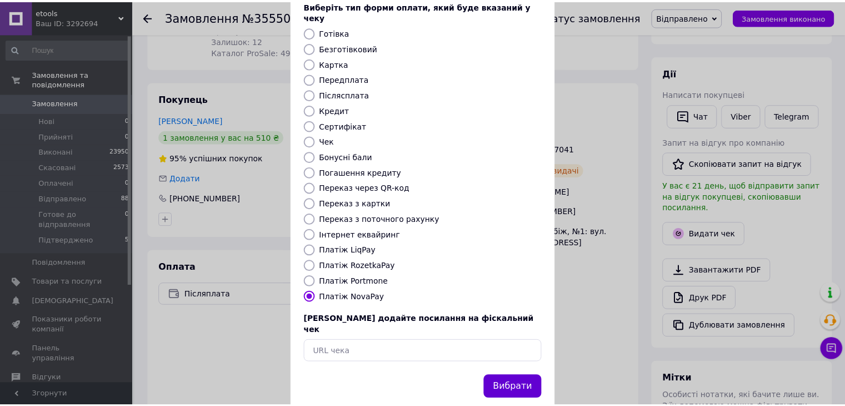
scroll to position [71, 0]
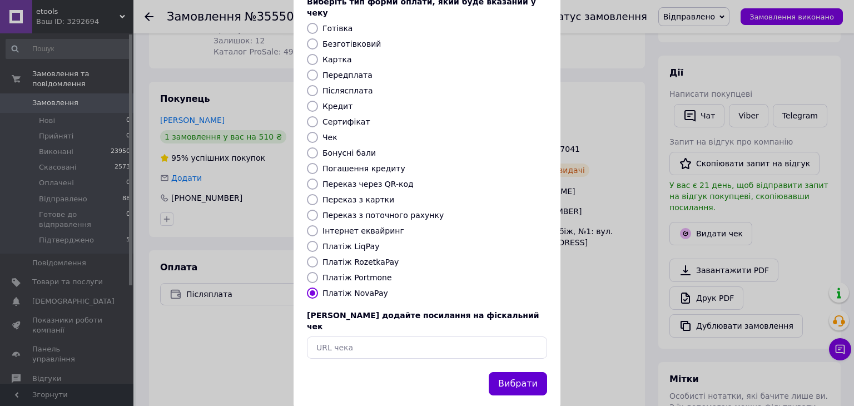
click at [534, 372] on button "Вибрати" at bounding box center [518, 384] width 58 height 24
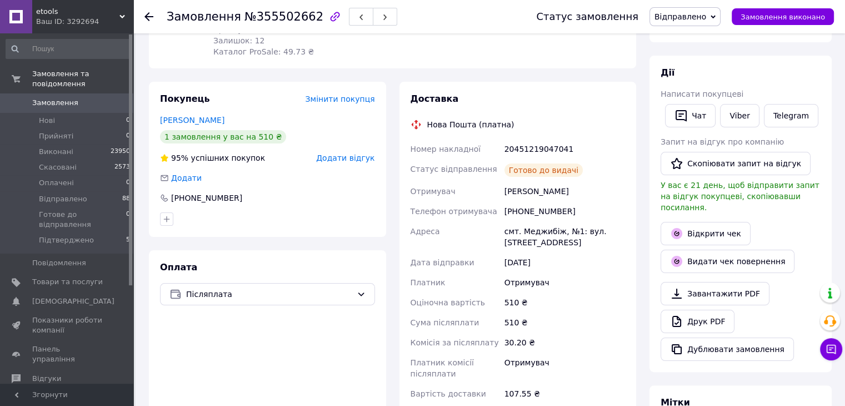
click at [151, 12] on icon at bounding box center [149, 16] width 9 height 9
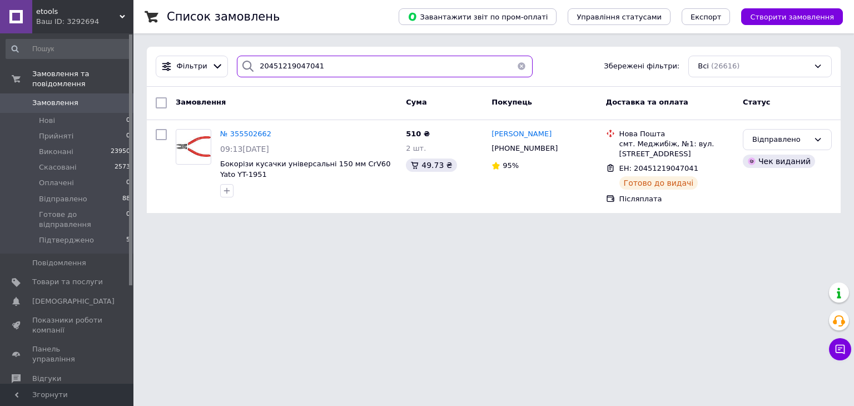
click at [313, 65] on input "20451219047041" at bounding box center [385, 67] width 296 height 22
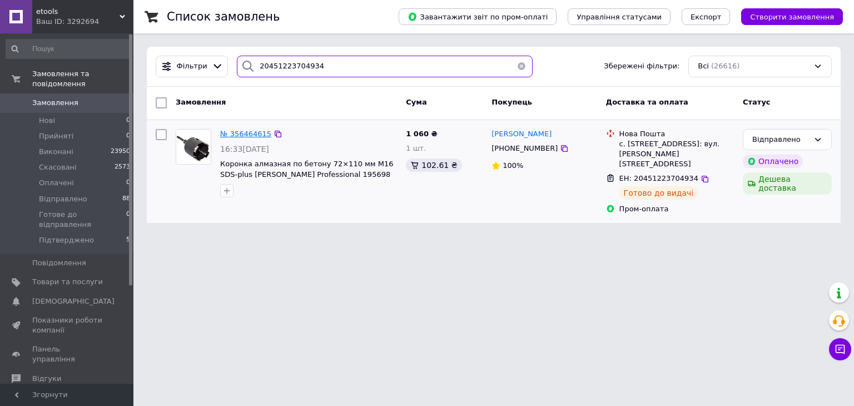
type input "20451223704934"
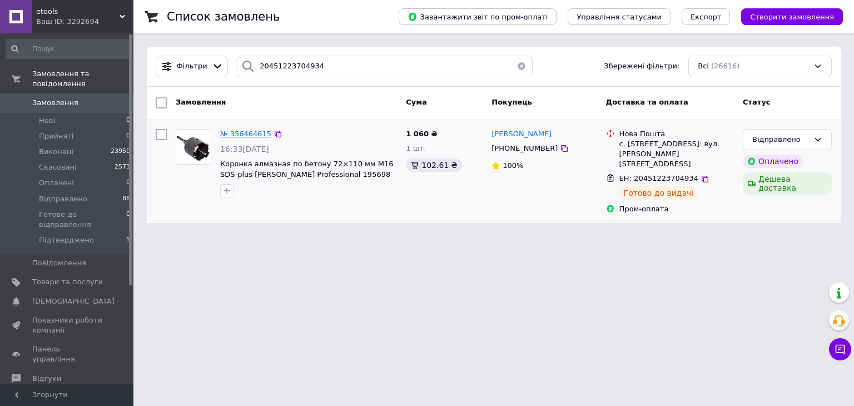
click at [233, 134] on span "№ 356464615" at bounding box center [245, 134] width 51 height 8
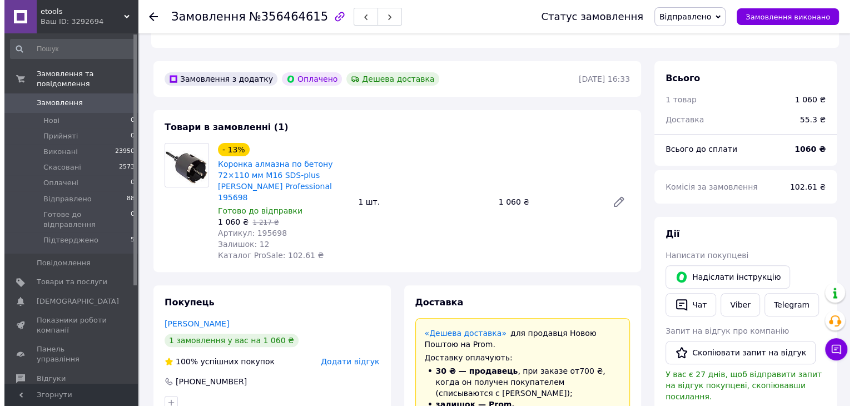
scroll to position [29, 0]
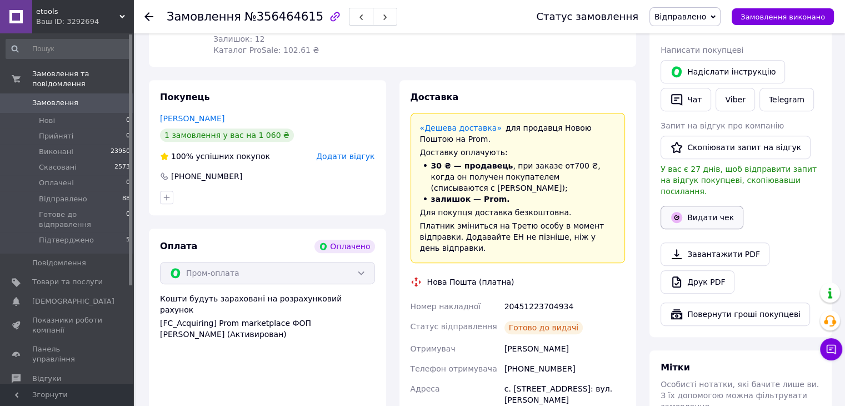
click at [708, 211] on button "Видати чек" at bounding box center [702, 217] width 83 height 23
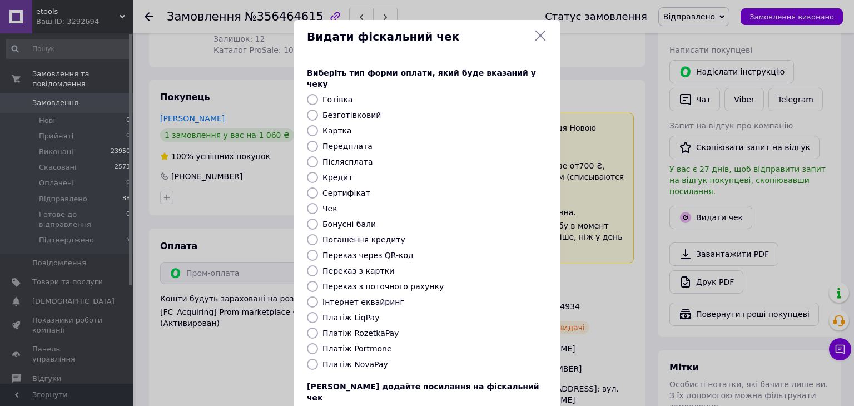
click at [314, 327] on input "Платіж RozetkaPay" at bounding box center [312, 332] width 11 height 11
radio input "true"
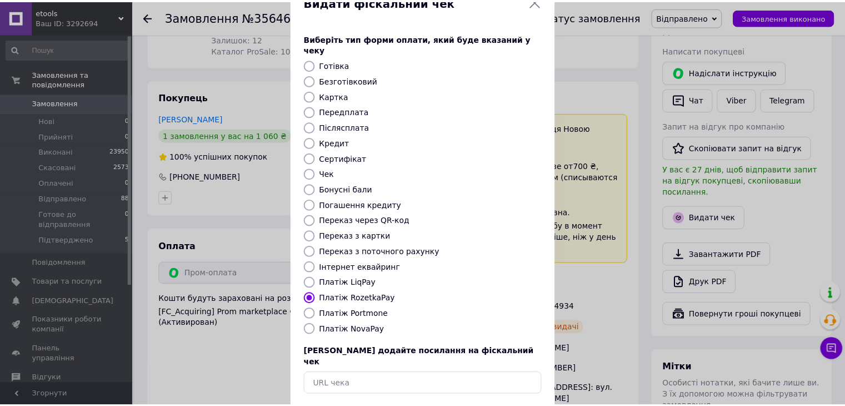
scroll to position [71, 0]
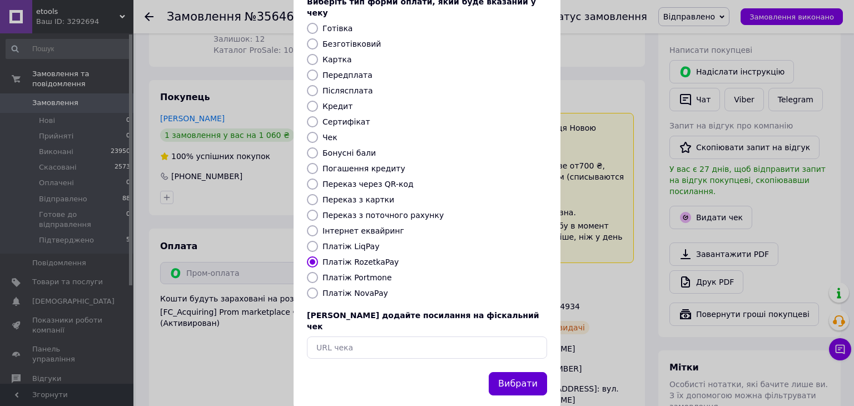
click at [509, 372] on button "Вибрати" at bounding box center [518, 384] width 58 height 24
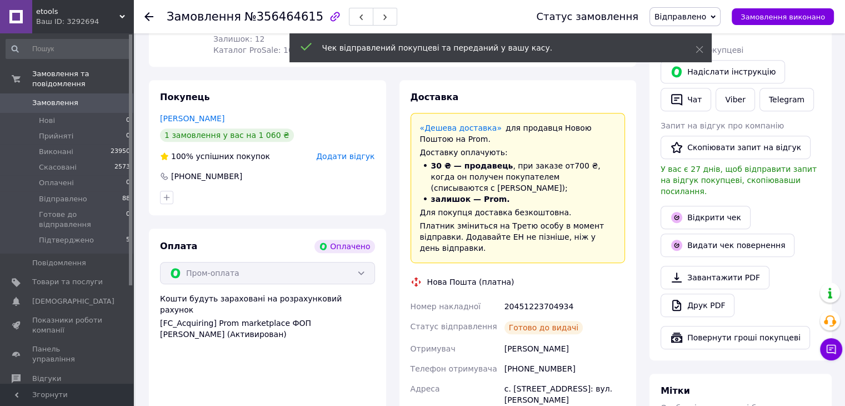
click at [148, 17] on icon at bounding box center [149, 16] width 9 height 9
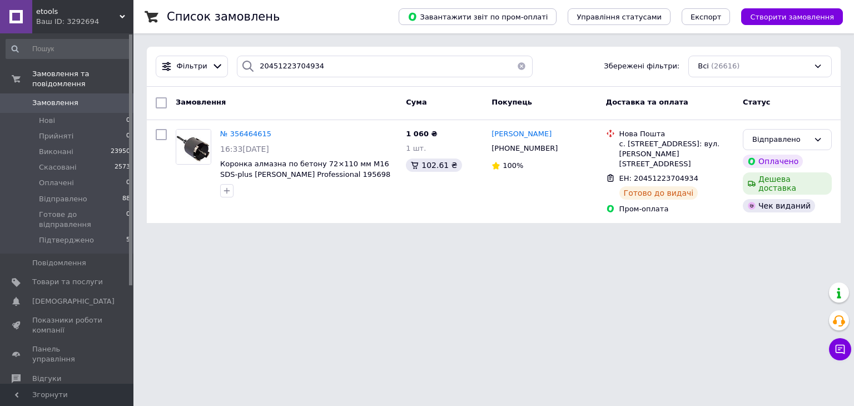
click at [515, 67] on button "button" at bounding box center [521, 67] width 22 height 22
